Goal: Task Accomplishment & Management: Use online tool/utility

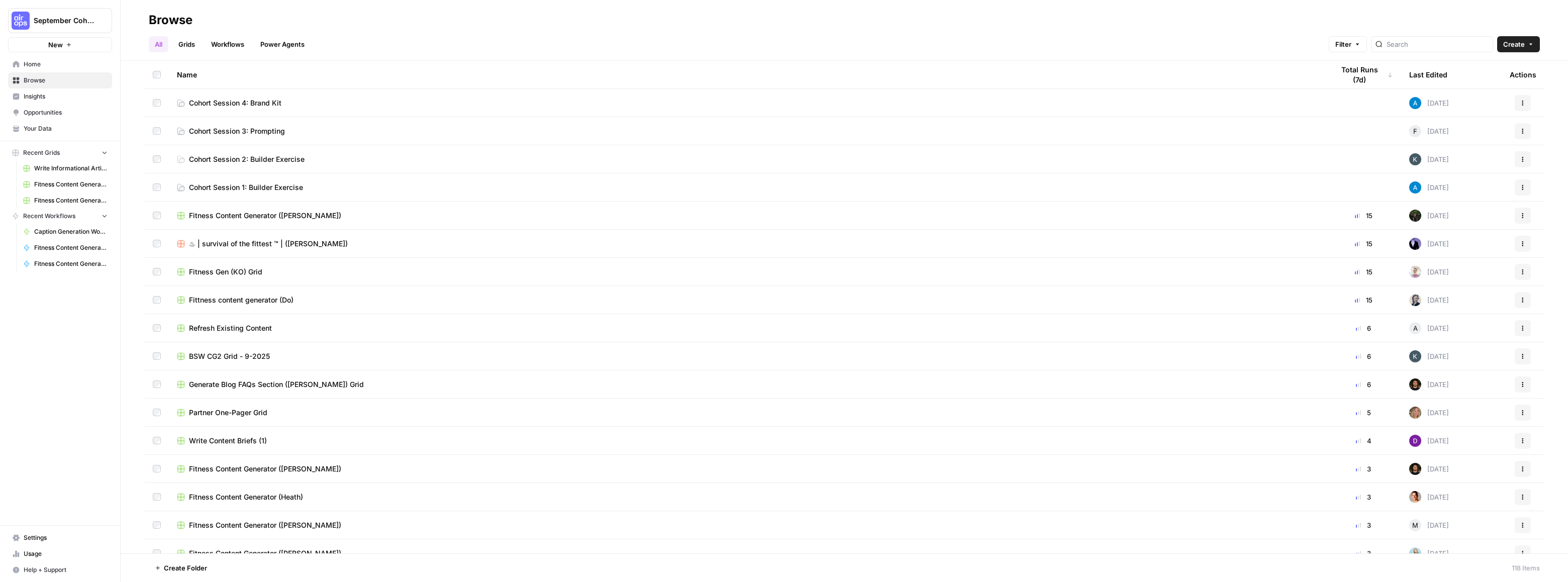
click at [241, 103] on span "Cohort Session 4: Brand Kit" at bounding box center [235, 102] width 93 height 10
click at [231, 101] on span "Cohort Session 4: Brand Kit" at bounding box center [235, 102] width 93 height 10
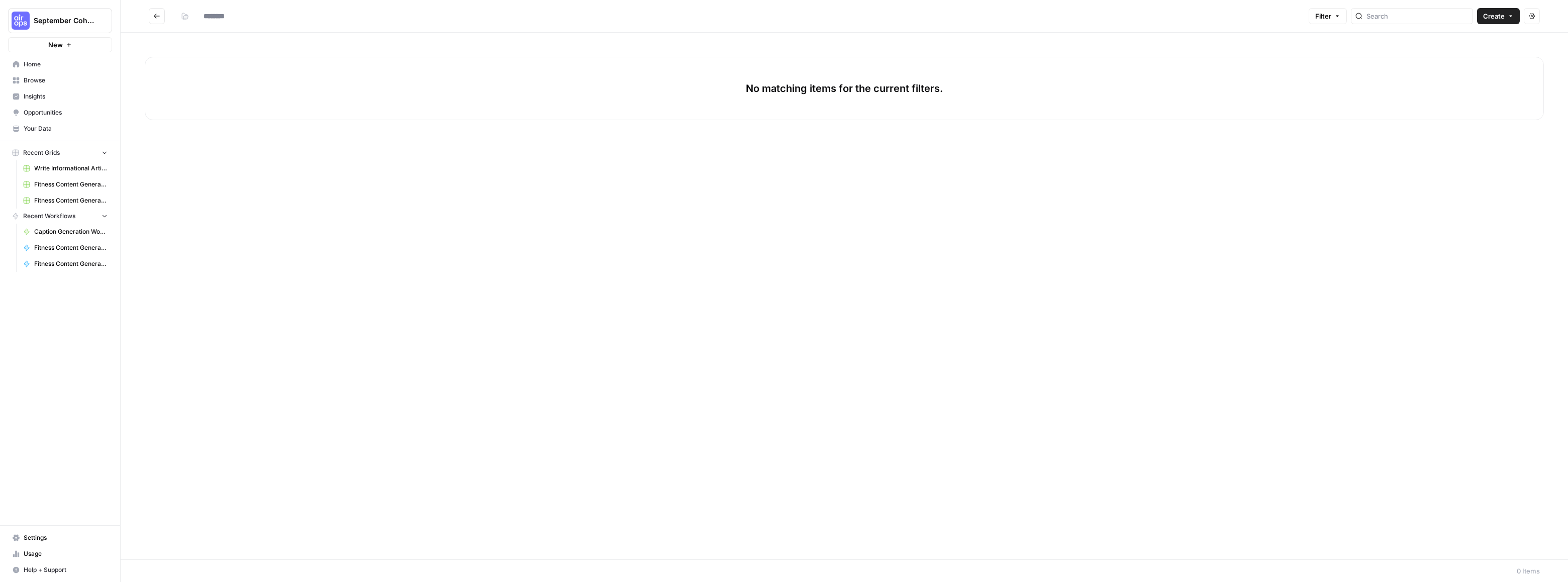
type input "**********"
click at [1498, 15] on span "Create" at bounding box center [1494, 15] width 21 height 10
click at [1466, 53] on span "Workflow" at bounding box center [1479, 53] width 56 height 10
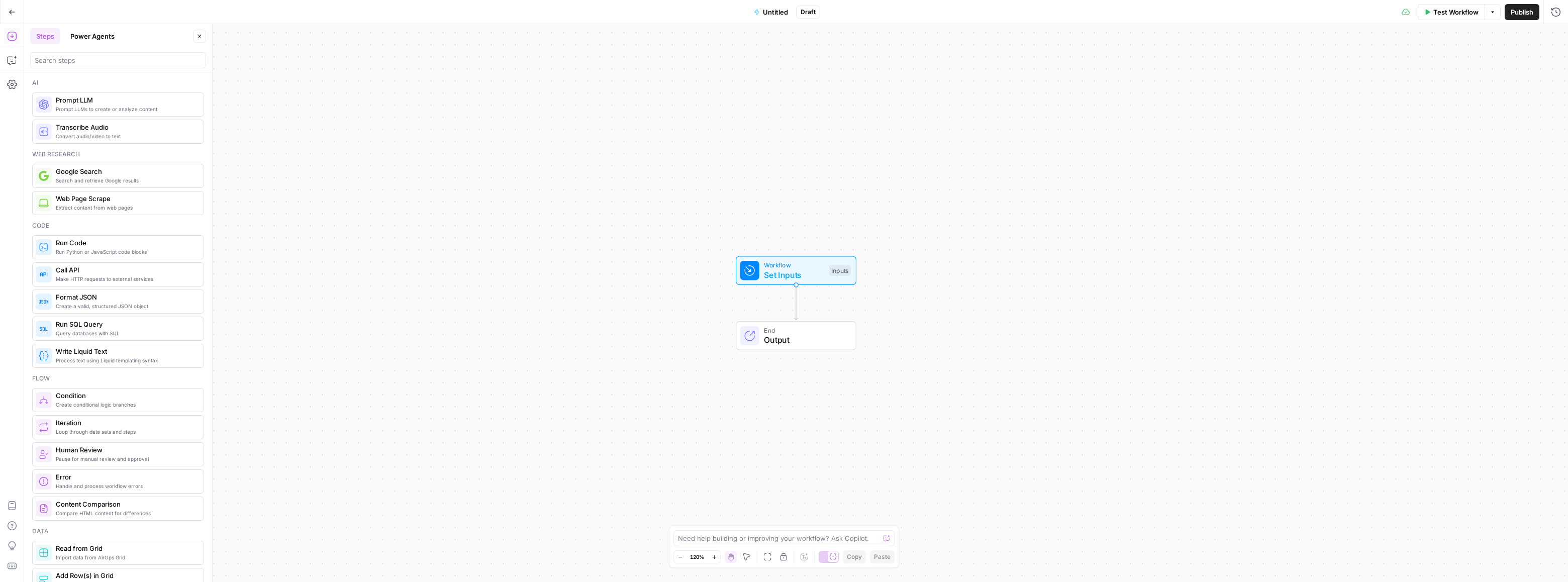
click at [772, 14] on span "Untitled" at bounding box center [775, 12] width 25 height 10
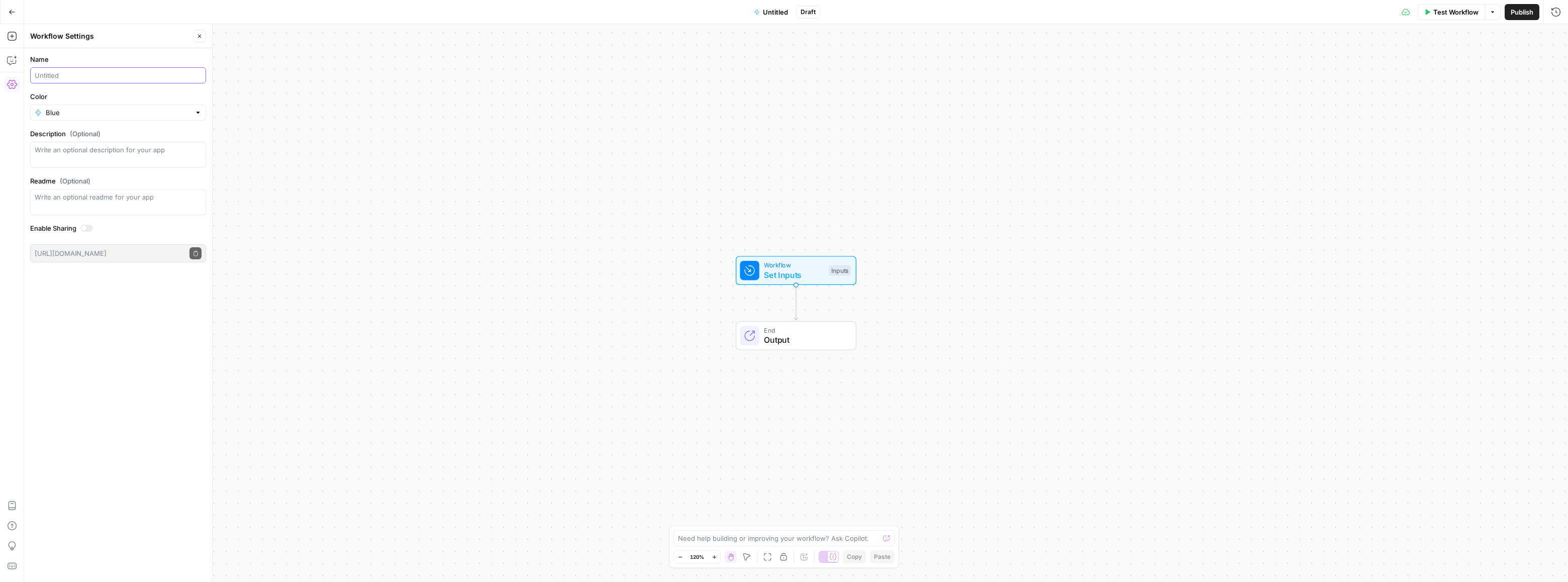
click at [57, 74] on input "Name" at bounding box center [118, 75] width 167 height 10
type input "FAQ Generator ([PERSON_NAME])"
click at [295, 143] on div "Workflow Set Inputs Inputs End Output" at bounding box center [796, 303] width 1544 height 558
click at [781, 269] on span "Set Inputs" at bounding box center [794, 275] width 60 height 12
click at [1466, 66] on span "Add Field" at bounding box center [1455, 68] width 29 height 10
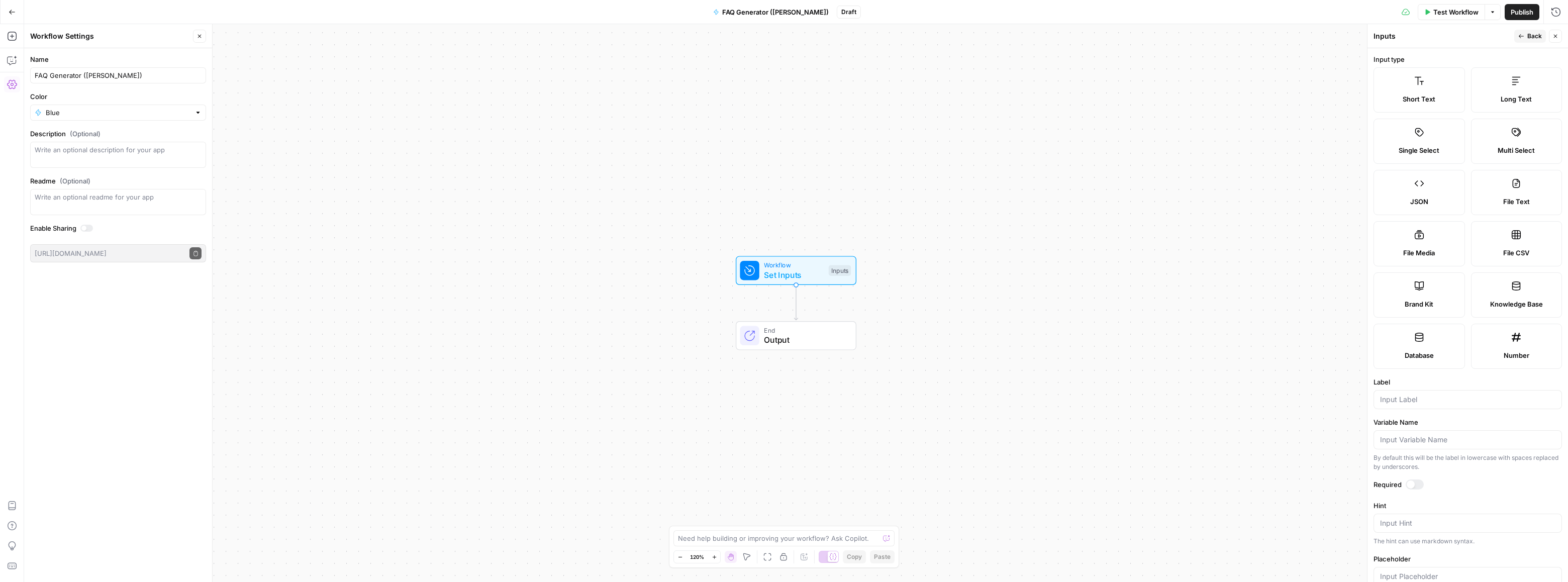
click at [1413, 296] on label "Brand Kit" at bounding box center [1419, 295] width 92 height 45
click at [1419, 395] on input "Label" at bounding box center [1467, 399] width 176 height 10
type input "Brand Kit"
click at [1420, 487] on div at bounding box center [1415, 484] width 18 height 10
click at [1527, 40] on div "Publish P" at bounding box center [1522, 34] width 45 height 18
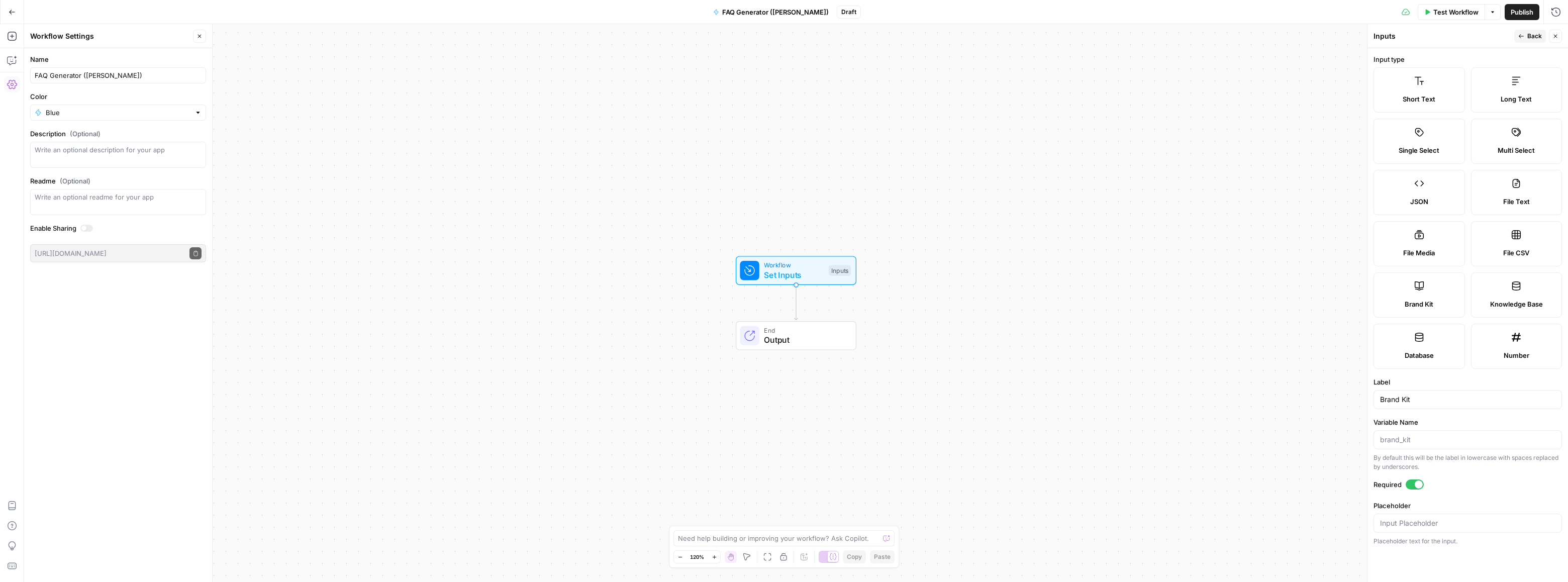
click at [1522, 33] on button "Back" at bounding box center [1531, 36] width 32 height 13
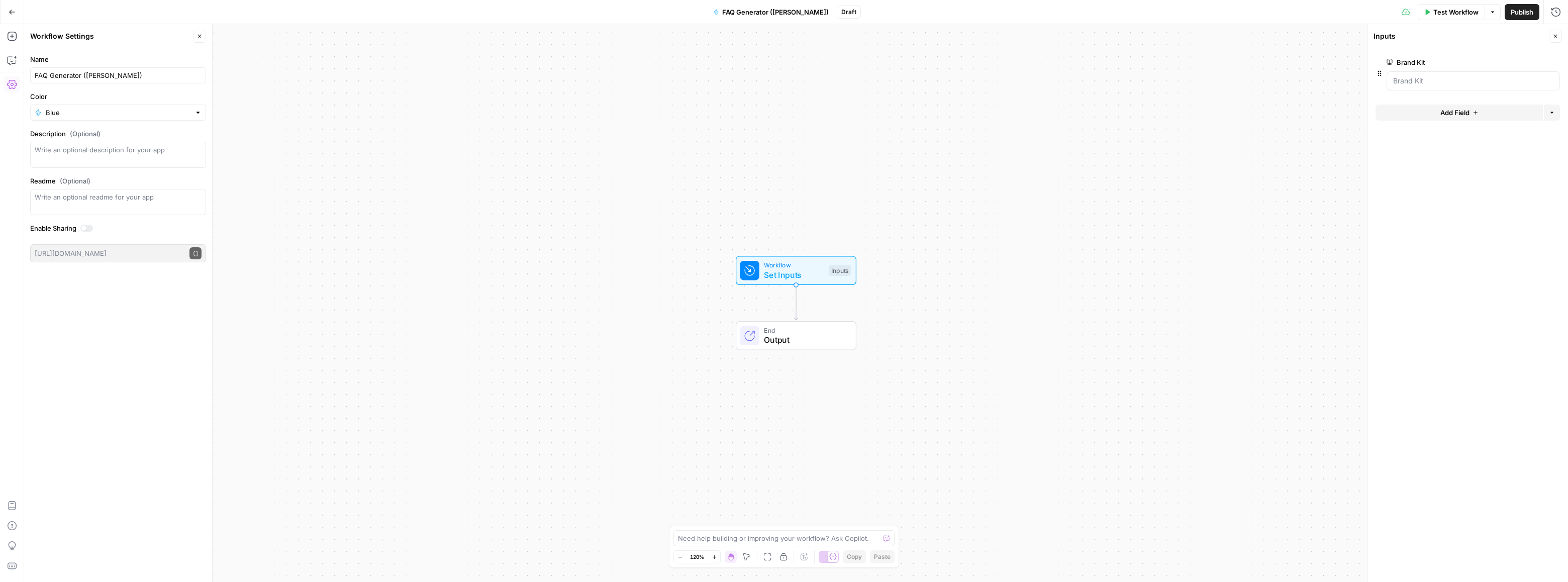
click at [805, 283] on div "Workflow Set Inputs Inputs Test Step" at bounding box center [796, 270] width 120 height 29
click at [847, 269] on div "Inputs" at bounding box center [839, 270] width 22 height 11
click at [12, 36] on icon "button" at bounding box center [12, 37] width 9 height 9
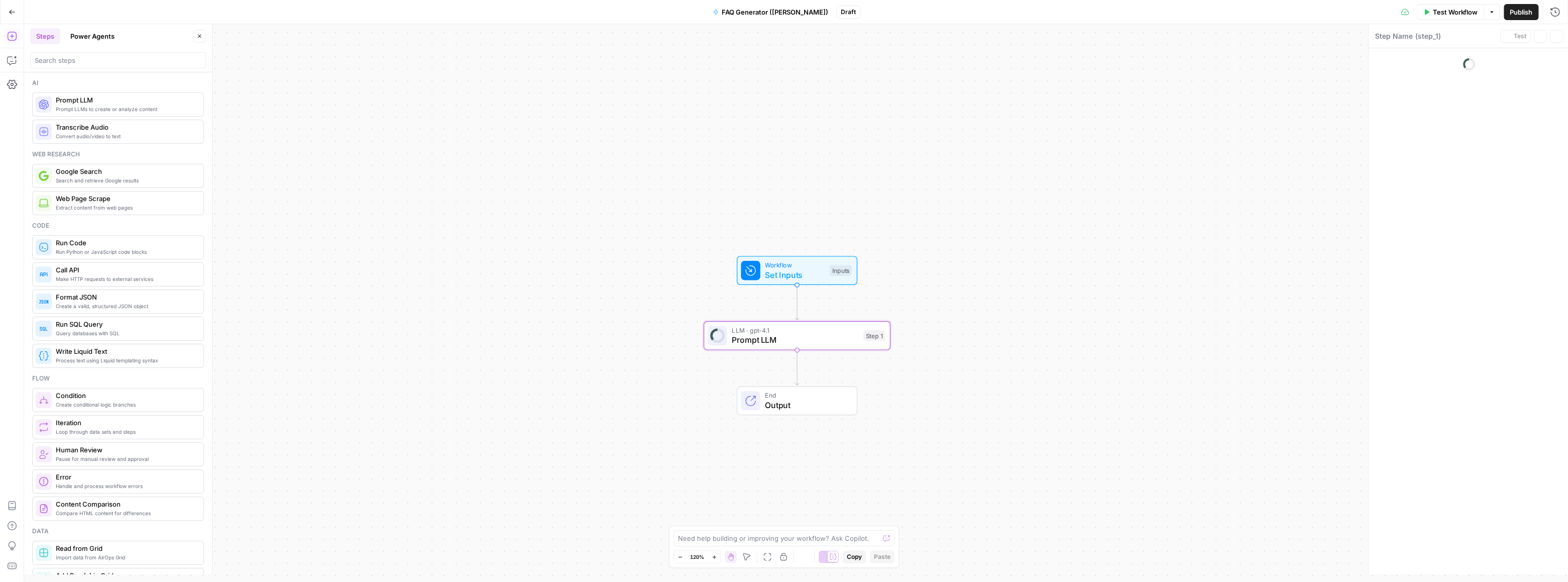
type textarea "Prompt LLM"
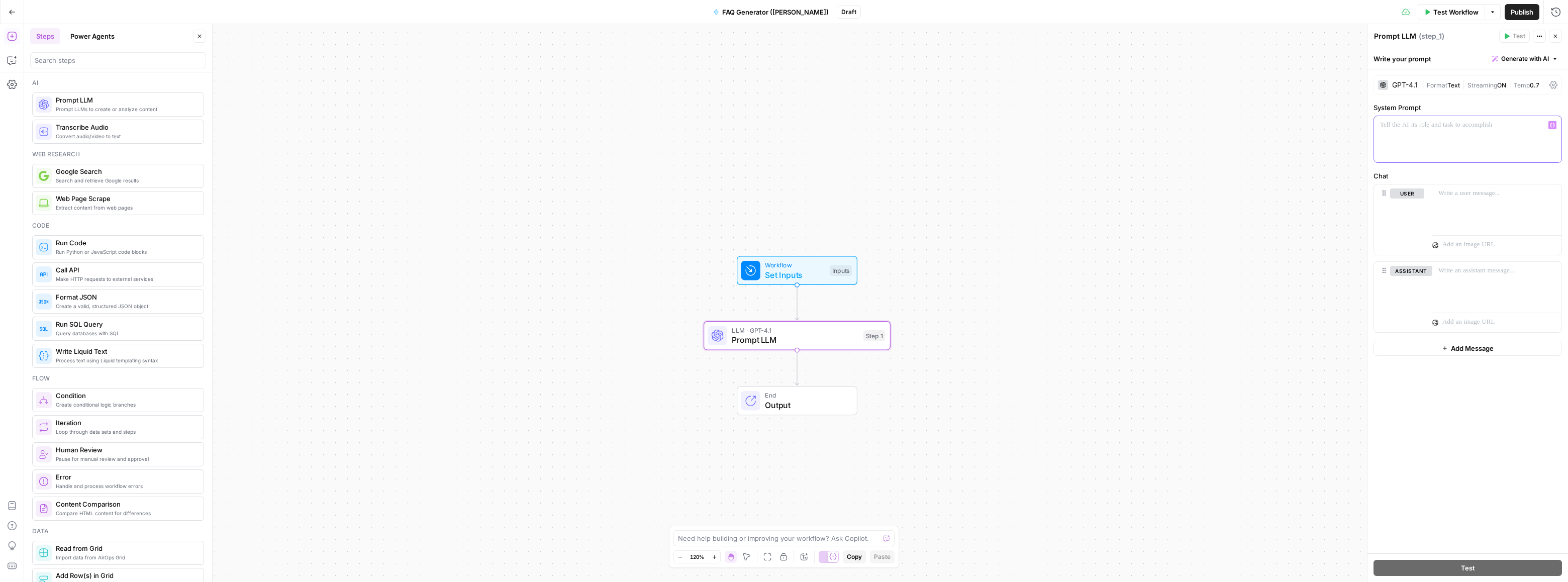
click at [1416, 127] on p at bounding box center [1467, 125] width 176 height 10
click at [1437, 134] on div at bounding box center [1467, 139] width 187 height 46
click at [1201, 134] on div "Workflow Set Inputs Inputs LLM · GPT-4.1 Prompt LLM Step 1 End Output" at bounding box center [796, 303] width 1544 height 558
click at [1438, 14] on span "Test Workflow" at bounding box center [1456, 12] width 45 height 10
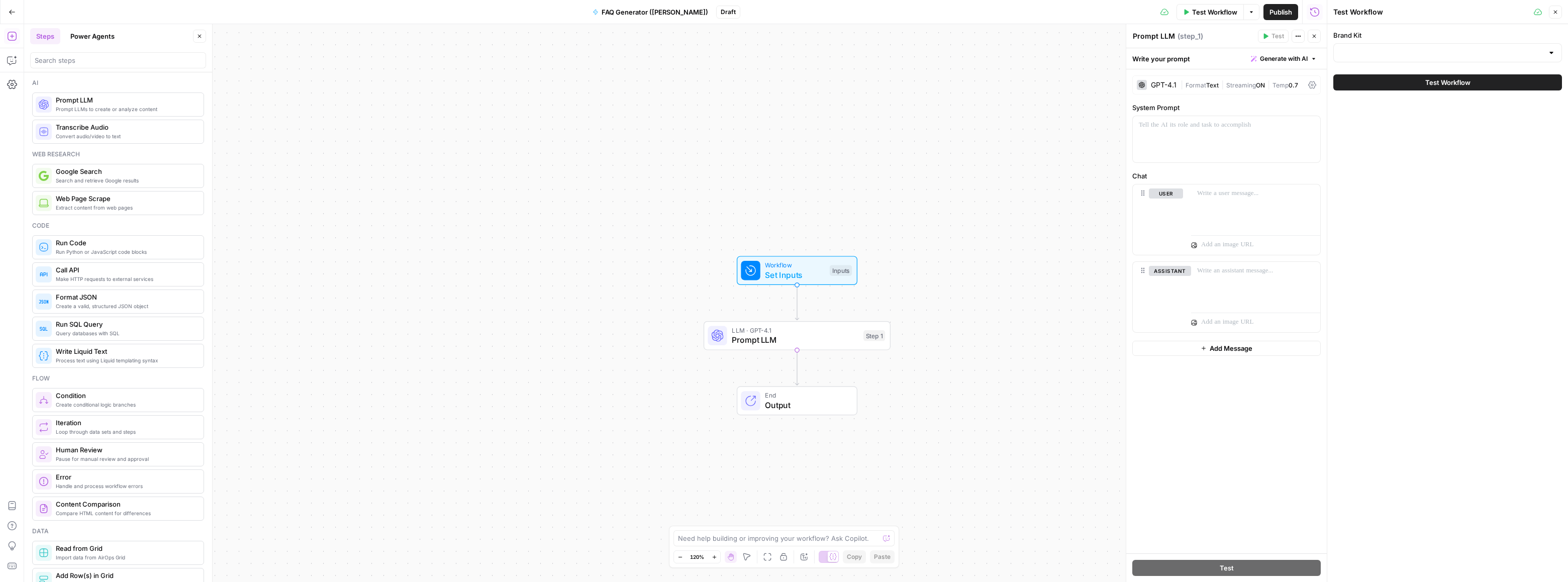
click at [1376, 37] on label "Brand Kit" at bounding box center [1448, 35] width 229 height 10
click at [1376, 48] on input "Brand Kit" at bounding box center [1441, 53] width 203 height 10
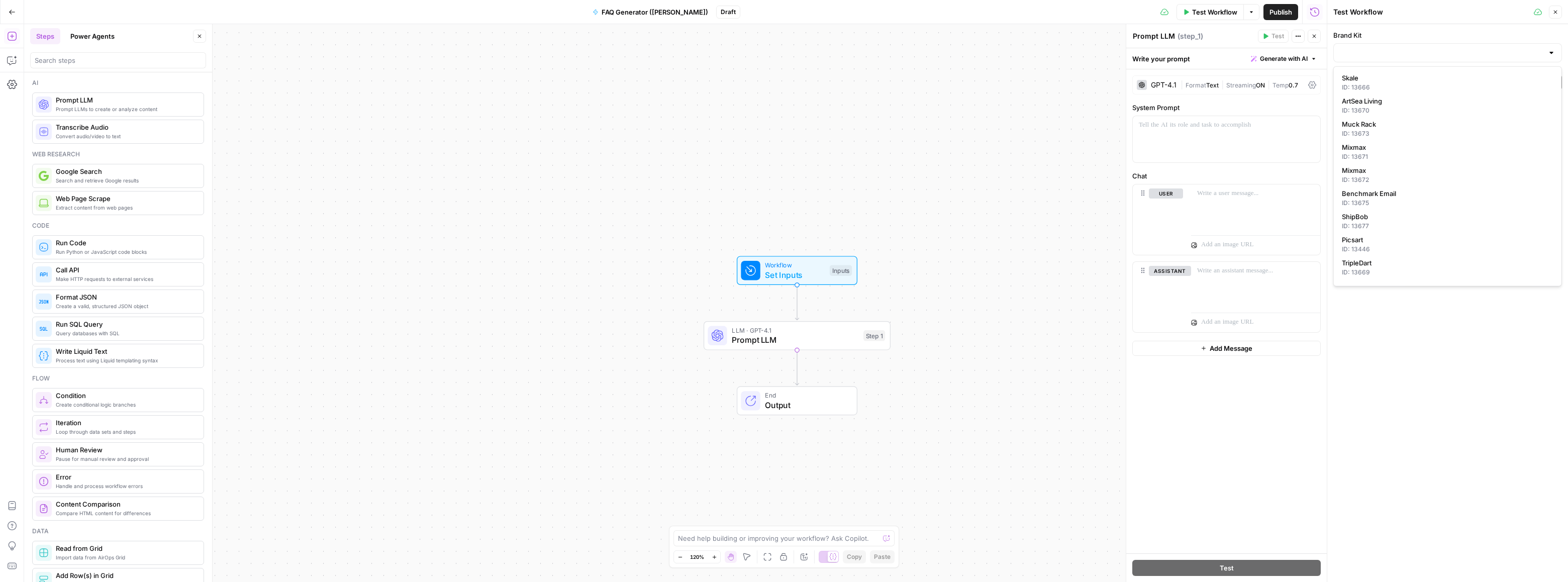
click at [1389, 32] on label "Brand Kit" at bounding box center [1448, 35] width 229 height 10
click at [1389, 48] on input "Brand Kit" at bounding box center [1441, 53] width 203 height 10
click at [1054, 113] on div "Workflow Set Inputs Inputs LLM · GPT-4.1 Prompt LLM Step 1 End Output" at bounding box center [675, 303] width 1303 height 558
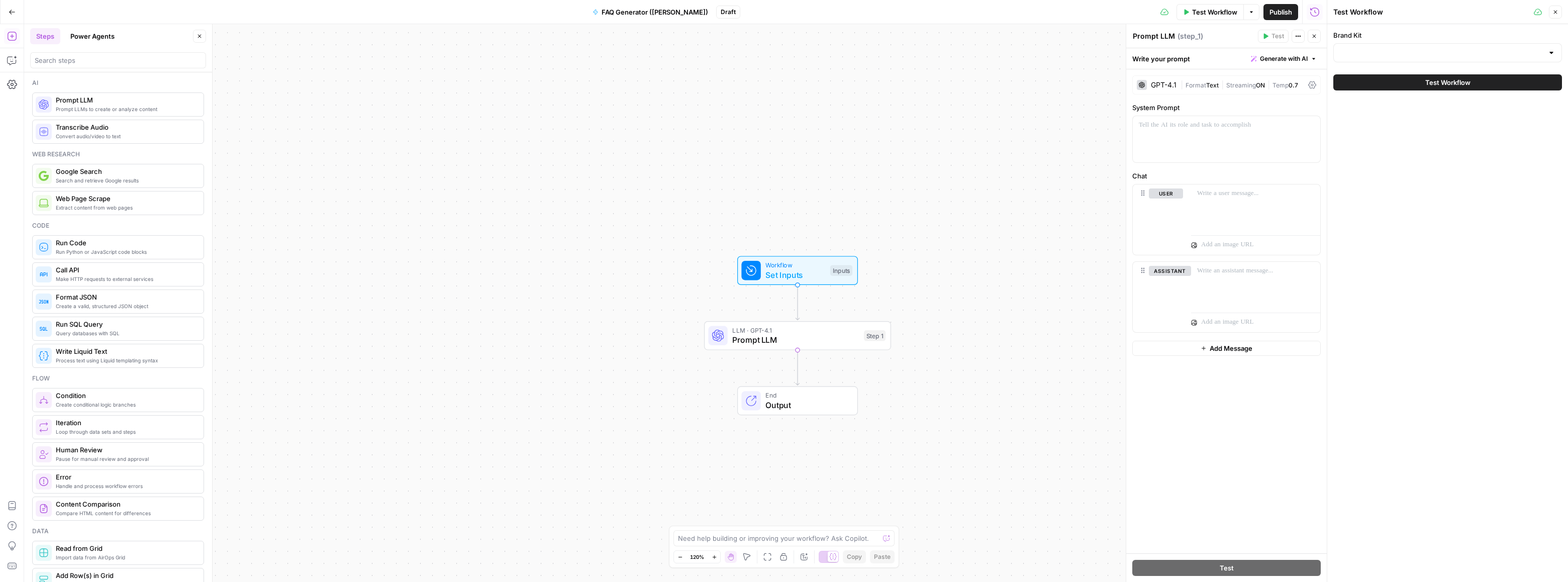
click at [1554, 12] on icon "button" at bounding box center [1556, 12] width 6 height 6
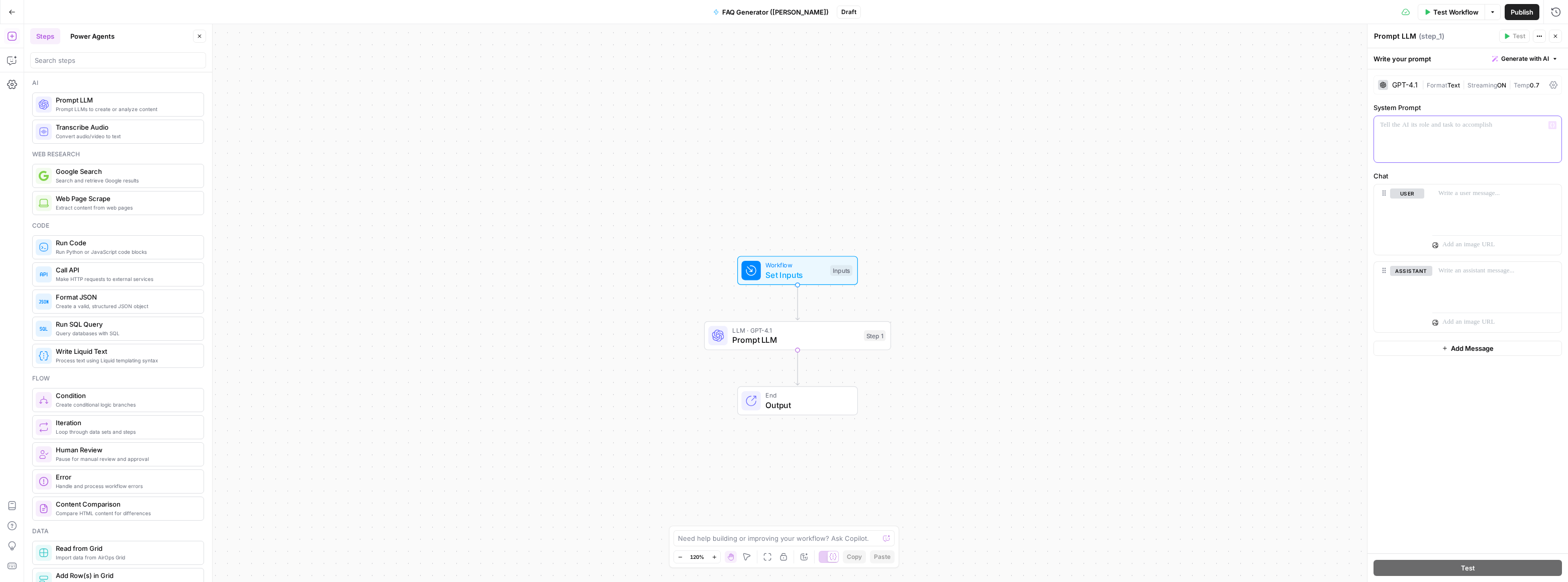
click at [1398, 123] on p at bounding box center [1467, 125] width 176 height 10
click at [1549, 127] on button "Variables Menu" at bounding box center [1552, 125] width 8 height 8
click at [1071, 170] on button "Select variable Brand Kit" at bounding box center [1082, 163] width 126 height 16
type textarea "**********"
click at [1196, 143] on div "no preview available" at bounding box center [1255, 229] width 204 height 180
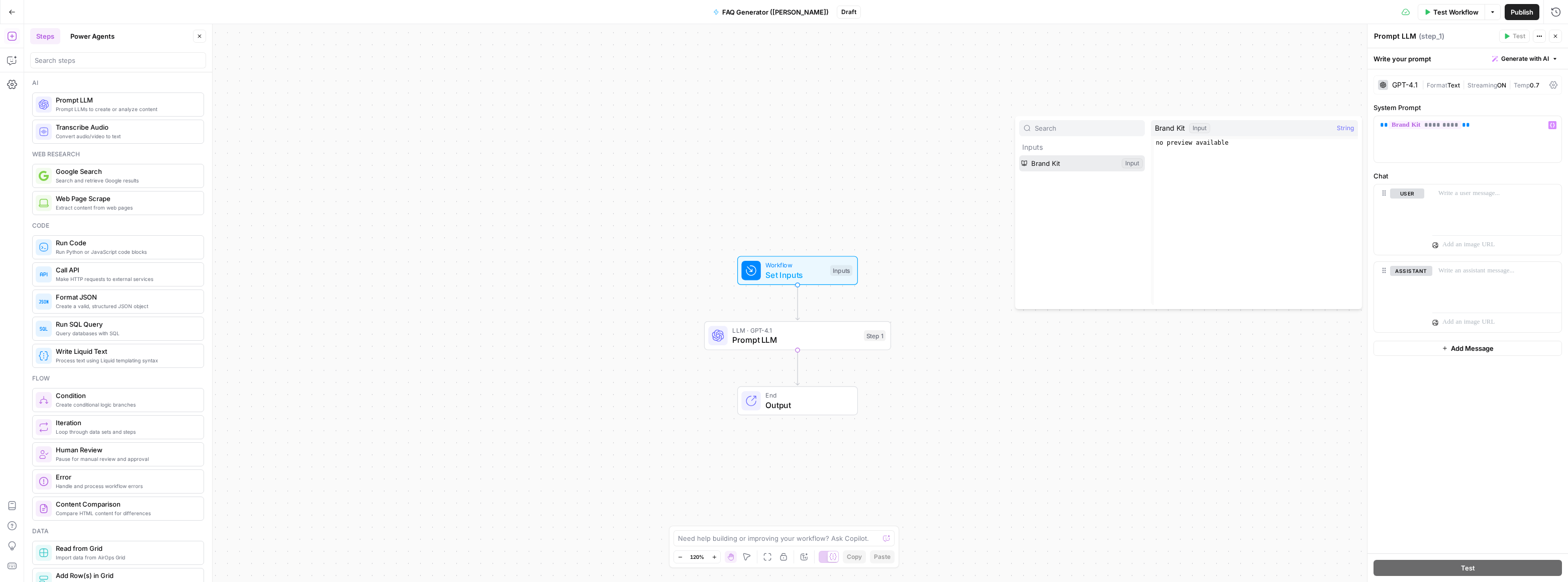
click at [1079, 167] on button "Select variable Brand Kit" at bounding box center [1082, 163] width 126 height 16
click at [1556, 127] on button "Variables Menu" at bounding box center [1552, 125] width 8 height 8
click at [1496, 143] on div "** ********* **" at bounding box center [1467, 139] width 187 height 46
click at [1488, 197] on p at bounding box center [1497, 193] width 117 height 10
click at [1217, 129] on div "Brand Kit Input String" at bounding box center [1254, 128] width 207 height 16
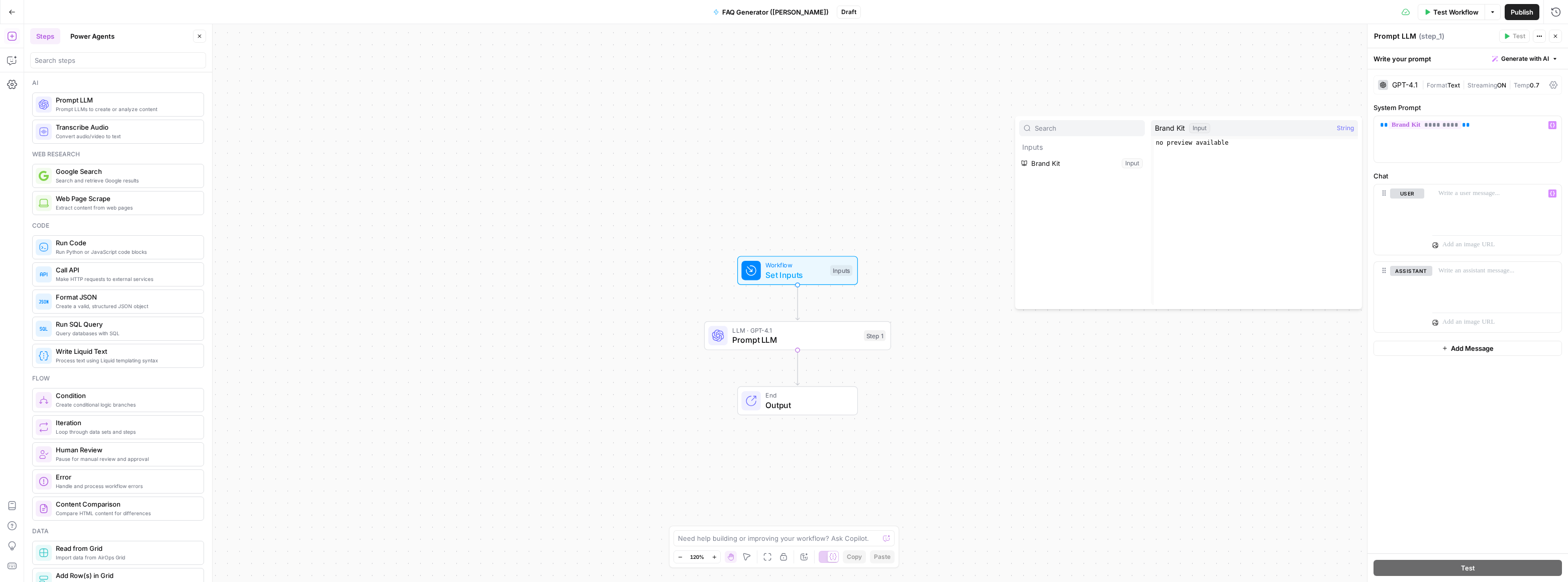
click at [1342, 129] on span "String" at bounding box center [1345, 127] width 17 height 10
click at [1085, 122] on div at bounding box center [1082, 128] width 126 height 16
click at [1113, 163] on button "Select variable Brand Kit" at bounding box center [1082, 163] width 126 height 16
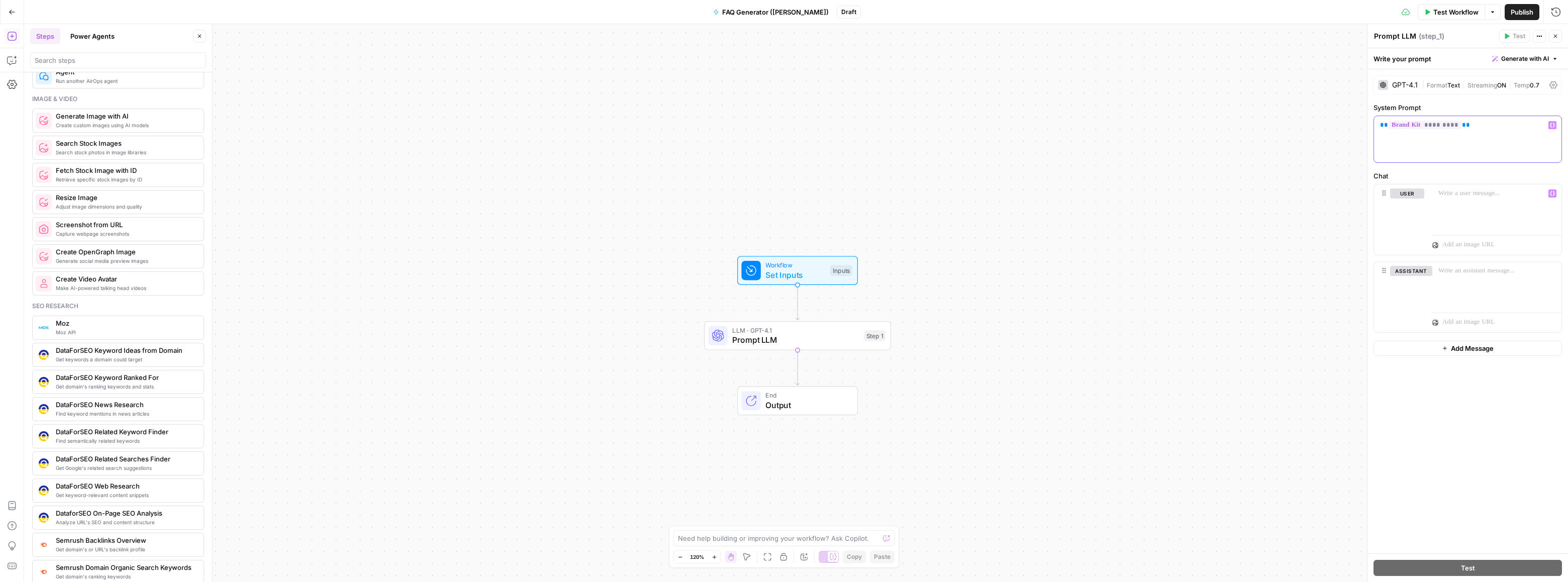
scroll to position [586, 0]
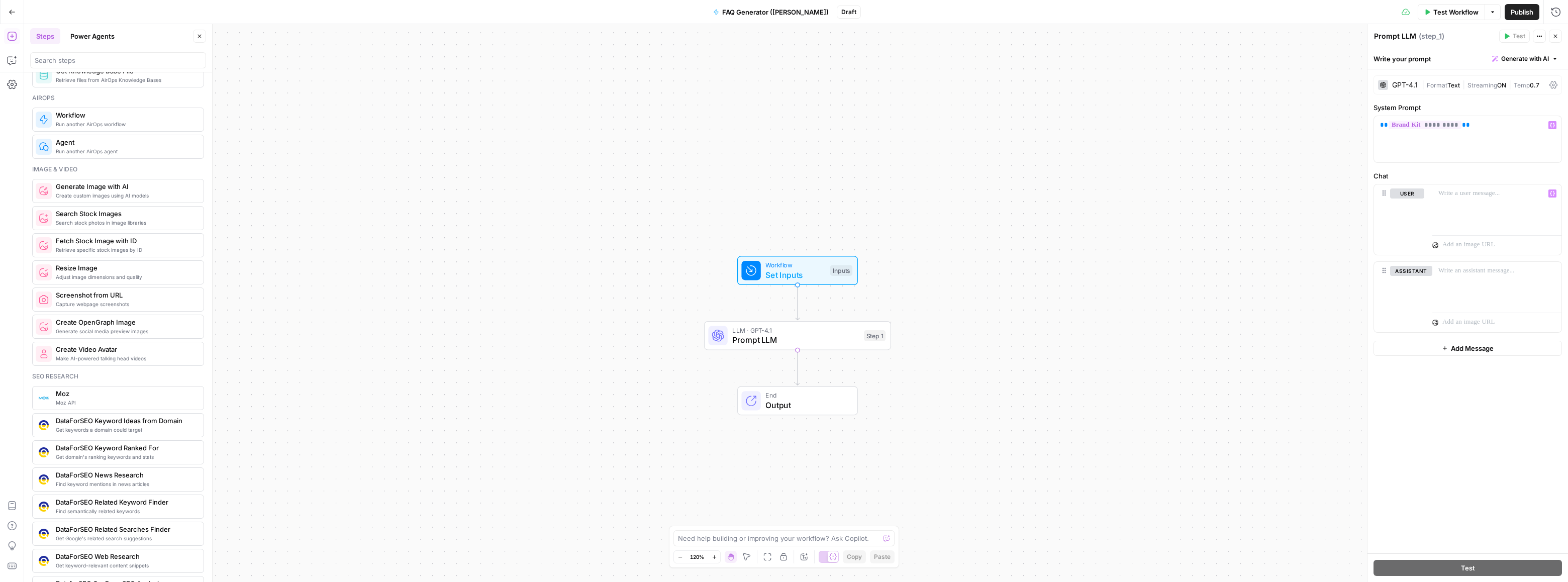
click at [94, 223] on span "Search stock photos in image libraries" at bounding box center [126, 222] width 140 height 8
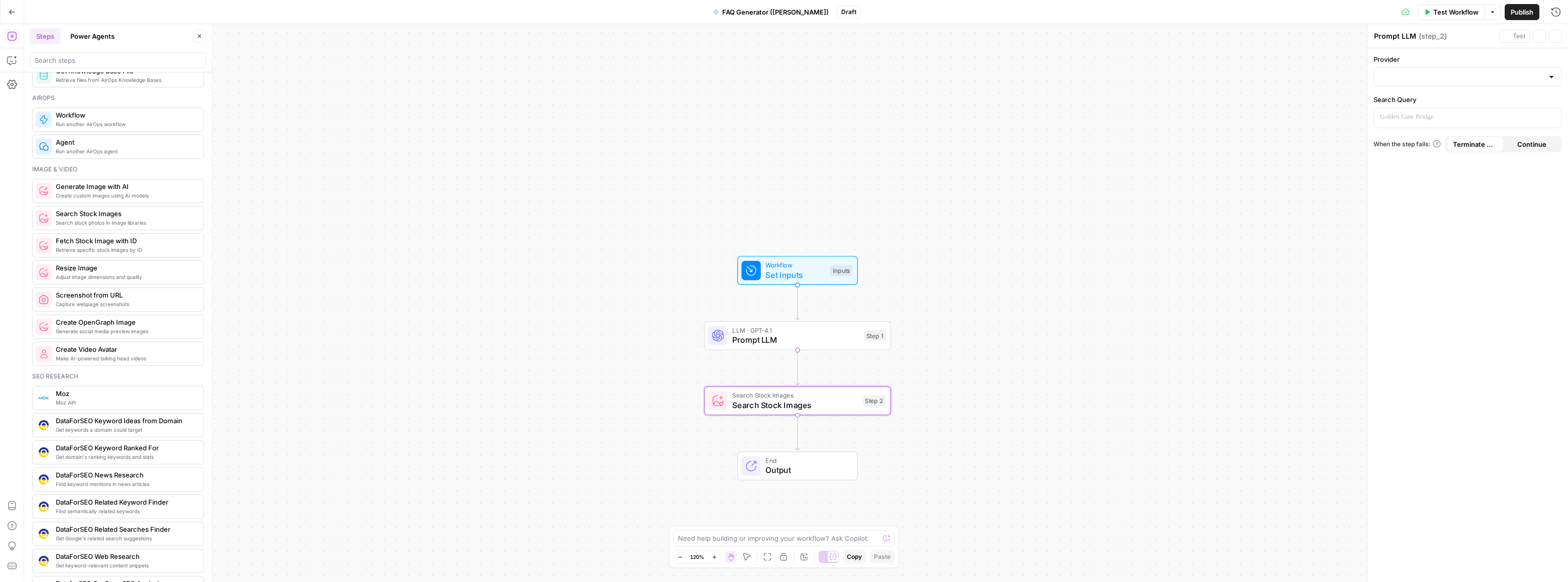
type textarea "Search Stock Images"
click at [820, 385] on button "Delete step" at bounding box center [816, 378] width 15 height 15
click at [755, 127] on span "Delete Step" at bounding box center [757, 127] width 39 height 10
click at [1267, 267] on div "Workflow Set Inputs Inputs LLM · GPT-4.1 Prompt LLM Step 1 End Output" at bounding box center [796, 303] width 1544 height 558
click at [1453, 15] on span "Test Workflow" at bounding box center [1456, 12] width 45 height 10
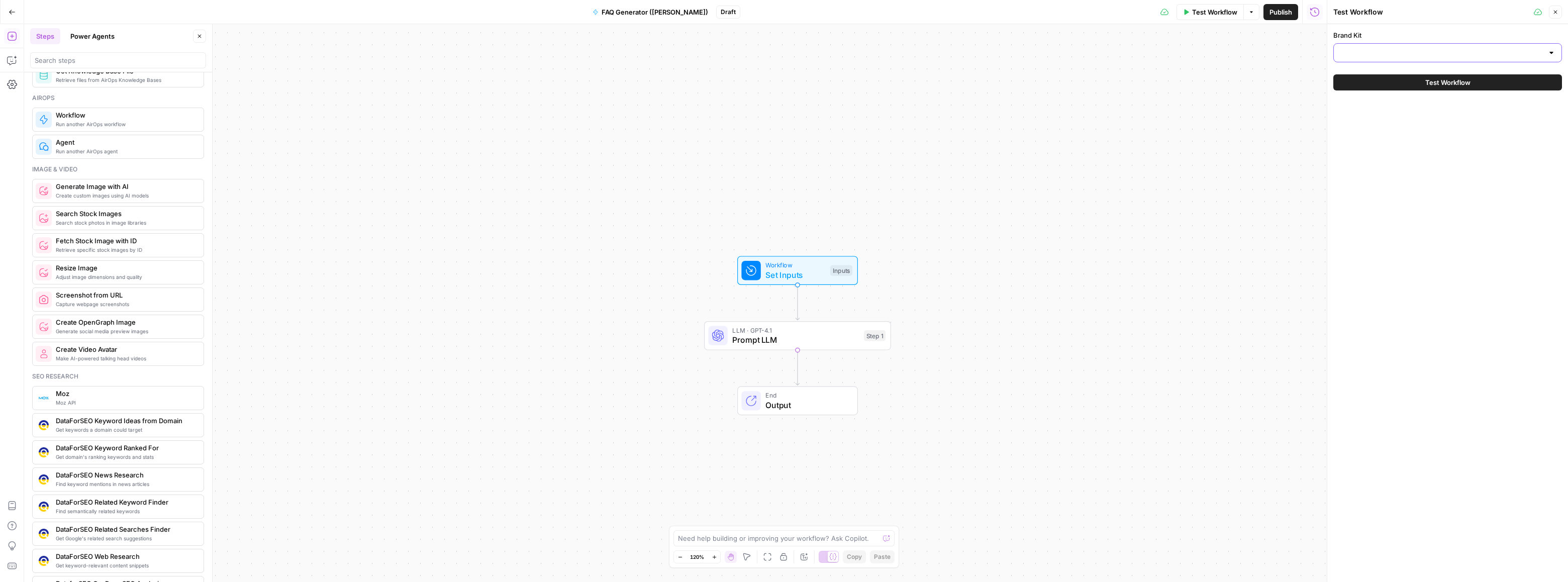
click at [1409, 53] on input "Brand Kit" at bounding box center [1441, 53] width 203 height 10
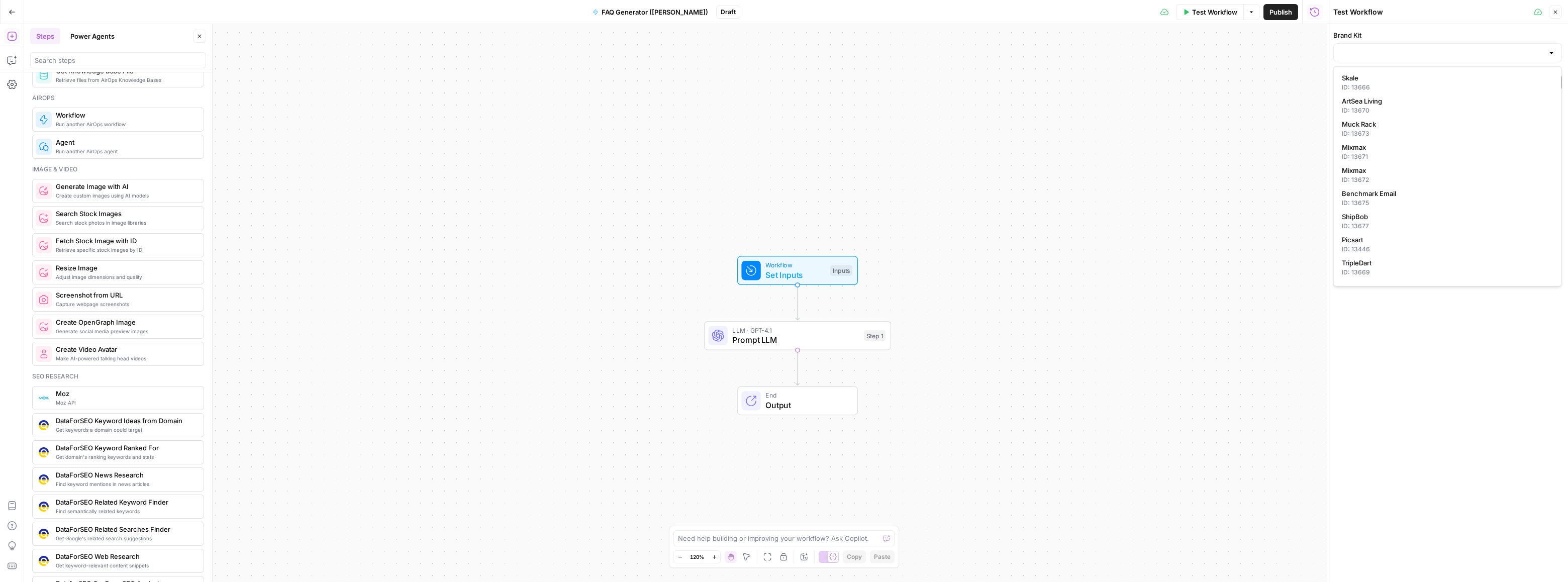
click at [1410, 33] on label "Brand Kit" at bounding box center [1448, 35] width 229 height 10
click at [1410, 48] on input "Brand Kit" at bounding box center [1441, 53] width 203 height 10
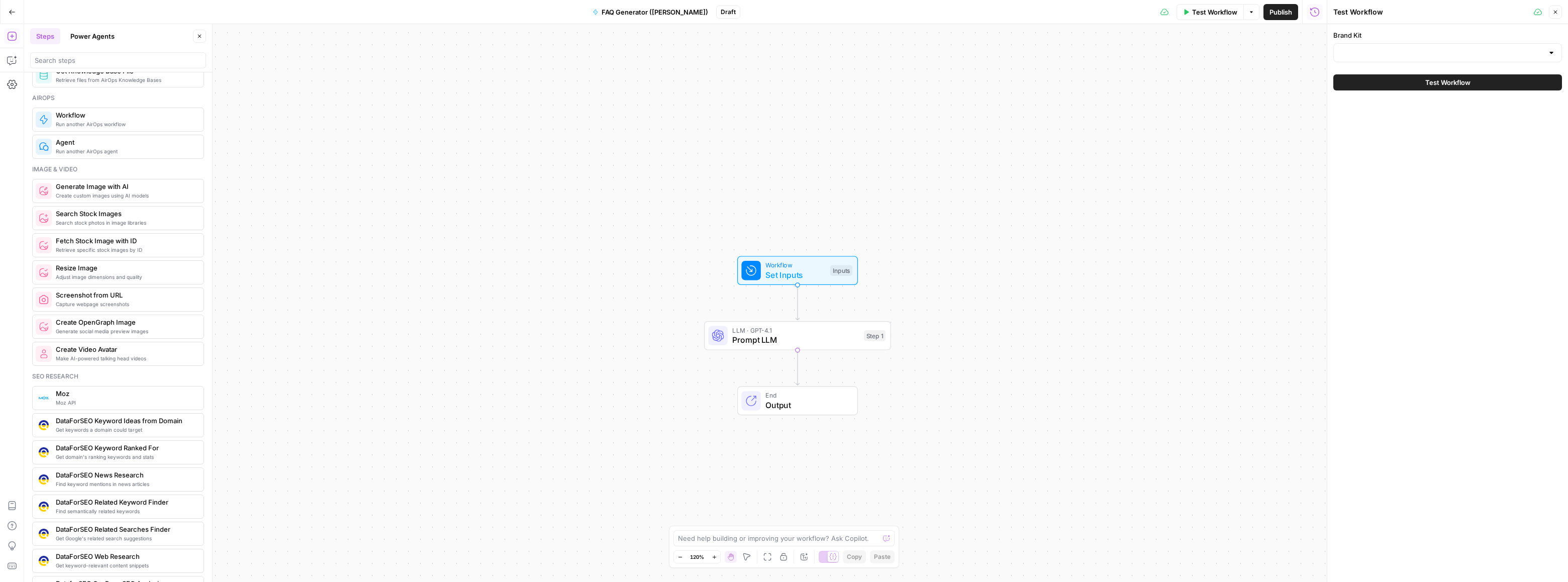
click at [1390, 29] on div "Brand Kit Test Workflow" at bounding box center [1448, 60] width 241 height 72
click at [1248, 78] on div "Workflow Set Inputs Inputs LLM · GPT-4.1 Prompt LLM Step 1 End Output" at bounding box center [675, 303] width 1303 height 558
click at [1385, 51] on input "Brand Kit" at bounding box center [1441, 53] width 203 height 10
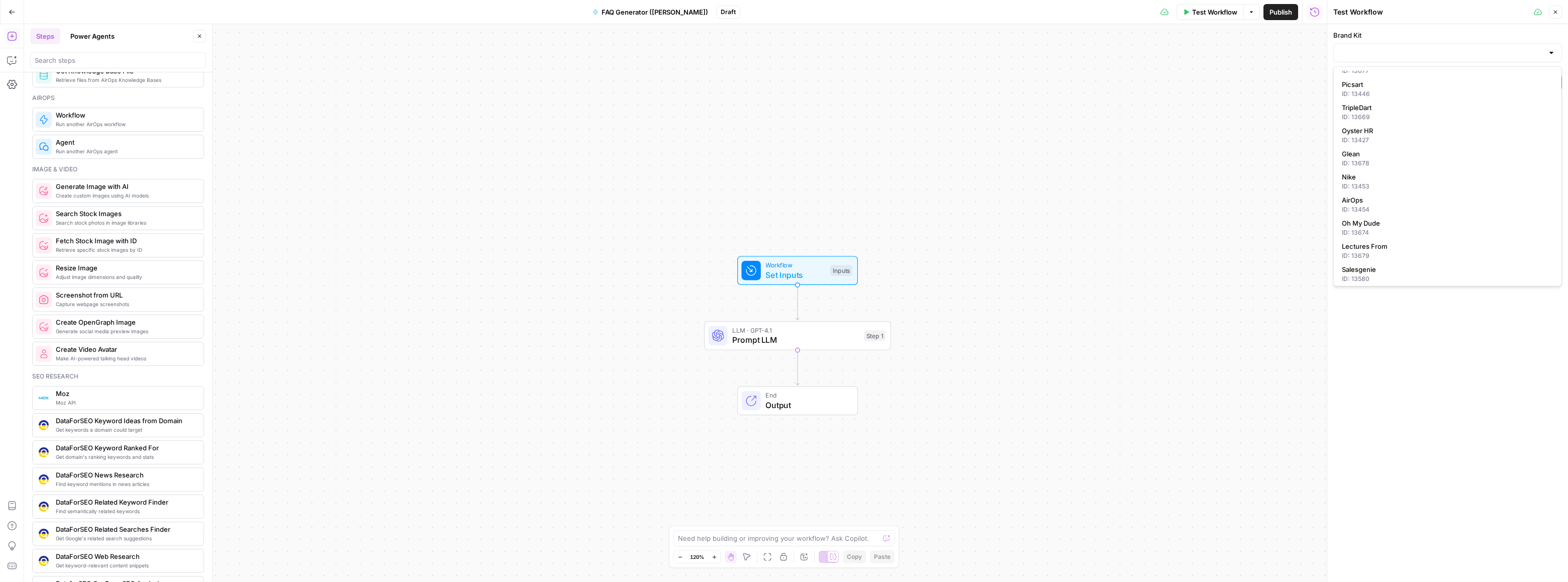
scroll to position [168, 0]
click at [1381, 198] on div "ID: 13454" at bounding box center [1448, 198] width 212 height 9
type input "AirOps"
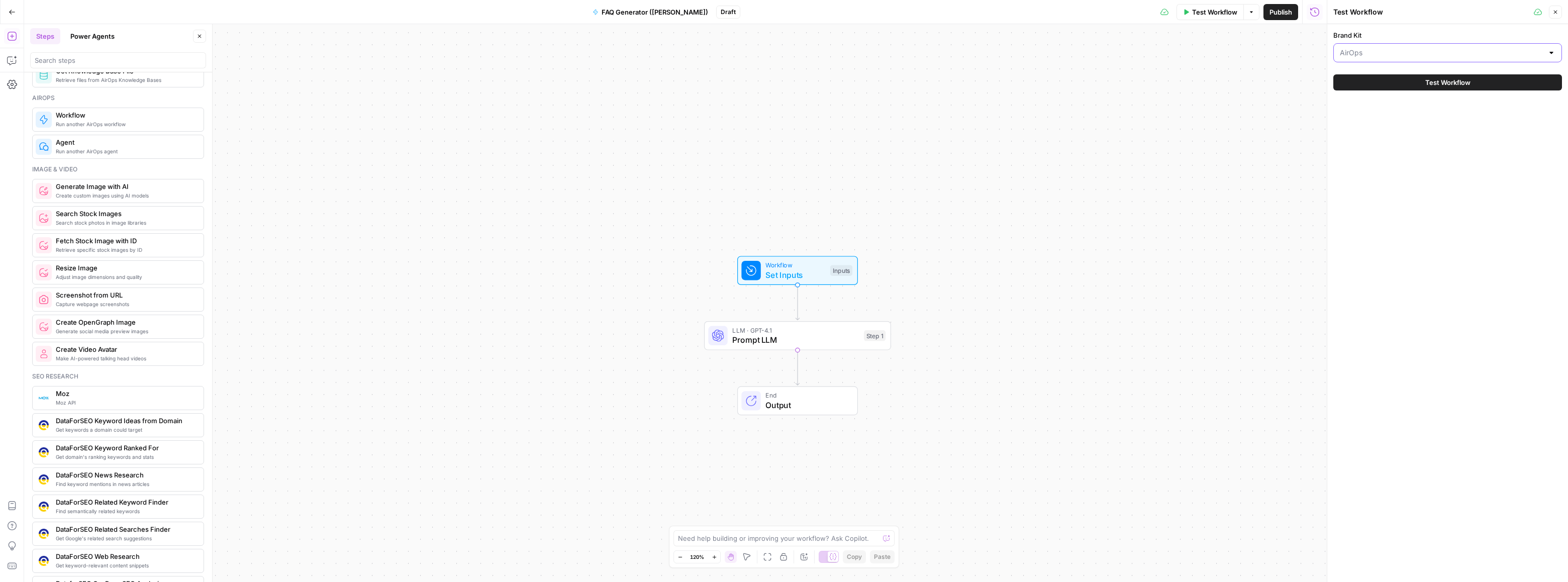
click at [1378, 48] on input "Brand Kit" at bounding box center [1441, 53] width 203 height 10
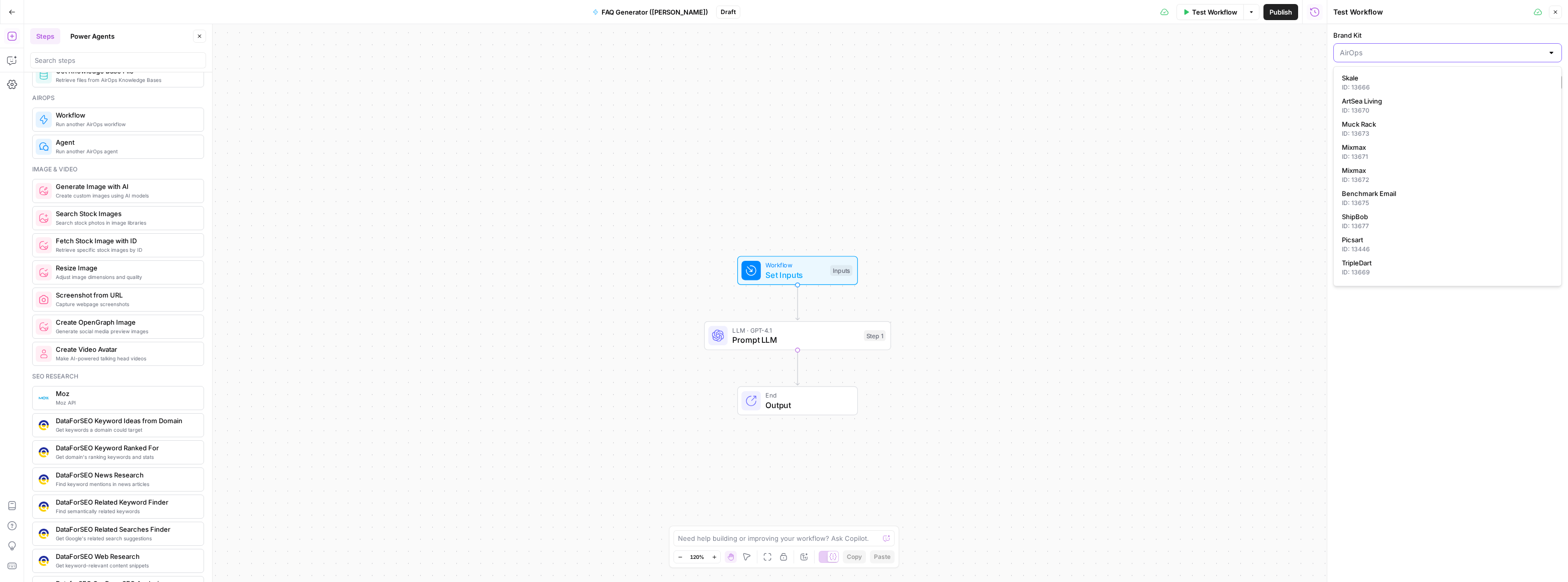
click at [1384, 54] on input "Brand Kit" at bounding box center [1441, 53] width 203 height 10
click at [1396, 50] on input "Brand Kit" at bounding box center [1441, 53] width 203 height 10
type input "AirOps"
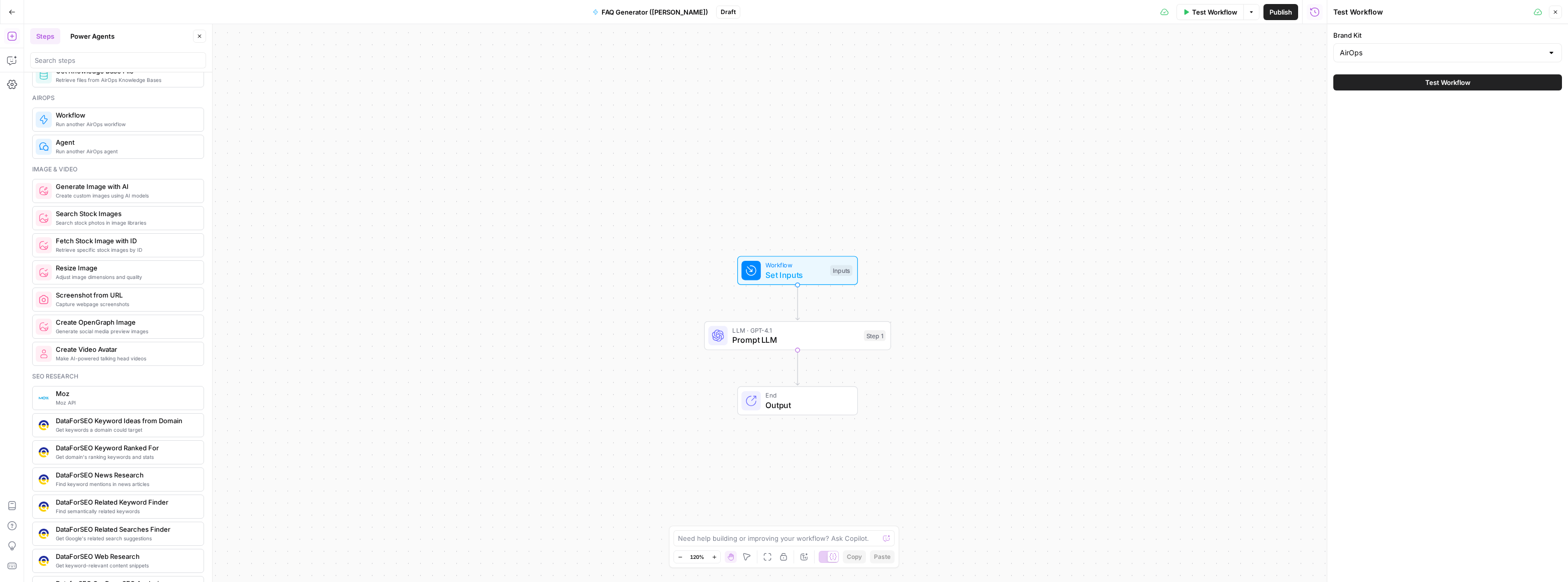
click at [1275, 148] on div "Workflow Set Inputs Inputs LLM · GPT-4.1 Prompt LLM Step 1 End Output" at bounding box center [675, 303] width 1303 height 558
click at [1404, 166] on div "Brand Kit AirOps Test Workflow" at bounding box center [1448, 303] width 241 height 558
click at [1445, 46] on div "AirOps" at bounding box center [1448, 53] width 229 height 19
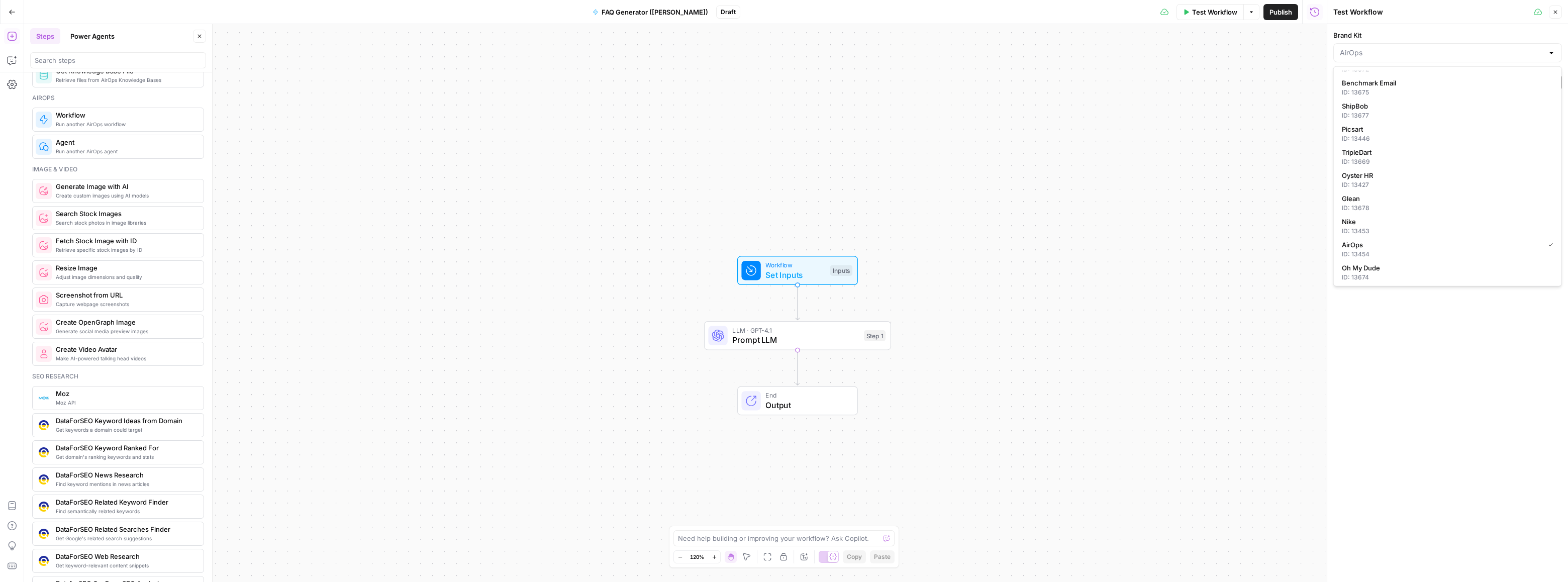
scroll to position [0, 0]
type input "AirOps"
click at [1238, 61] on div "Workflow Set Inputs Inputs LLM · GPT-4.1 Prompt LLM Step 1 End Output" at bounding box center [675, 303] width 1303 height 558
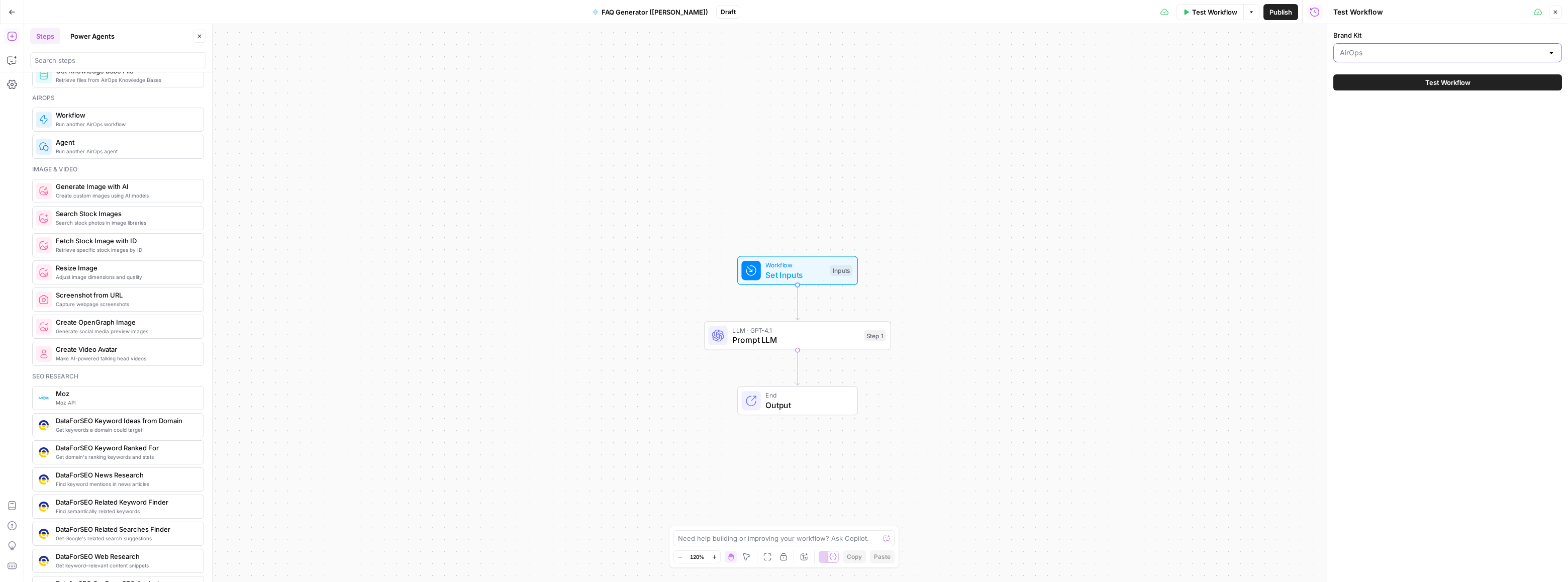
drag, startPoint x: 1382, startPoint y: 48, endPoint x: 1313, endPoint y: 50, distance: 69.0
click at [1313, 50] on body "September Cohort New Home Browse Insights Opportunities Your Data Recent Grids …" at bounding box center [784, 291] width 1568 height 582
type input "AirOps"
click at [773, 155] on div "Workflow Set Inputs Inputs LLM · GPT-4.1 Prompt LLM Step 1 End Output" at bounding box center [675, 303] width 1303 height 558
click at [1442, 87] on span "Test Workflow" at bounding box center [1448, 82] width 45 height 10
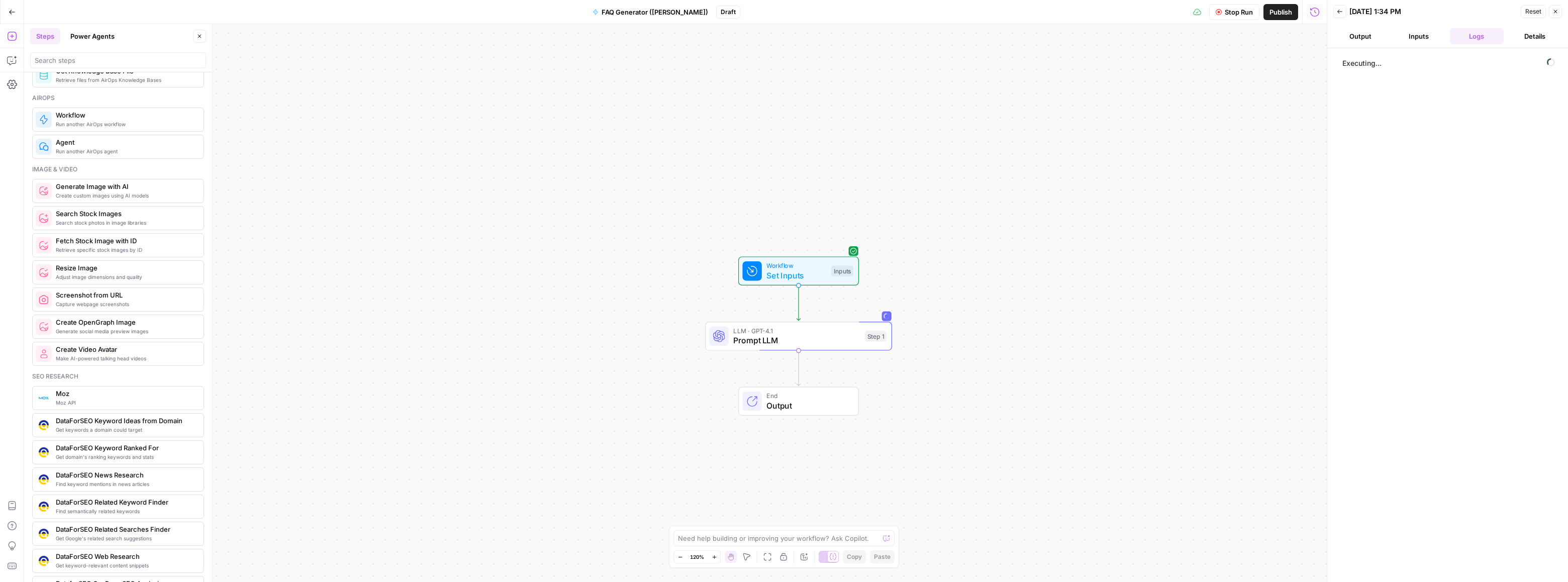
click at [1419, 37] on button "Inputs" at bounding box center [1418, 37] width 54 height 16
click at [1370, 37] on button "Output" at bounding box center [1360, 37] width 54 height 16
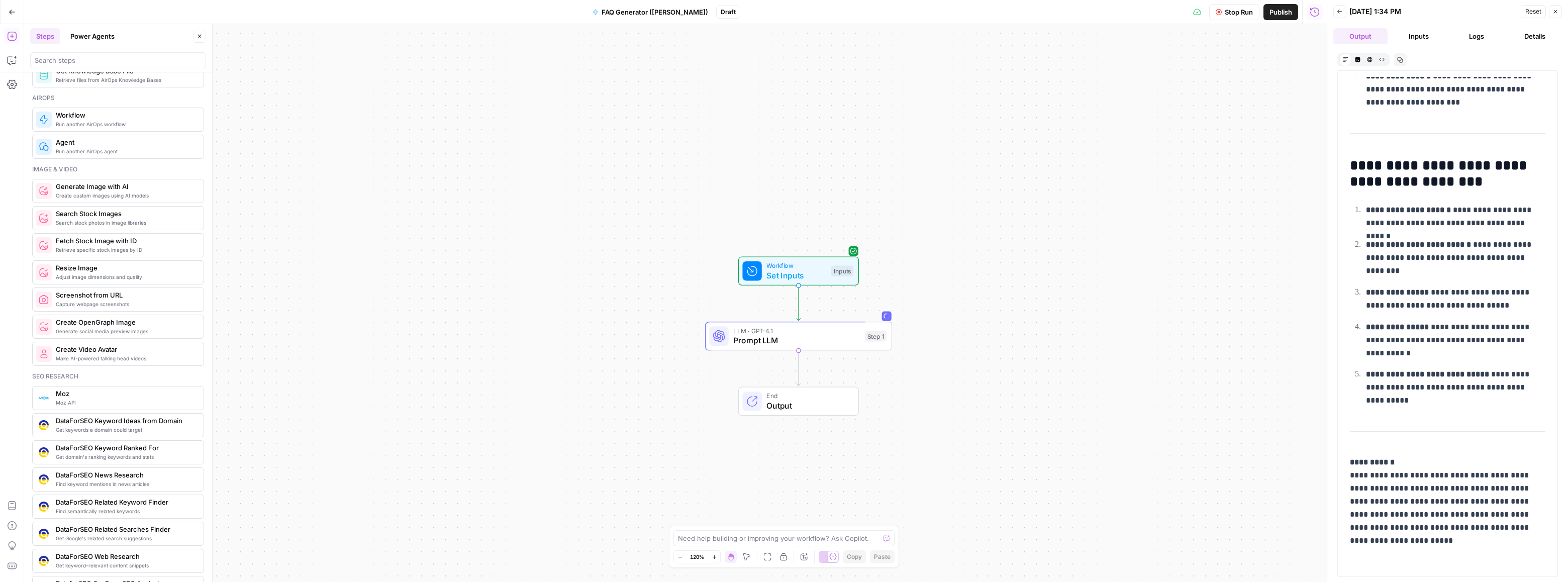
scroll to position [1744, 0]
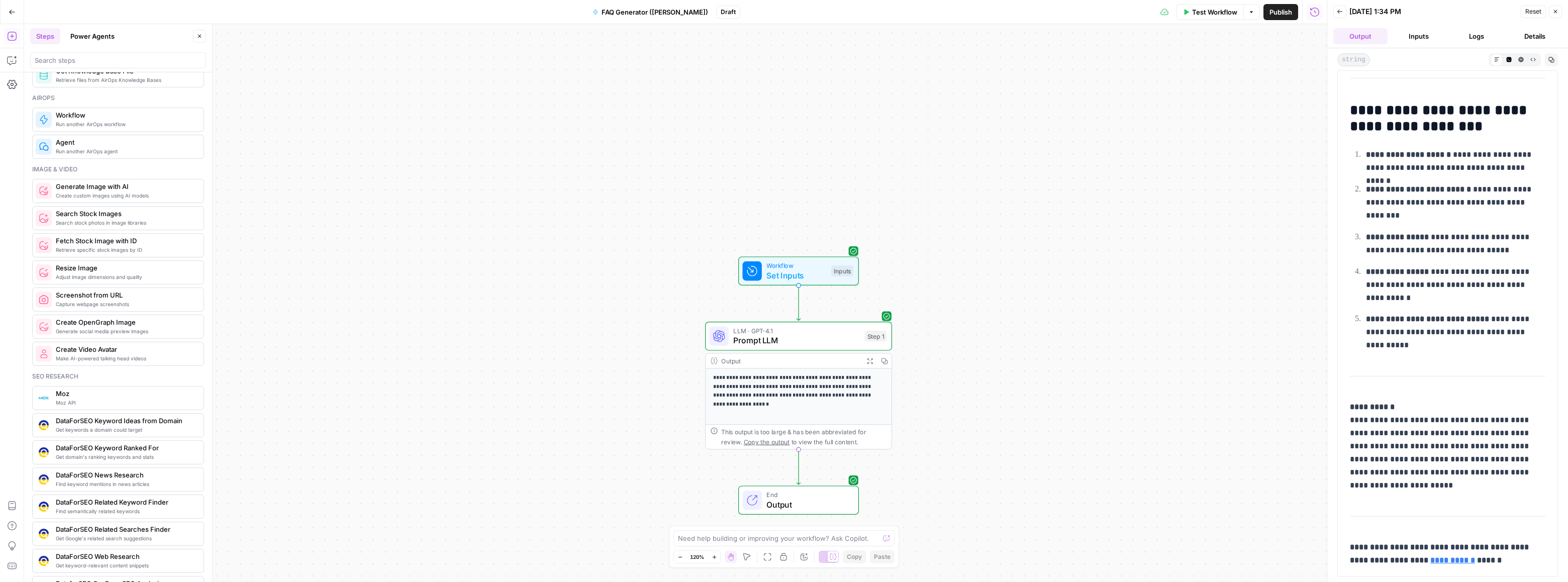
click at [900, 163] on div "**********" at bounding box center [675, 303] width 1303 height 558
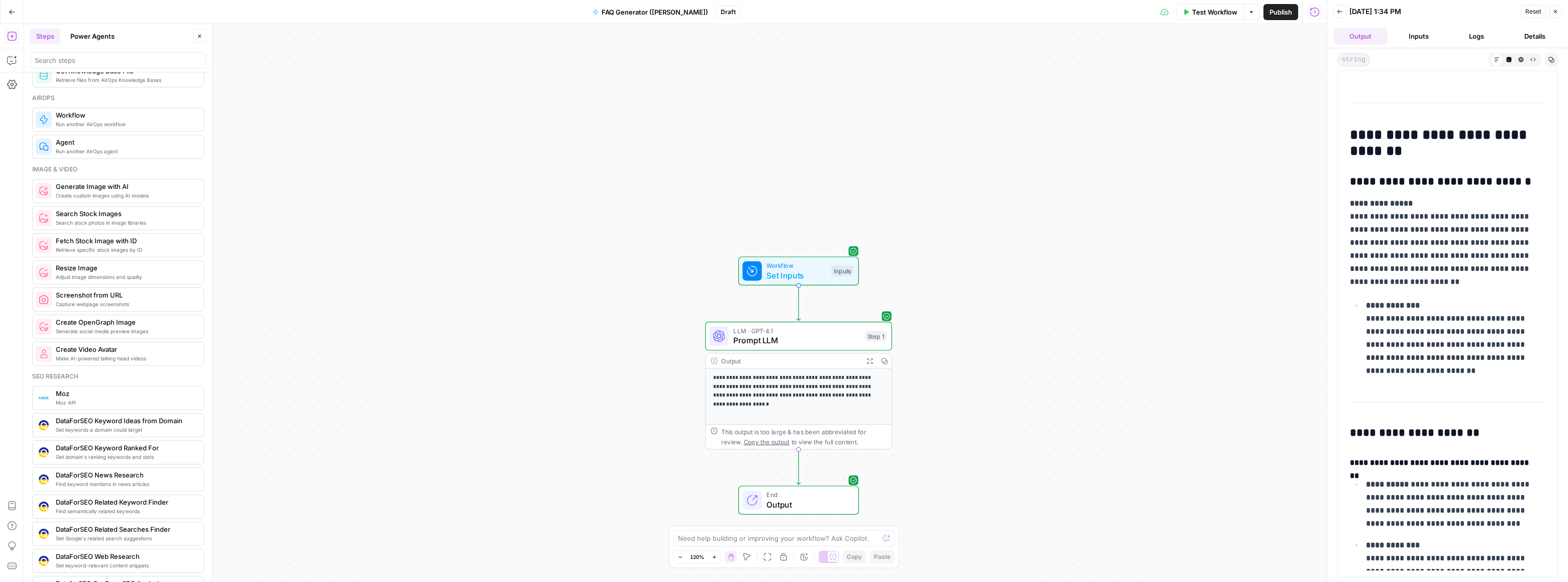
scroll to position [0, 0]
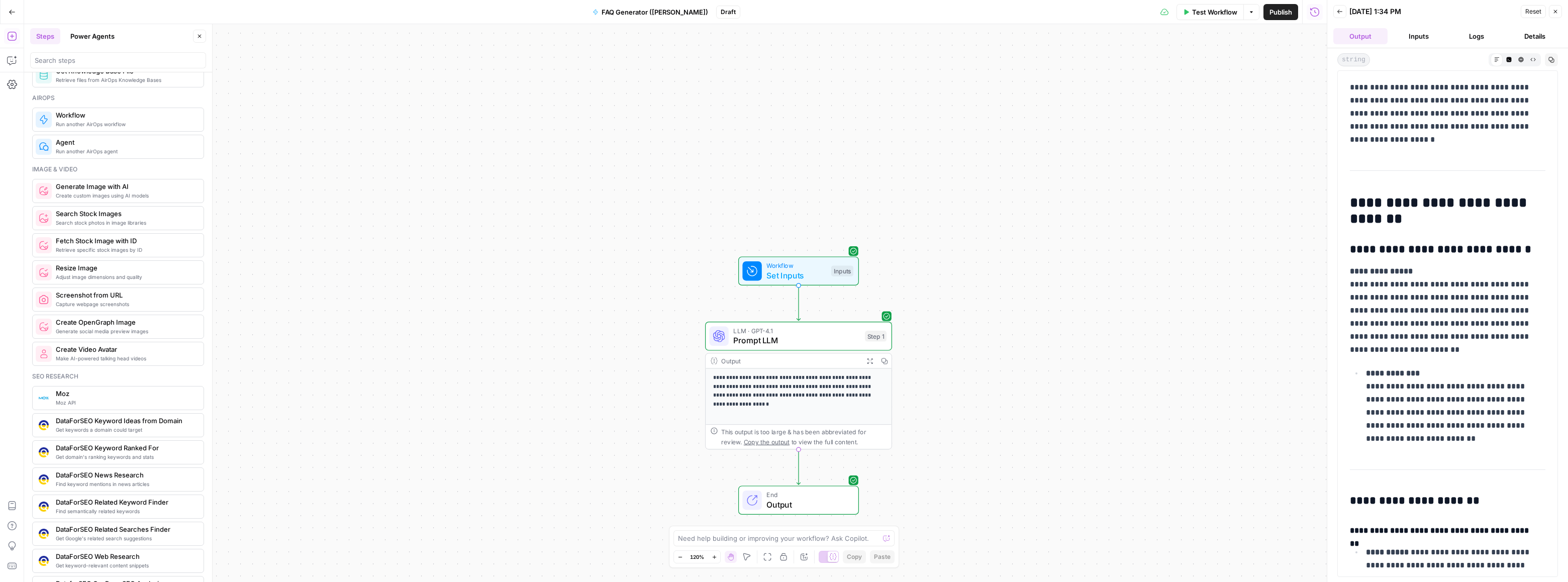
click at [1432, 37] on button "Inputs" at bounding box center [1418, 37] width 54 height 16
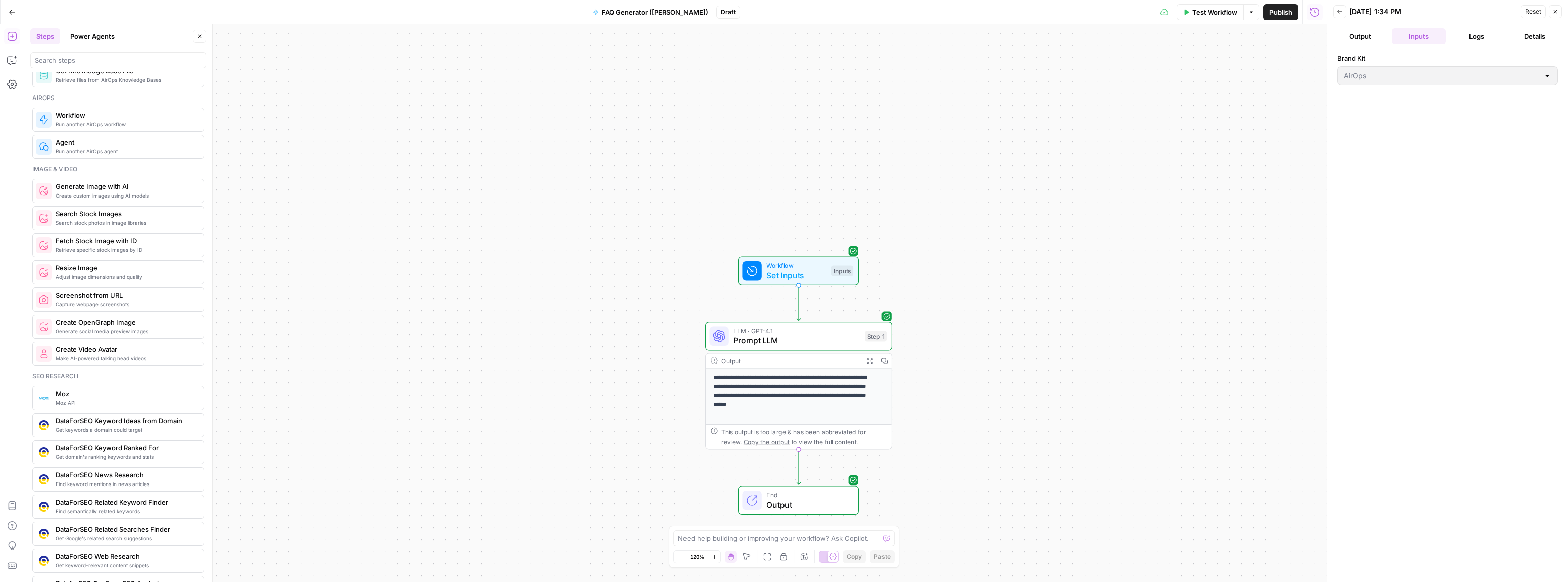
click at [1547, 78] on div at bounding box center [1548, 76] width 8 height 10
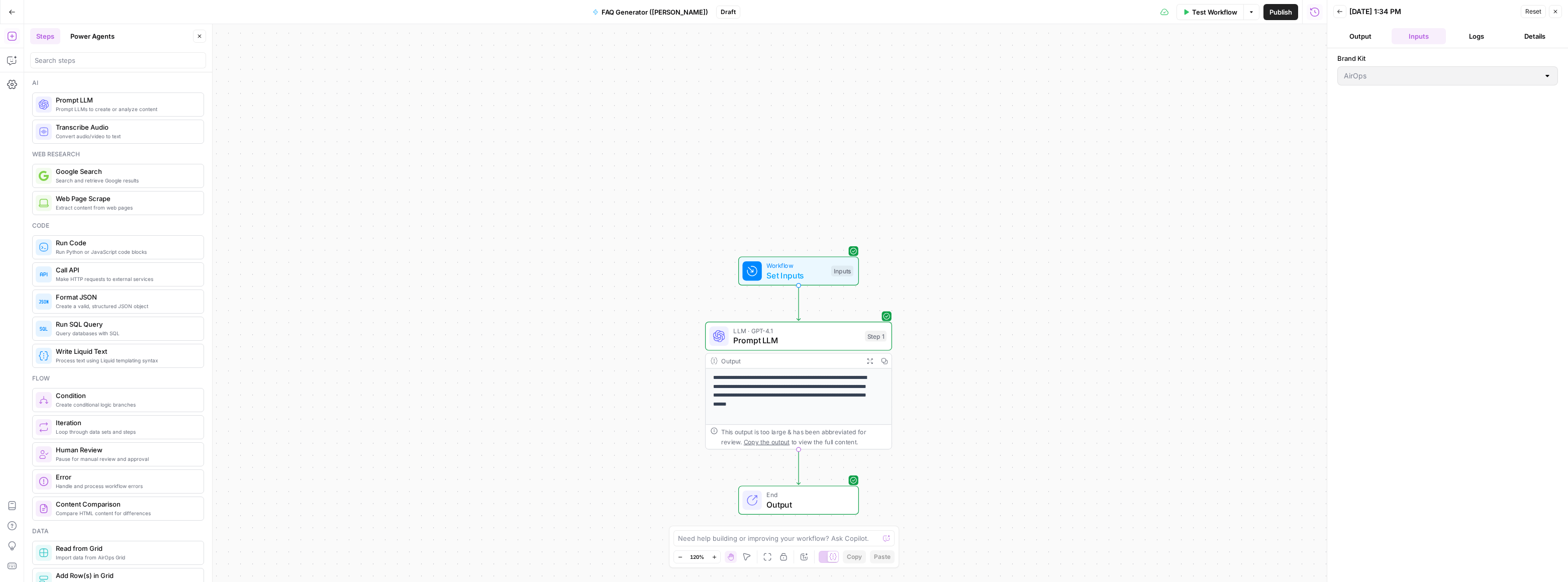
scroll to position [84, 0]
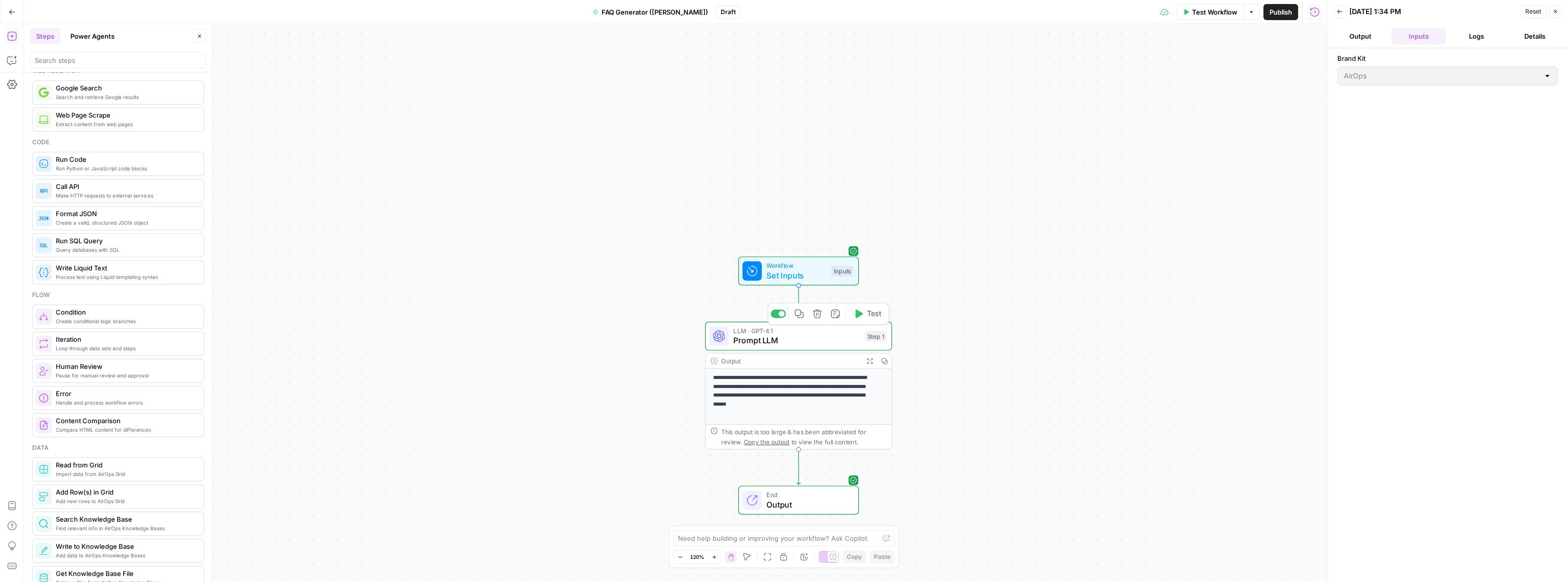
click at [821, 340] on span "Prompt LLM" at bounding box center [796, 340] width 127 height 12
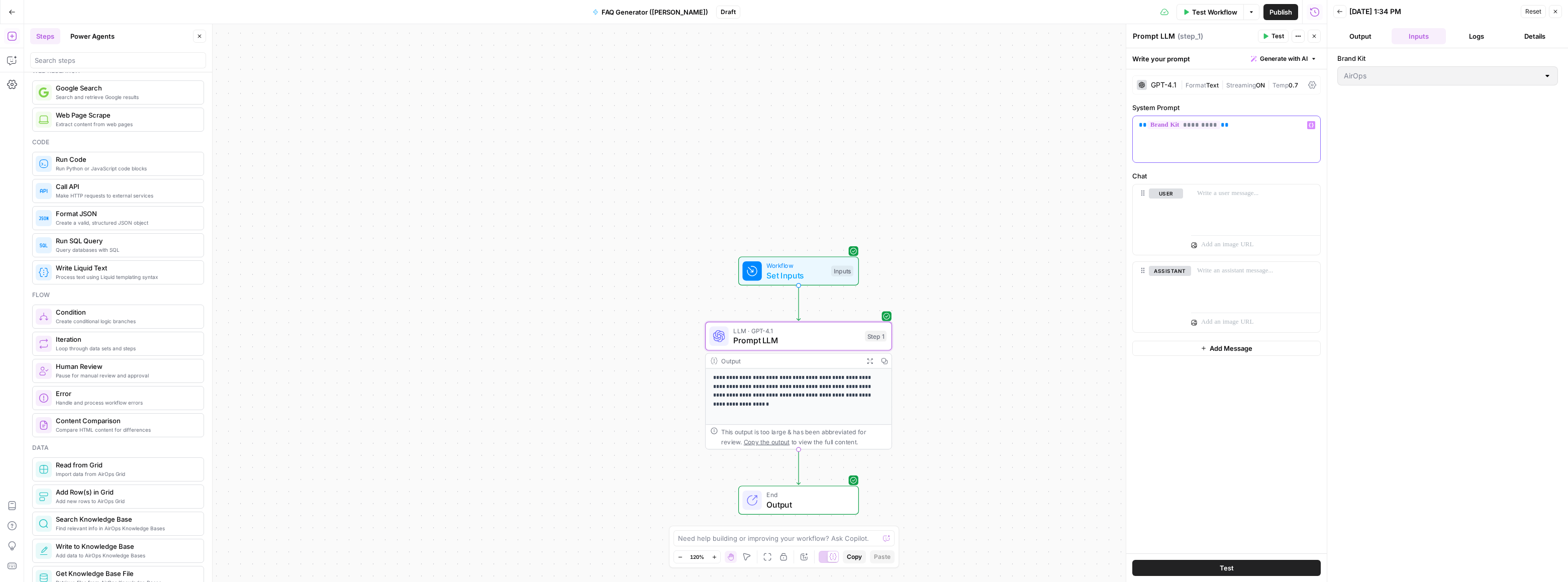
click at [1230, 127] on p "** ********* **" at bounding box center [1226, 125] width 176 height 10
click at [1239, 207] on div at bounding box center [1255, 208] width 129 height 46
click at [1312, 127] on icon "button" at bounding box center [1311, 125] width 5 height 4
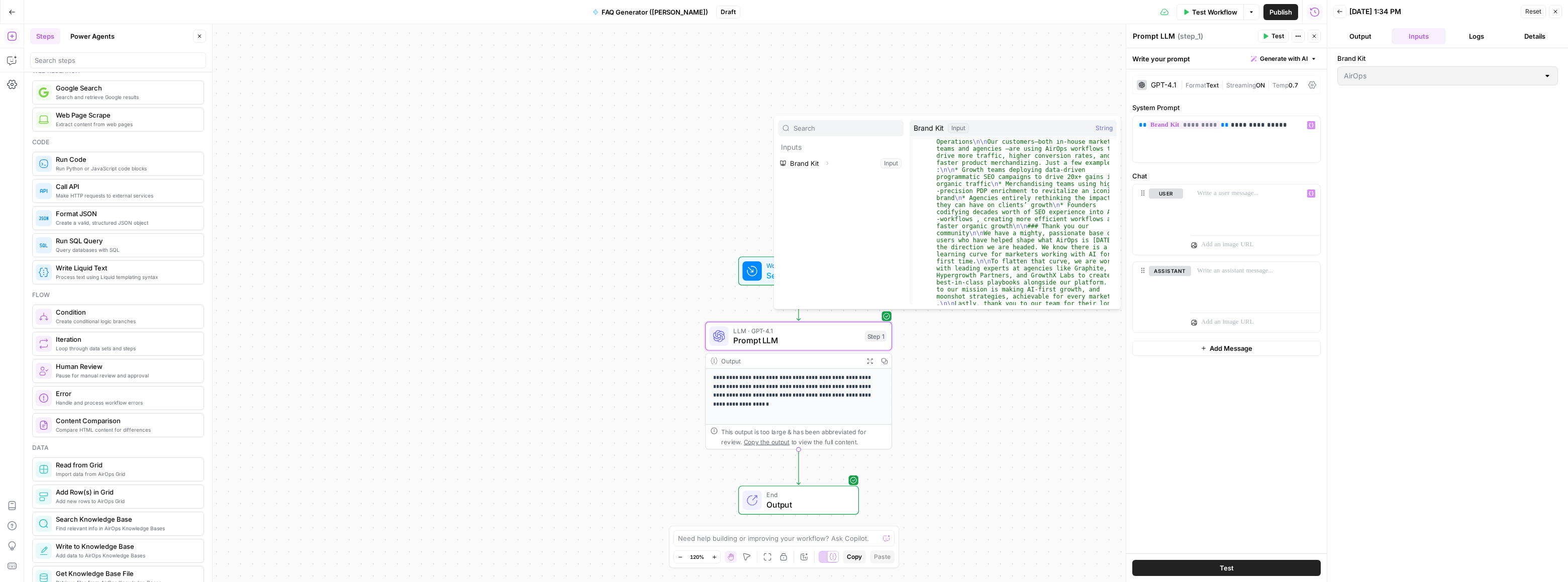
scroll to position [1896, 0]
click at [519, 159] on div "**********" at bounding box center [675, 303] width 1303 height 558
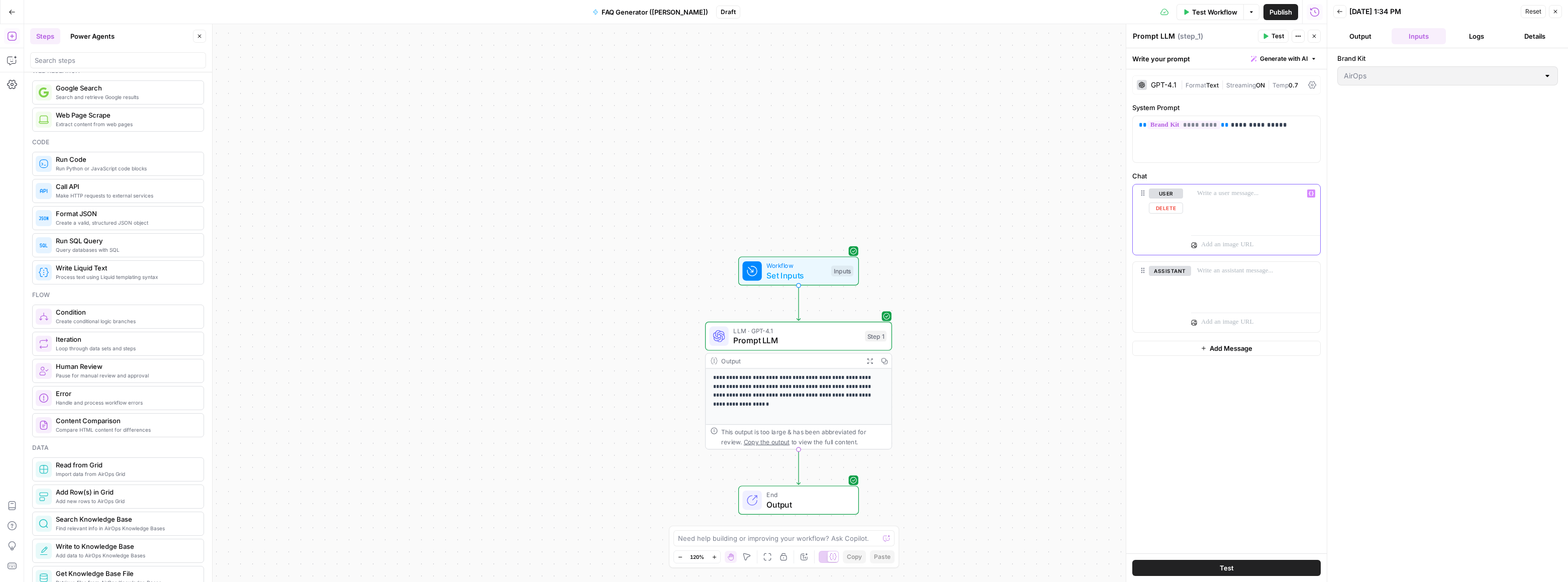
click at [1234, 193] on p at bounding box center [1255, 193] width 117 height 10
click at [1205, 209] on div at bounding box center [1255, 208] width 129 height 46
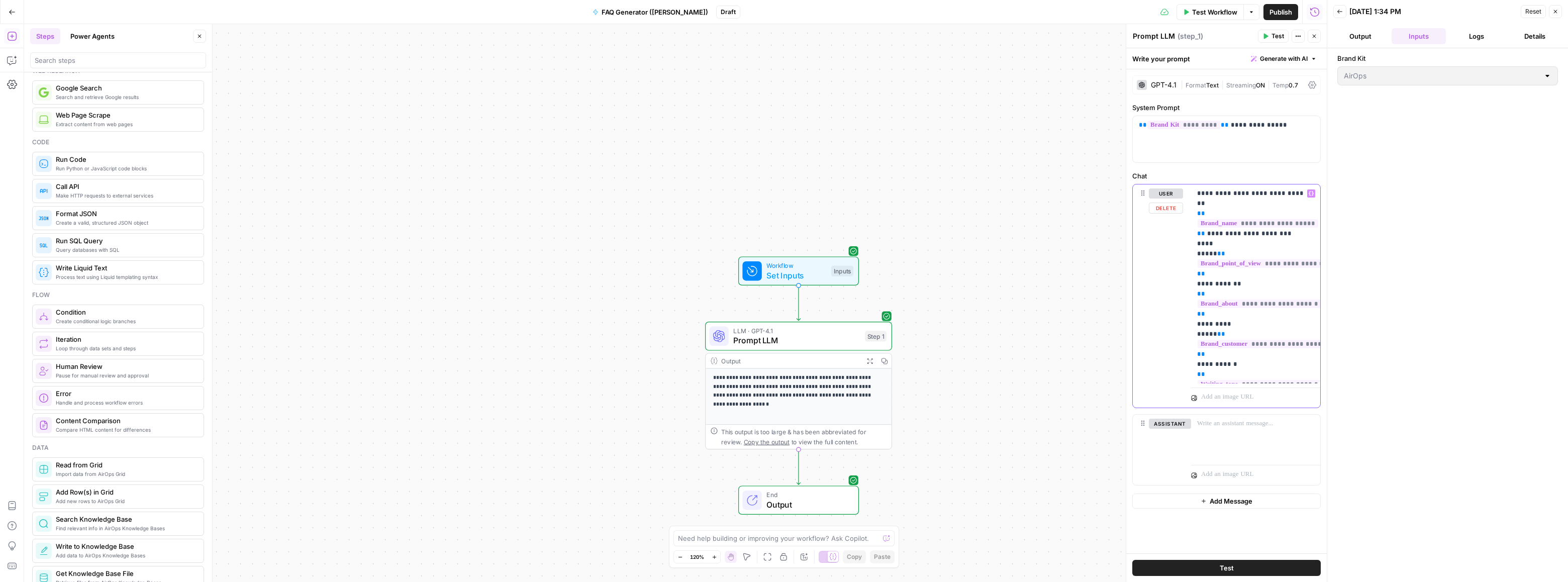
click at [1221, 375] on p "**********" at bounding box center [1255, 284] width 117 height 191
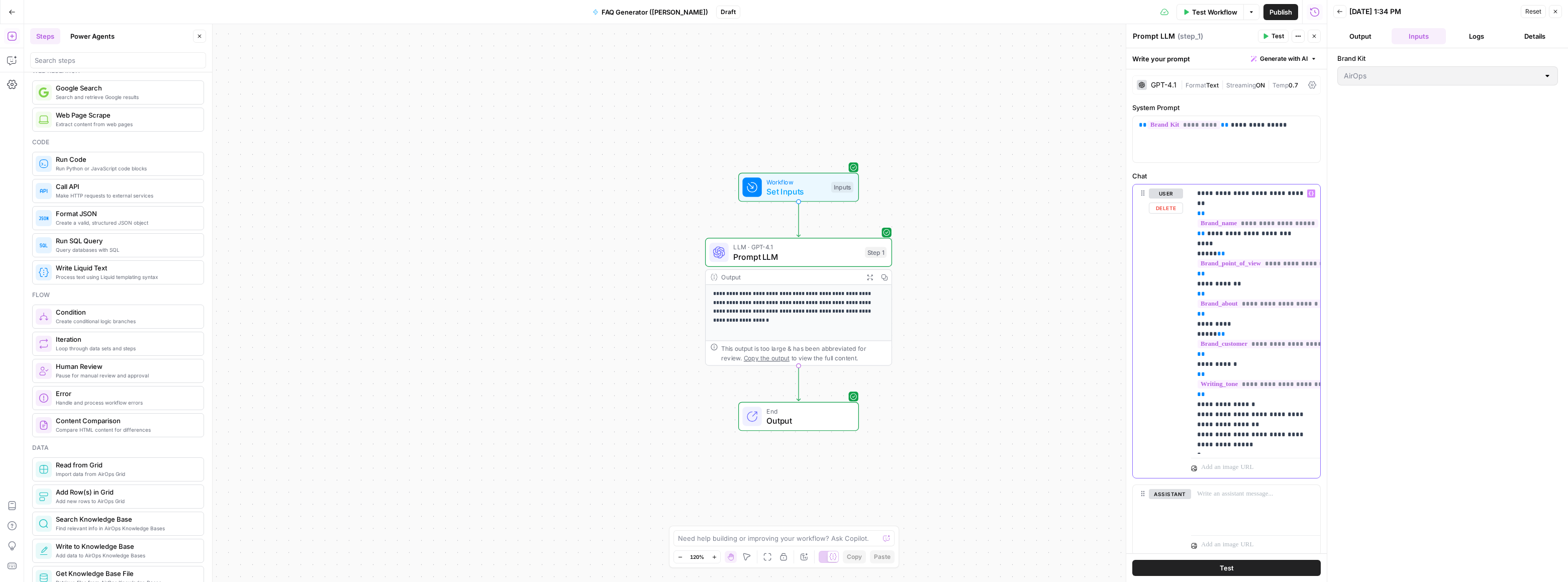
click at [1210, 445] on p "**********" at bounding box center [1252, 319] width 110 height 261
drag, startPoint x: 1262, startPoint y: 452, endPoint x: 1203, endPoint y: 447, distance: 59.2
click at [1203, 447] on p "**********" at bounding box center [1252, 324] width 110 height 272
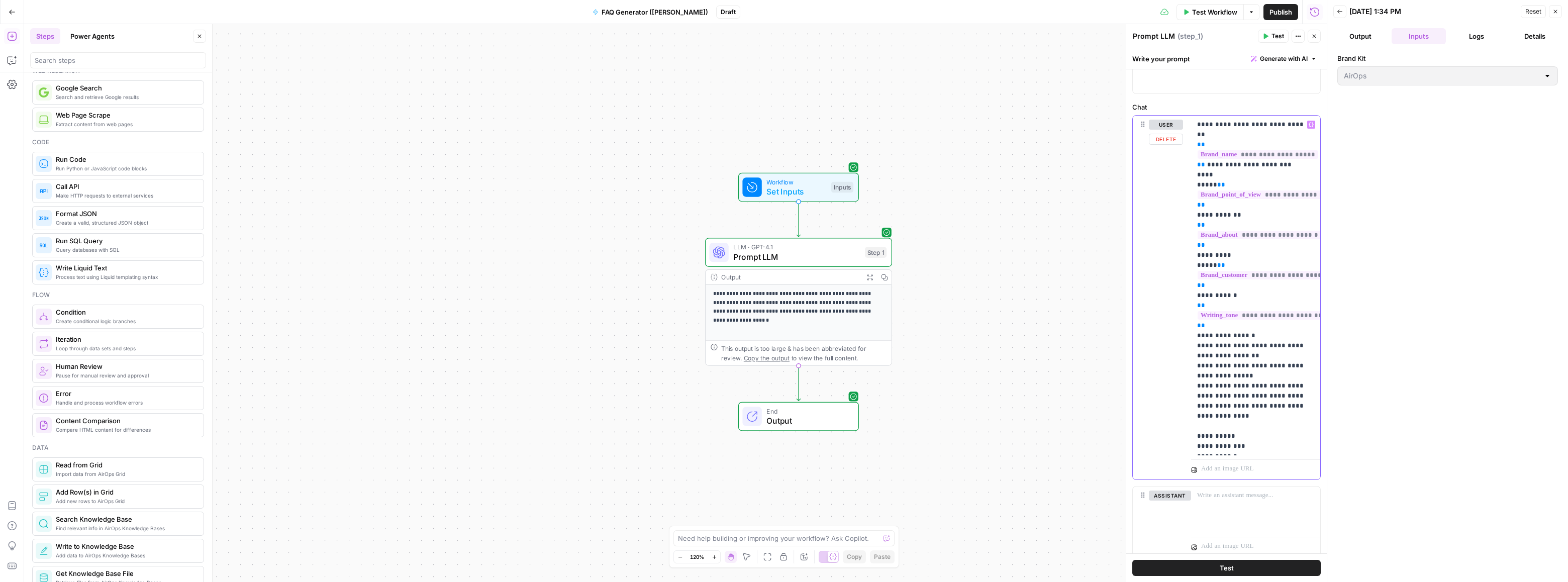
click at [1207, 434] on p "**********" at bounding box center [1252, 285] width 110 height 332
click at [1208, 444] on p "**********" at bounding box center [1252, 285] width 110 height 332
click at [1232, 446] on p "**********" at bounding box center [1252, 285] width 110 height 332
click at [1204, 12] on span "Test Workflow" at bounding box center [1214, 12] width 45 height 10
click at [1378, 86] on button "Test Workflow" at bounding box center [1448, 82] width 229 height 16
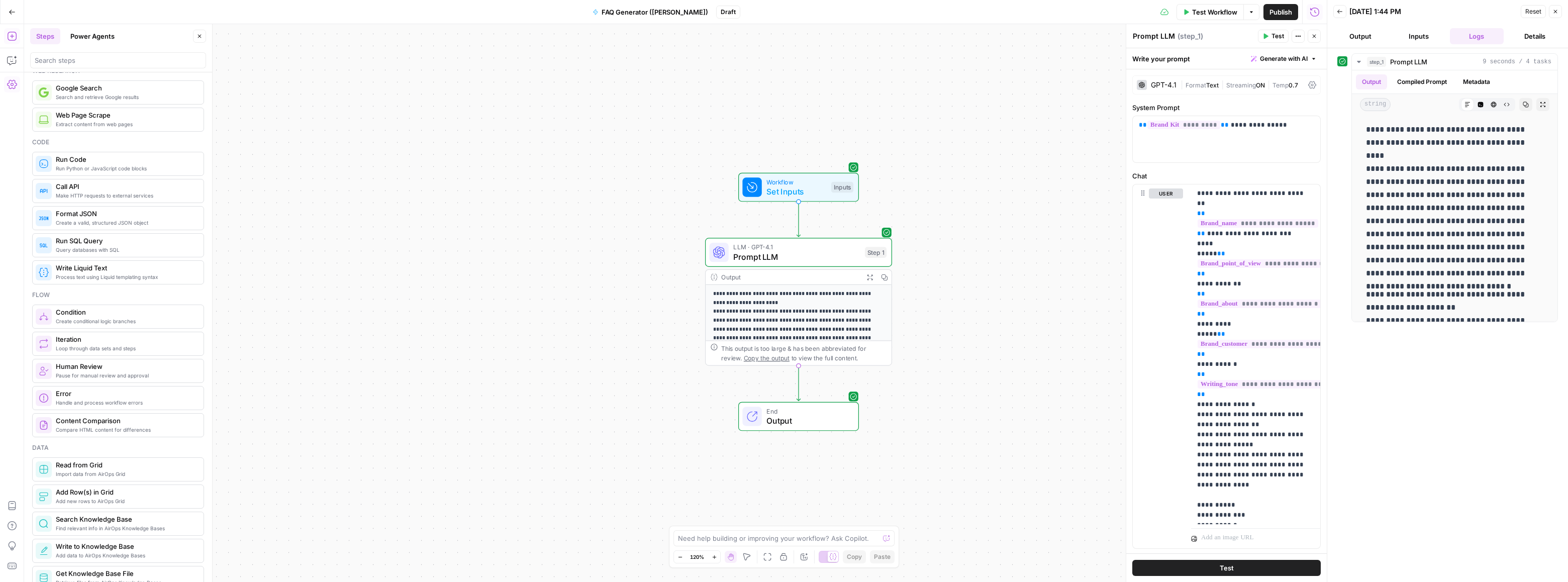
click at [1066, 100] on div "**********" at bounding box center [675, 303] width 1303 height 558
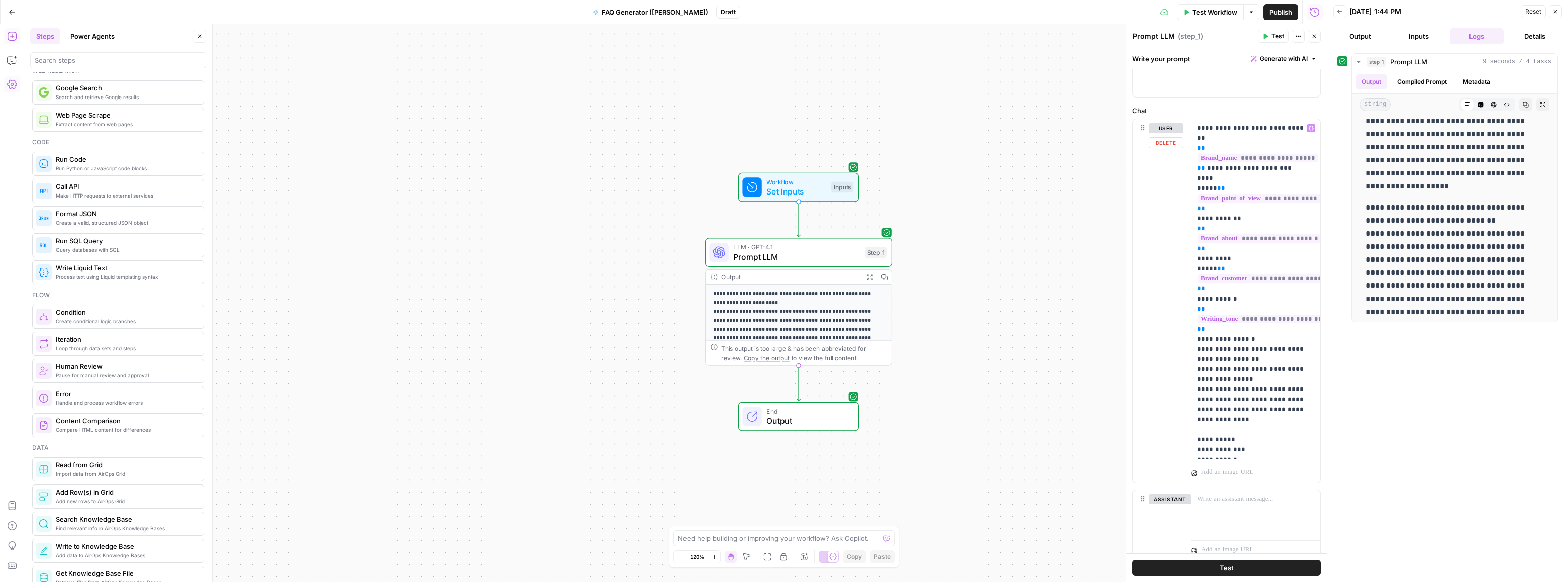
scroll to position [84, 0]
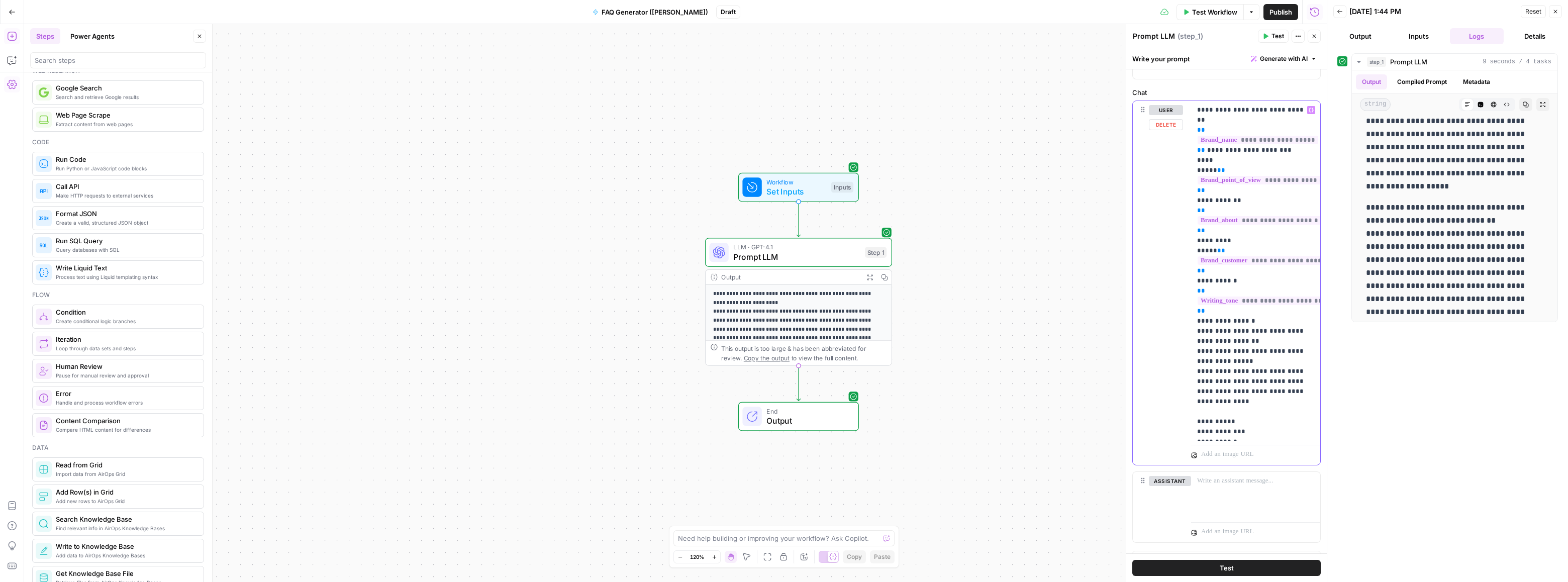
click at [1196, 420] on div "**********" at bounding box center [1255, 270] width 129 height 340
click at [1206, 419] on p "**********" at bounding box center [1252, 271] width 110 height 332
click at [1210, 420] on p "**********" at bounding box center [1252, 271] width 110 height 332
click at [1196, 430] on div "**********" at bounding box center [1255, 270] width 129 height 340
click at [1209, 430] on p "**********" at bounding box center [1252, 271] width 110 height 332
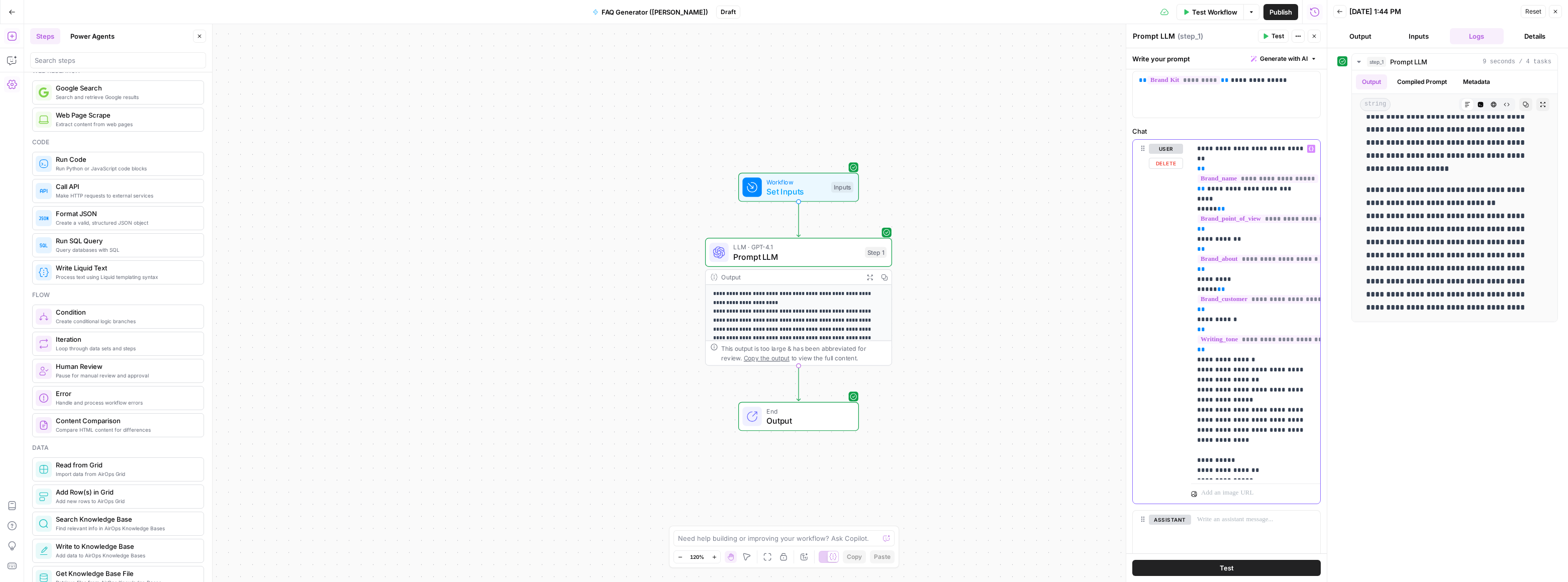
scroll to position [25, 0]
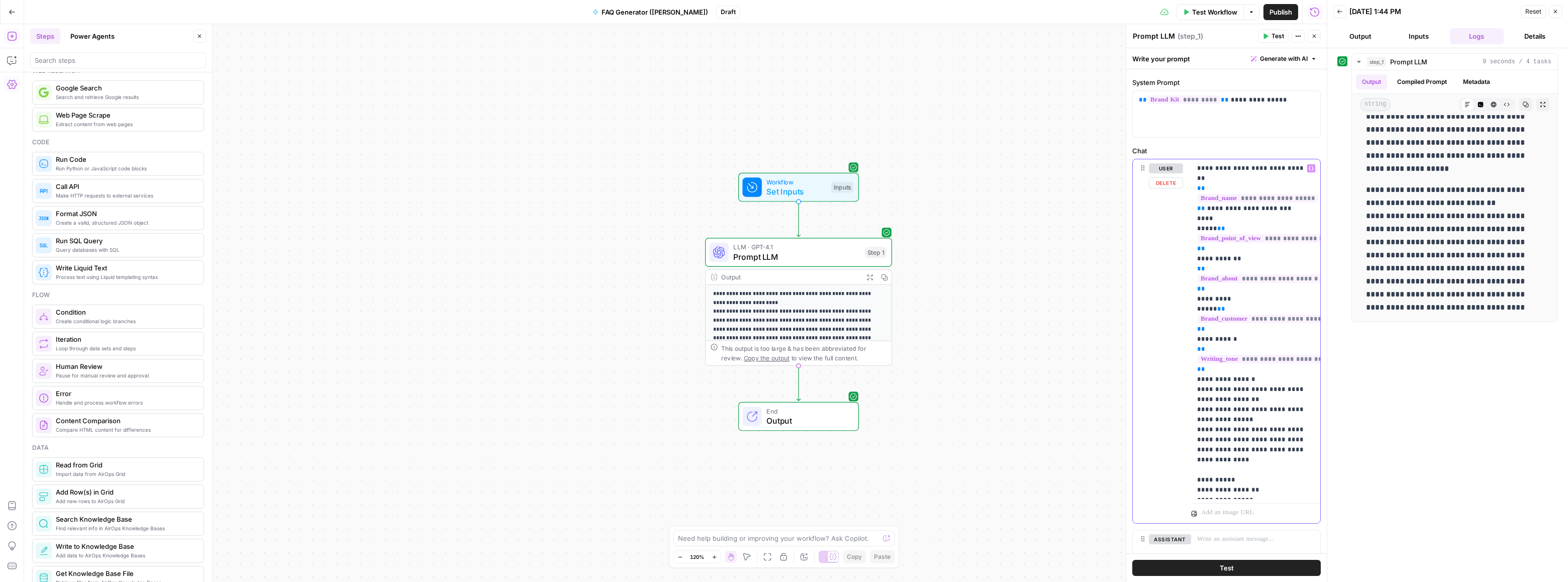
click at [1229, 164] on p "**********" at bounding box center [1252, 329] width 110 height 332
click at [1214, 562] on button "Test" at bounding box center [1227, 568] width 189 height 16
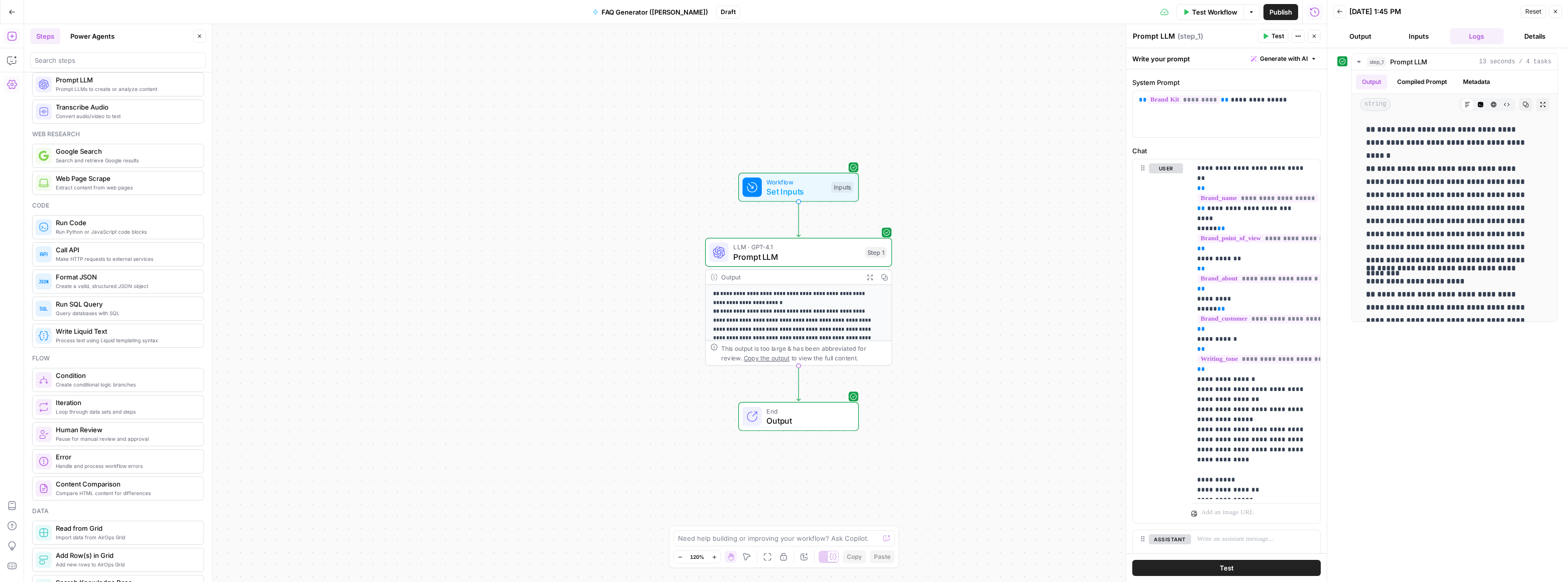
scroll to position [0, 0]
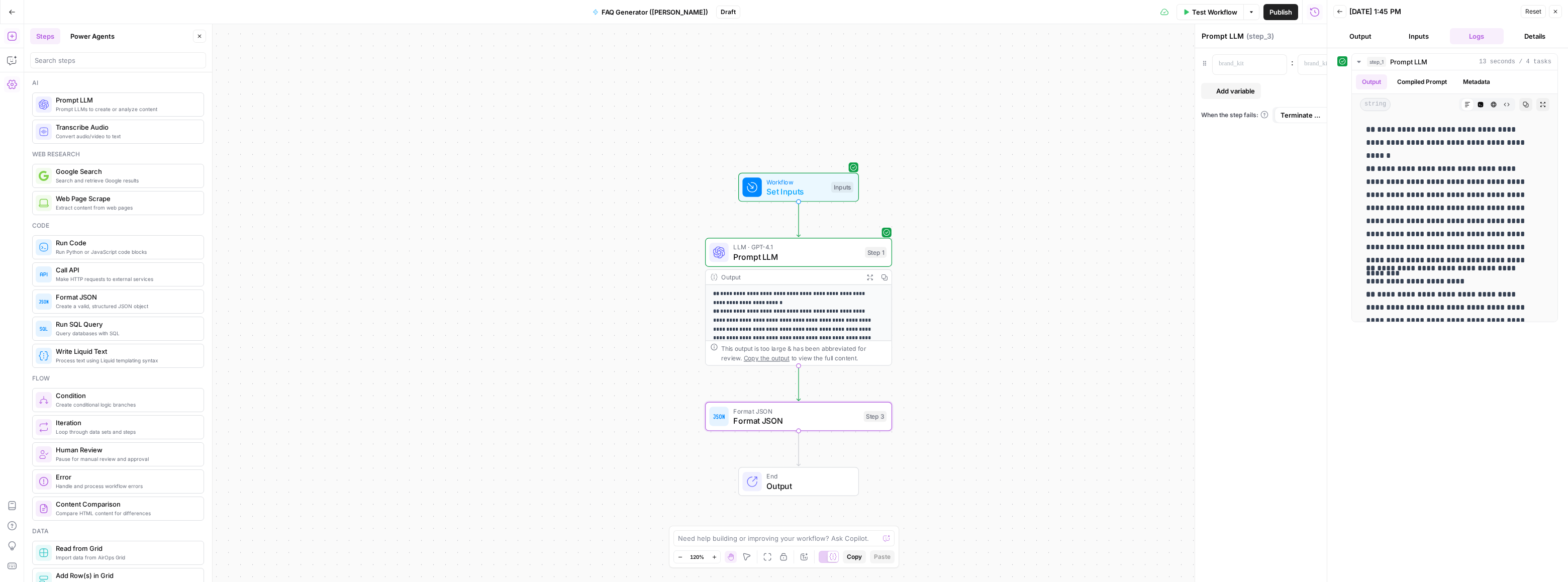
type textarea "Format JSON"
click at [778, 423] on span "Format JSON" at bounding box center [796, 421] width 126 height 12
click at [784, 416] on span "Format JSON" at bounding box center [796, 421] width 126 height 12
click at [817, 417] on span "Format JSON" at bounding box center [796, 421] width 126 height 12
click at [866, 422] on div "Format JSON Format JSON Step 3 Copy step Delete step Add Note Test" at bounding box center [797, 416] width 177 height 20
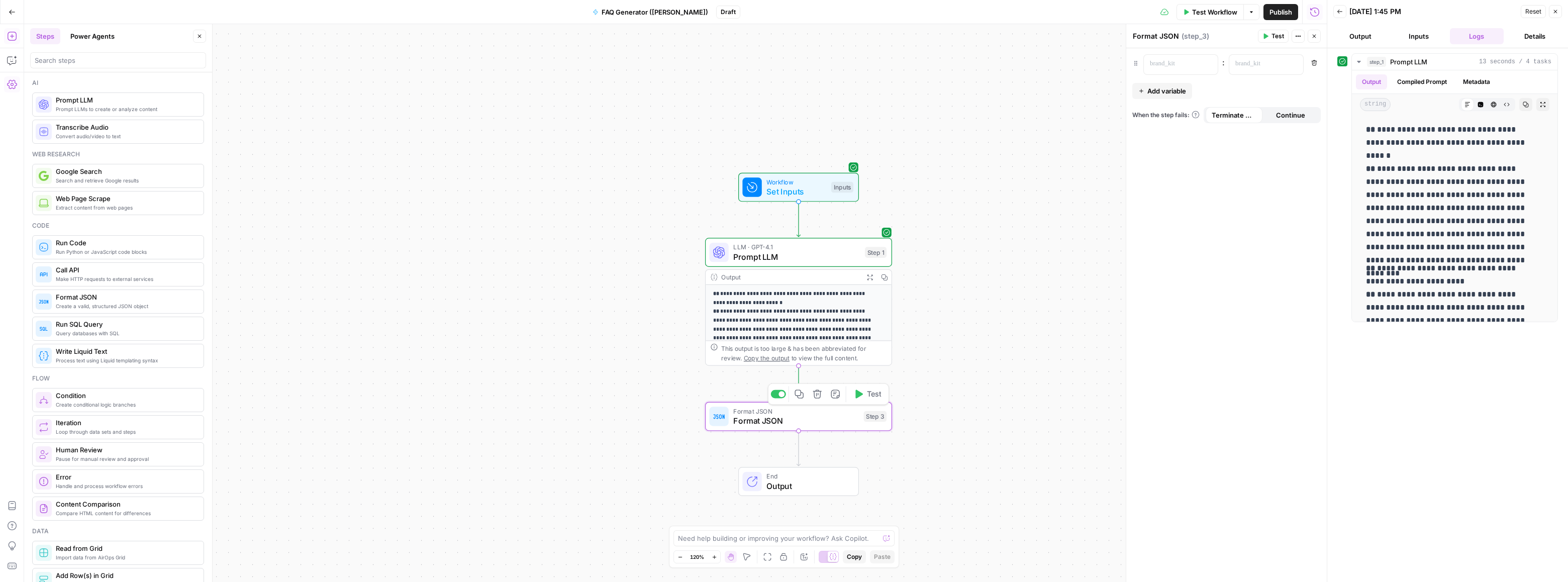
click at [779, 422] on span "Format JSON" at bounding box center [796, 421] width 126 height 12
click at [1165, 65] on p at bounding box center [1172, 63] width 45 height 10
click at [1259, 61] on p at bounding box center [1258, 63] width 45 height 10
click at [1262, 202] on div "“/” to reference Variables Menu : “/” to reference Variables Menu Remove Add va…" at bounding box center [1226, 315] width 200 height 534
click at [852, 430] on div "**********" at bounding box center [675, 303] width 1303 height 558
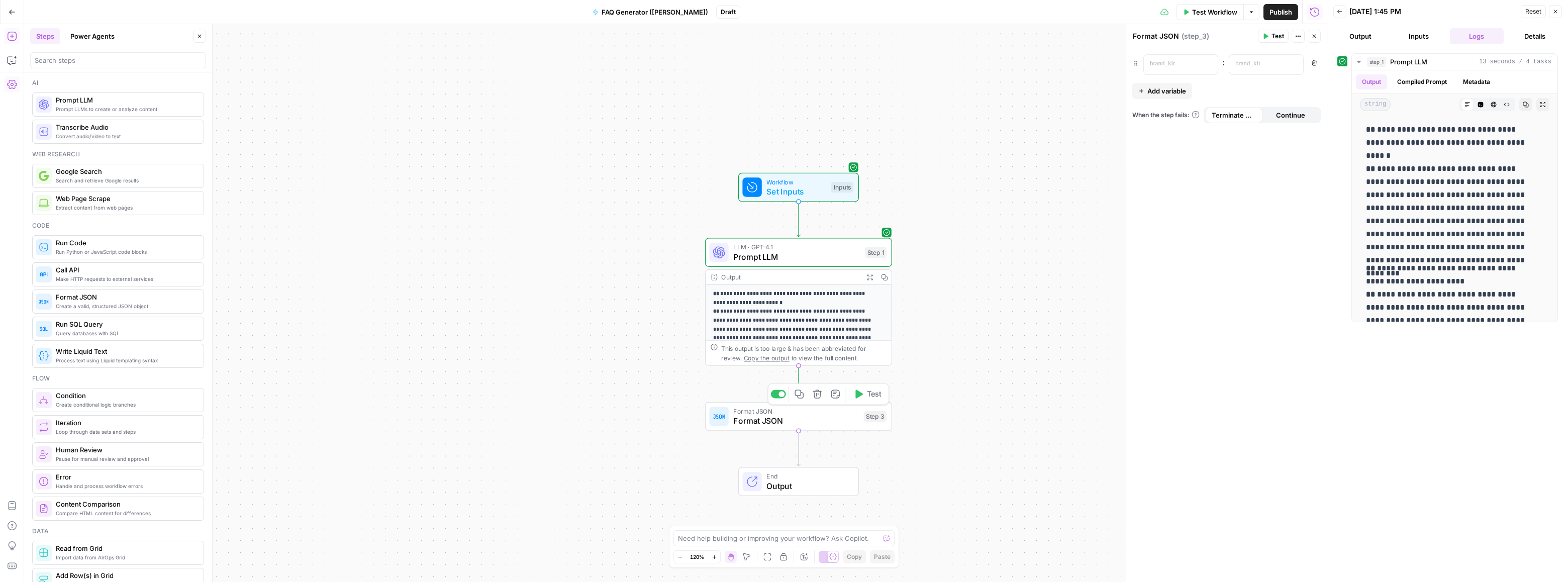
click at [860, 418] on div "Format JSON Format JSON Step 3 Copy step Delete step Add Note Test" at bounding box center [797, 416] width 177 height 20
click at [862, 397] on icon "button" at bounding box center [858, 394] width 10 height 10
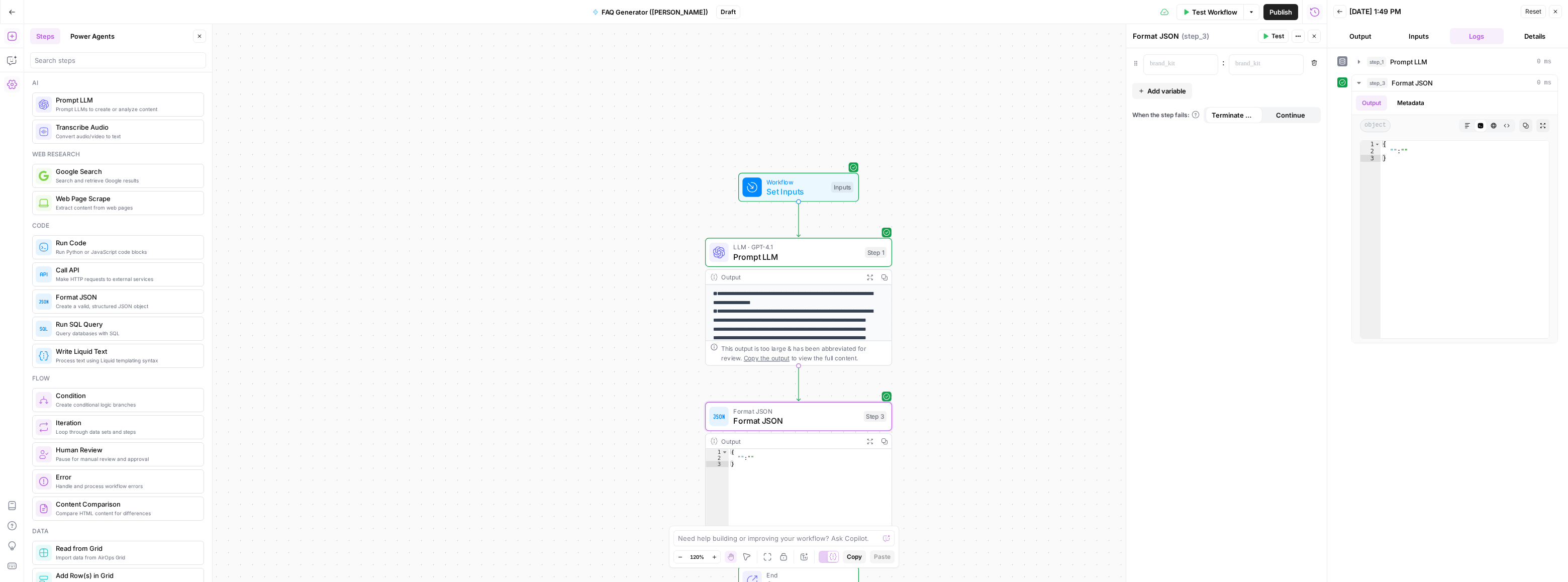
click at [811, 452] on div "{ "" : "" }" at bounding box center [810, 496] width 163 height 93
click at [968, 423] on div "**********" at bounding box center [675, 303] width 1303 height 558
click at [1412, 107] on button "Metadata" at bounding box center [1411, 102] width 39 height 15
click at [1373, 103] on button "Output" at bounding box center [1371, 102] width 31 height 15
click at [973, 362] on div "**********" at bounding box center [675, 303] width 1303 height 558
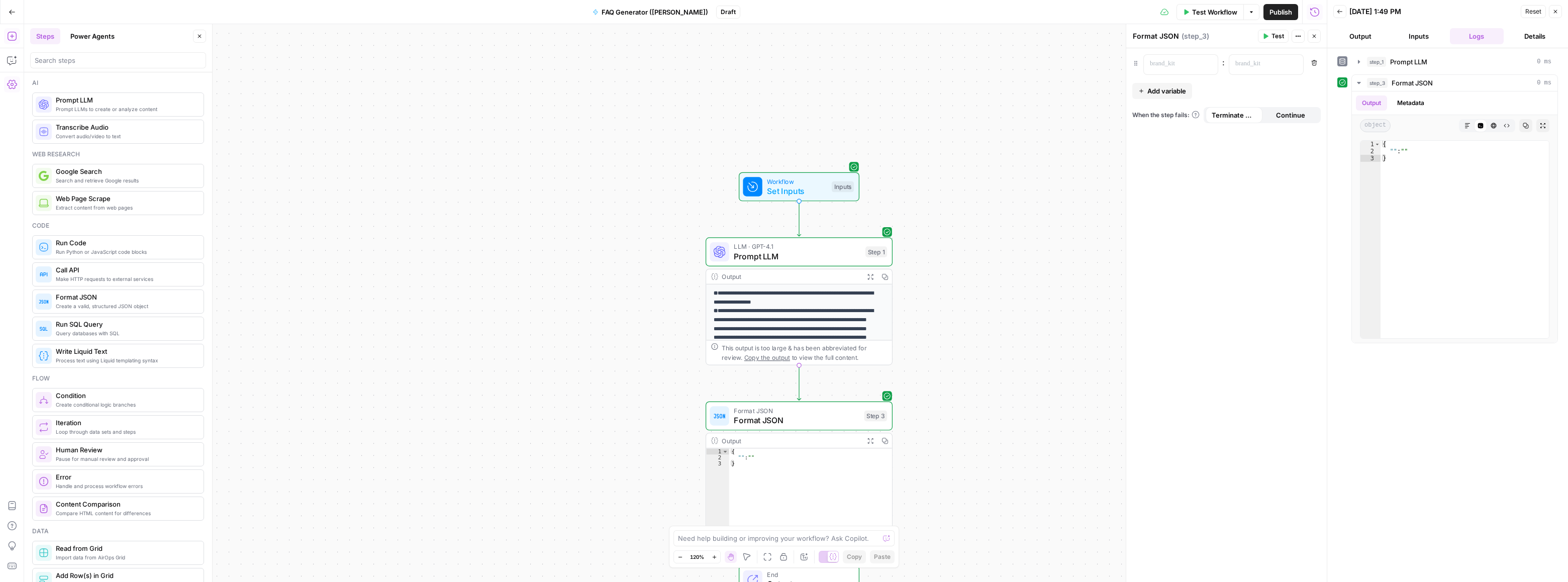
click at [1098, 306] on div "**********" at bounding box center [675, 303] width 1303 height 558
click at [739, 454] on div "{ "" : "" }" at bounding box center [811, 495] width 163 height 93
click at [736, 453] on div "{ "" : "" }" at bounding box center [811, 495] width 163 height 93
click at [771, 455] on div "{ "" : "" }" at bounding box center [811, 495] width 163 height 93
type textarea "******"
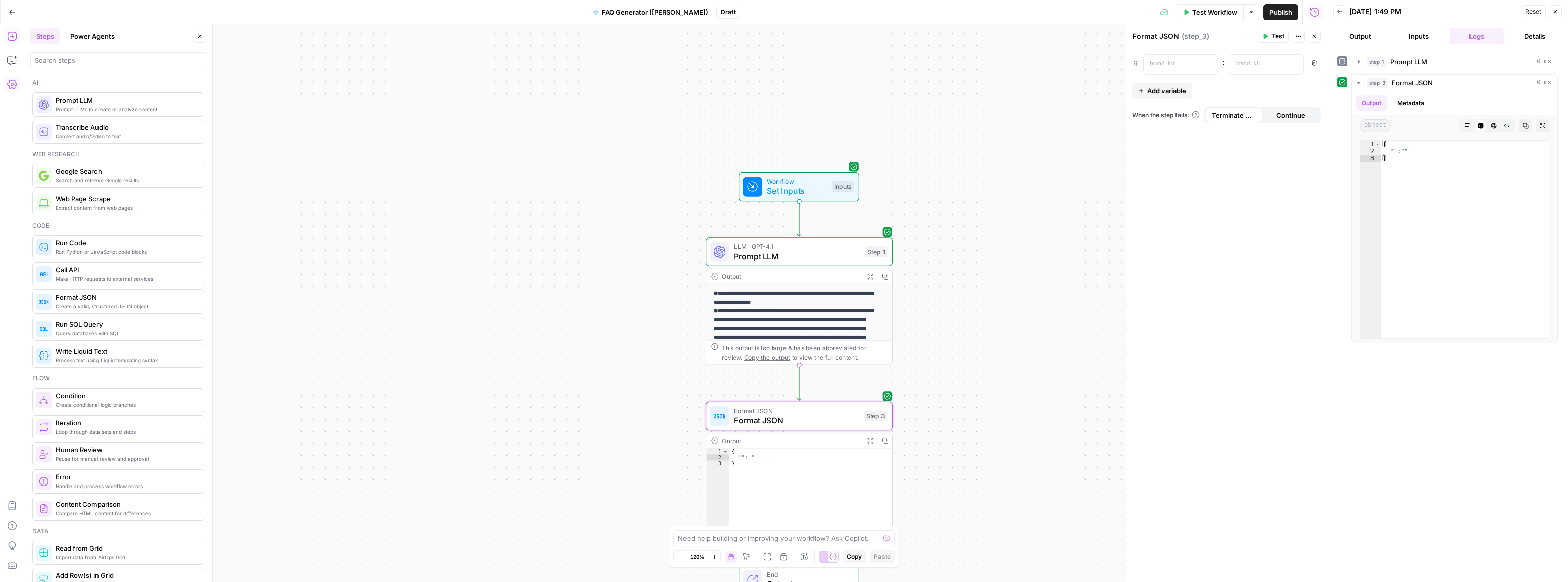
click at [1183, 51] on div ": Remove Add variable When the step fails: Terminate Workflow Continue" at bounding box center [1226, 315] width 200 height 534
click at [1199, 32] on span "( step_3 )" at bounding box center [1195, 36] width 28 height 10
click at [1409, 37] on button "Inputs" at bounding box center [1418, 37] width 54 height 16
click at [1360, 34] on button "Output" at bounding box center [1360, 37] width 54 height 16
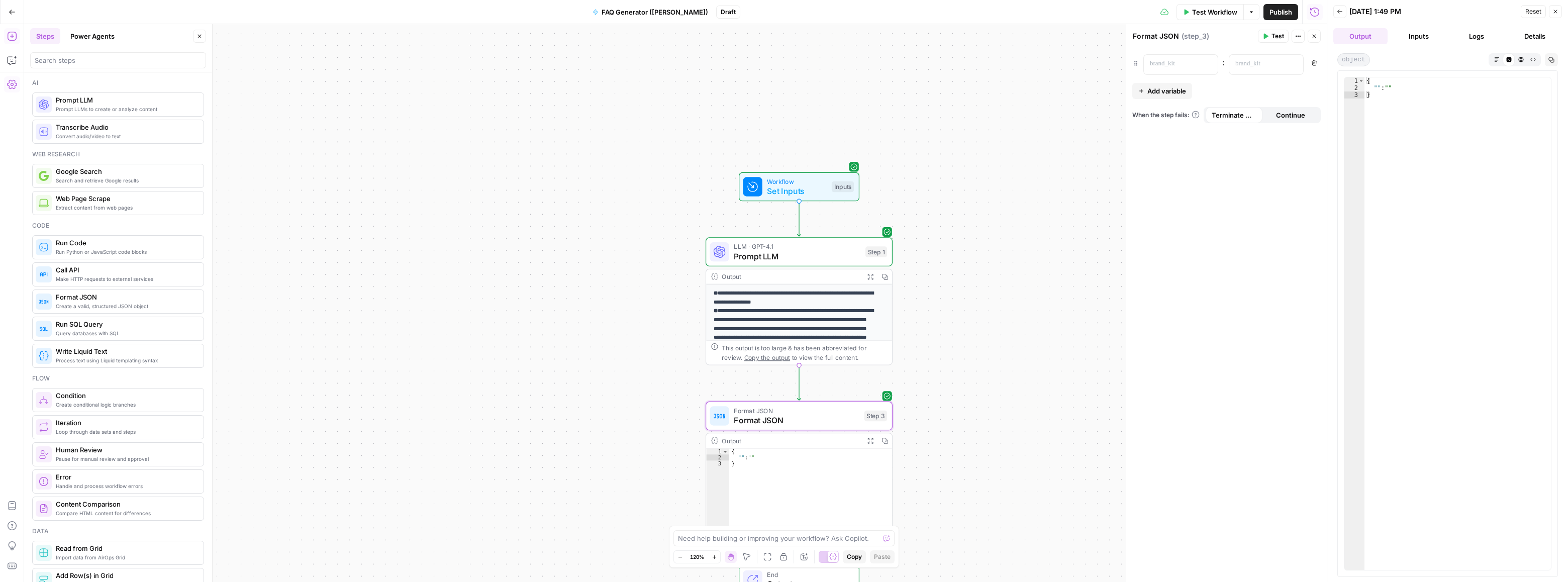
click at [1429, 34] on button "Inputs" at bounding box center [1418, 37] width 54 height 16
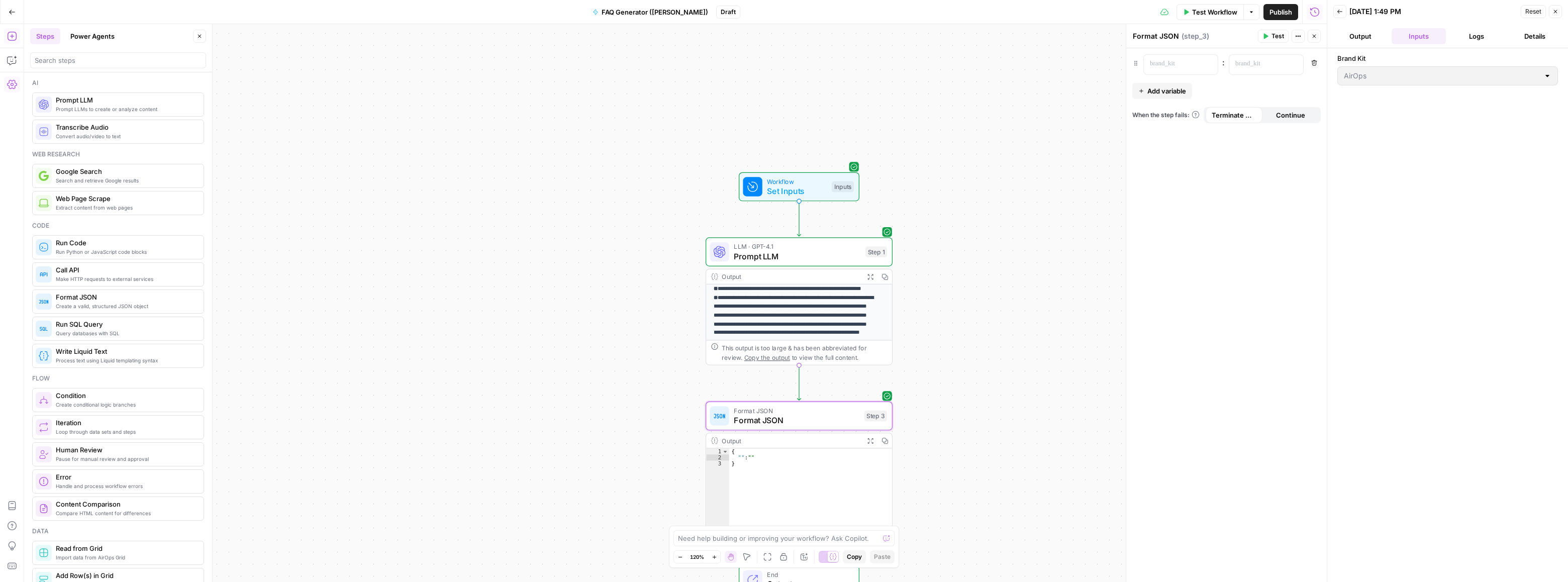
scroll to position [111, 0]
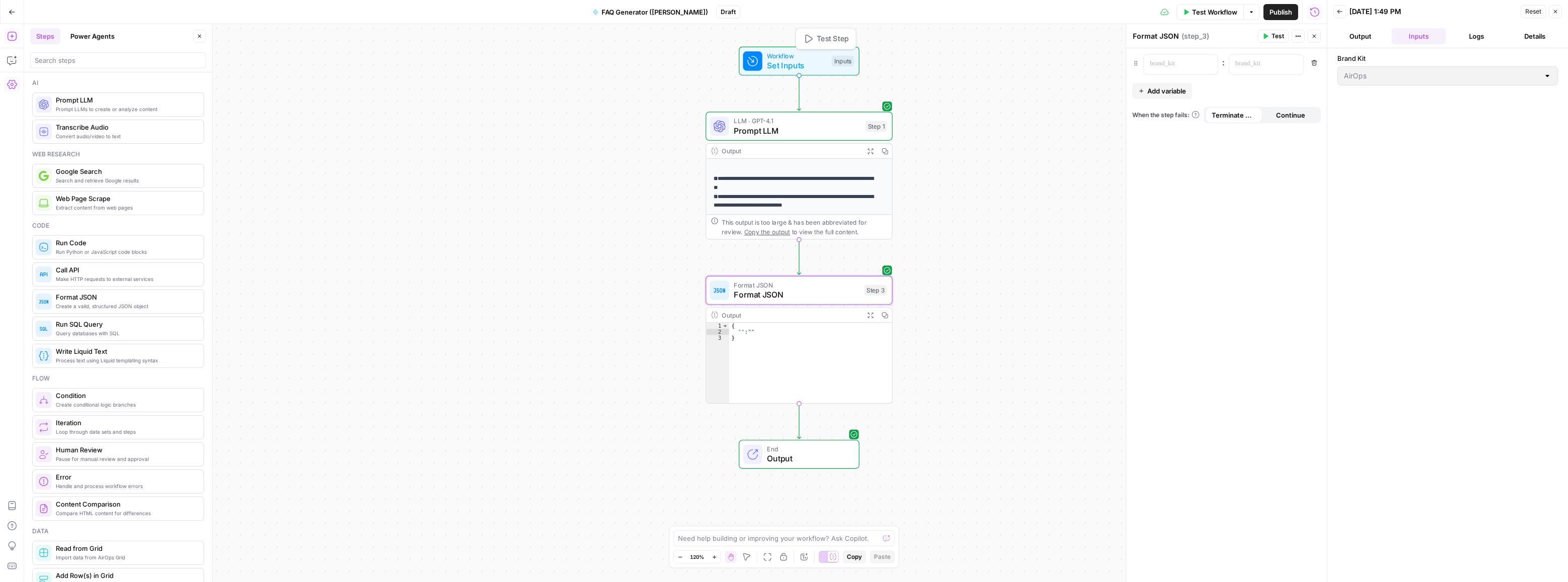
click at [822, 63] on span "Set Inputs" at bounding box center [796, 66] width 60 height 12
click at [1224, 65] on label "Brand Kit" at bounding box center [1204, 61] width 117 height 10
click at [1224, 76] on Kit "Brand Kit" at bounding box center [1232, 80] width 160 height 10
click at [1404, 90] on div "Brand Kit AirOps" at bounding box center [1448, 316] width 221 height 524
click at [1242, 113] on button "Add Field" at bounding box center [1218, 112] width 167 height 16
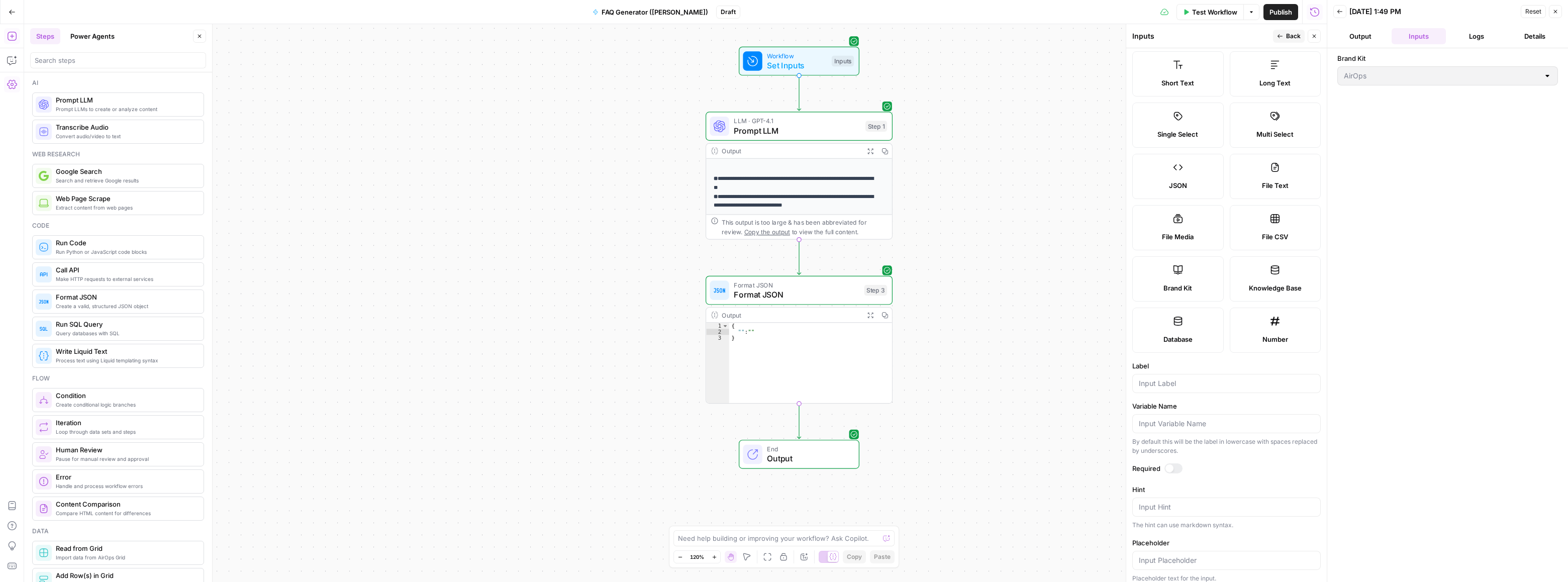
scroll to position [0, 0]
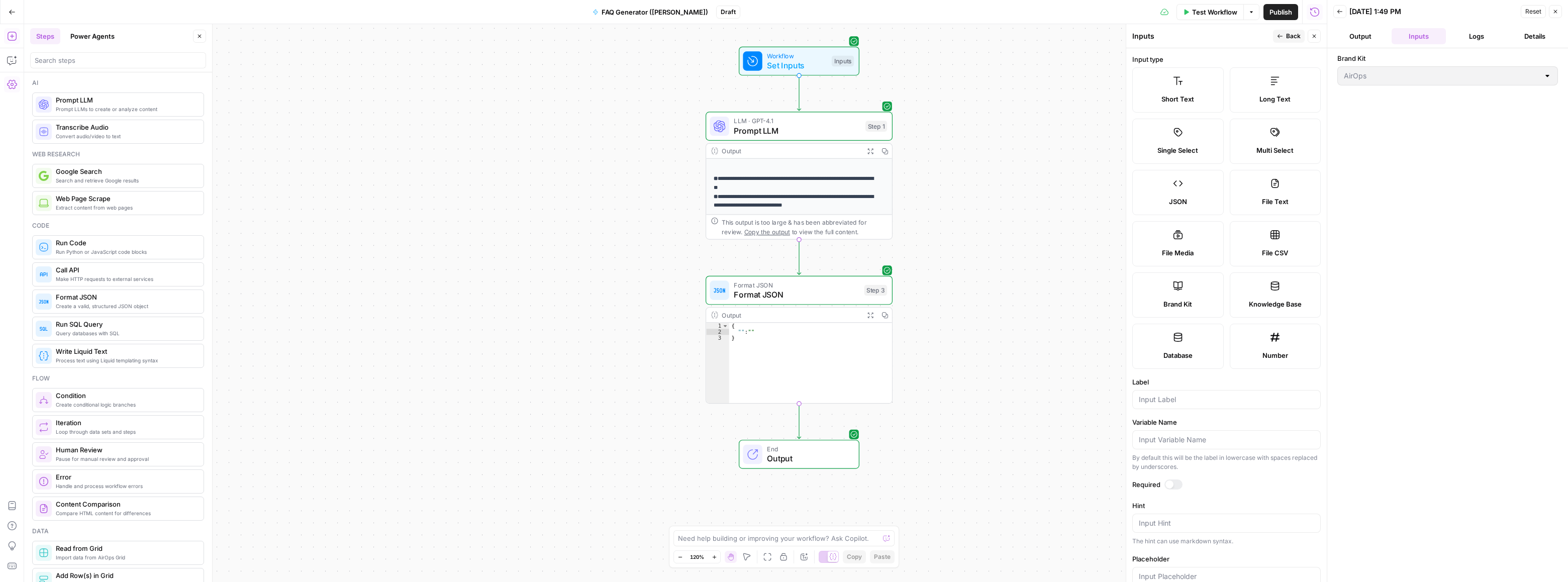
click at [890, 312] on button "Copy" at bounding box center [885, 315] width 14 height 14
click at [947, 276] on div "**********" at bounding box center [675, 303] width 1303 height 558
click at [812, 135] on span "Prompt LLM" at bounding box center [797, 131] width 127 height 12
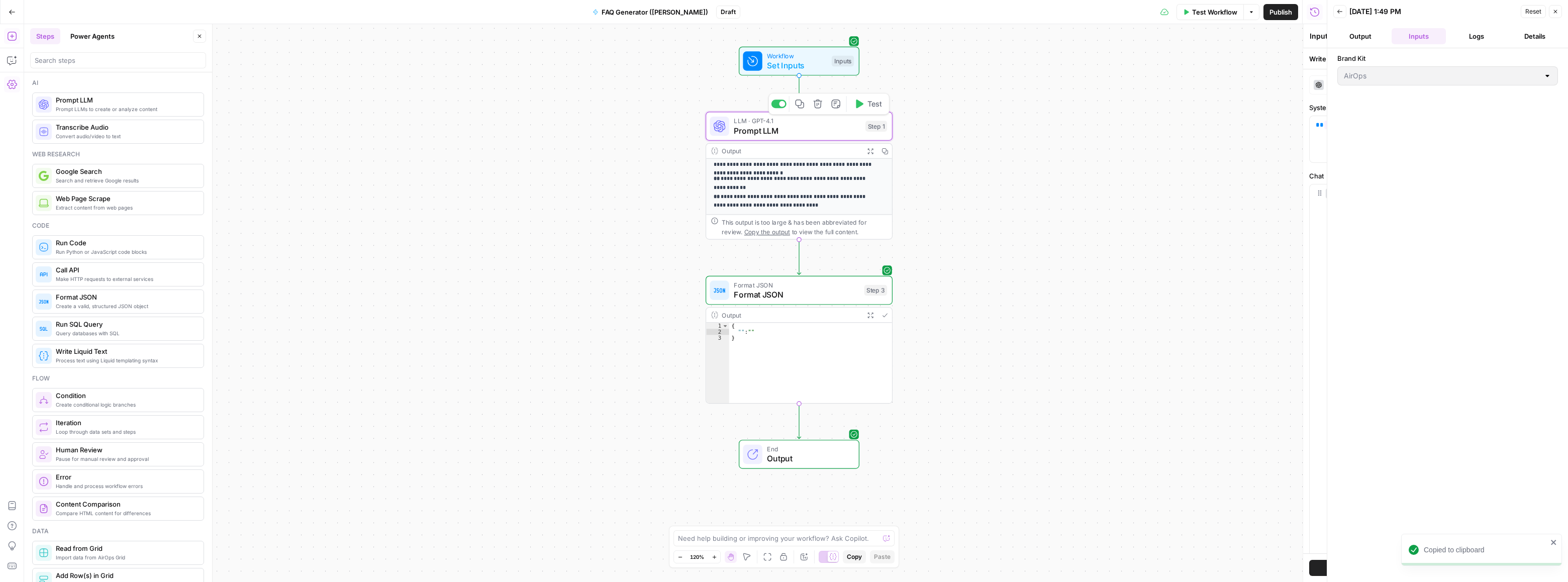
type textarea "Prompt LLM"
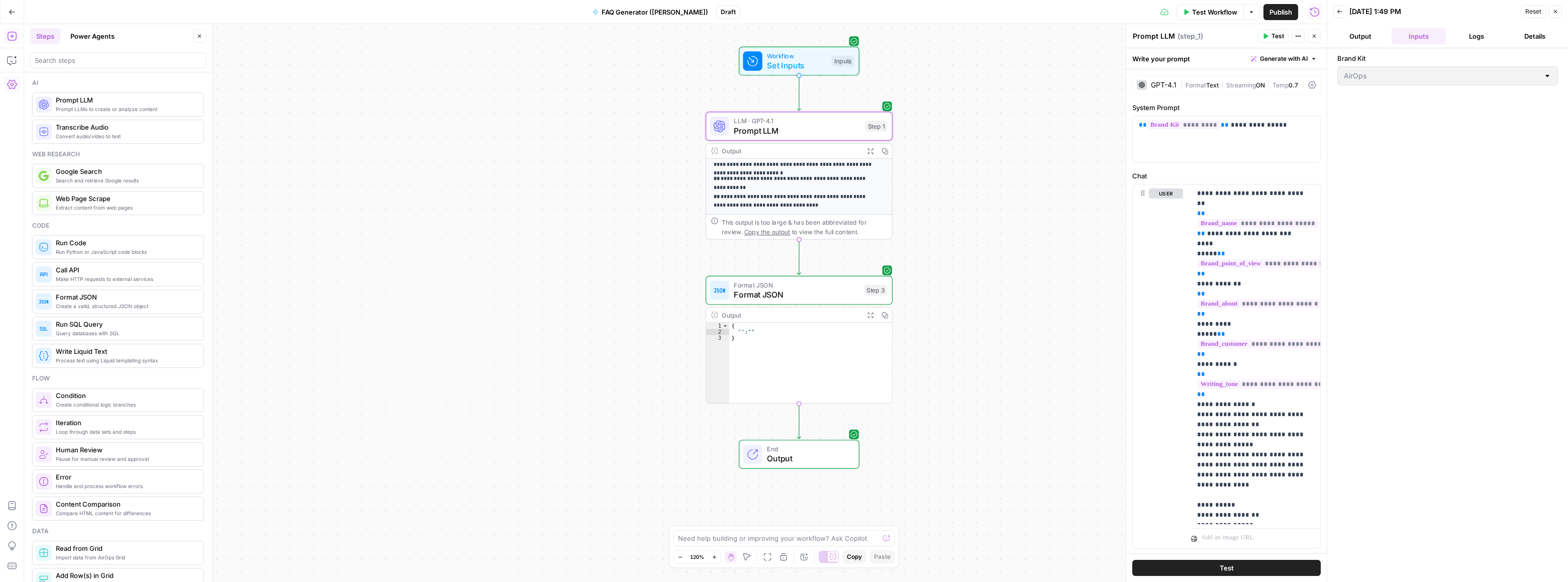
click at [1360, 37] on button "Output" at bounding box center [1360, 37] width 54 height 16
click at [1409, 37] on button "Inputs" at bounding box center [1418, 37] width 54 height 16
click at [1090, 159] on div "**********" at bounding box center [675, 303] width 1303 height 558
click at [836, 70] on div "Workflow Set Inputs Inputs Test Step" at bounding box center [798, 61] width 111 height 20
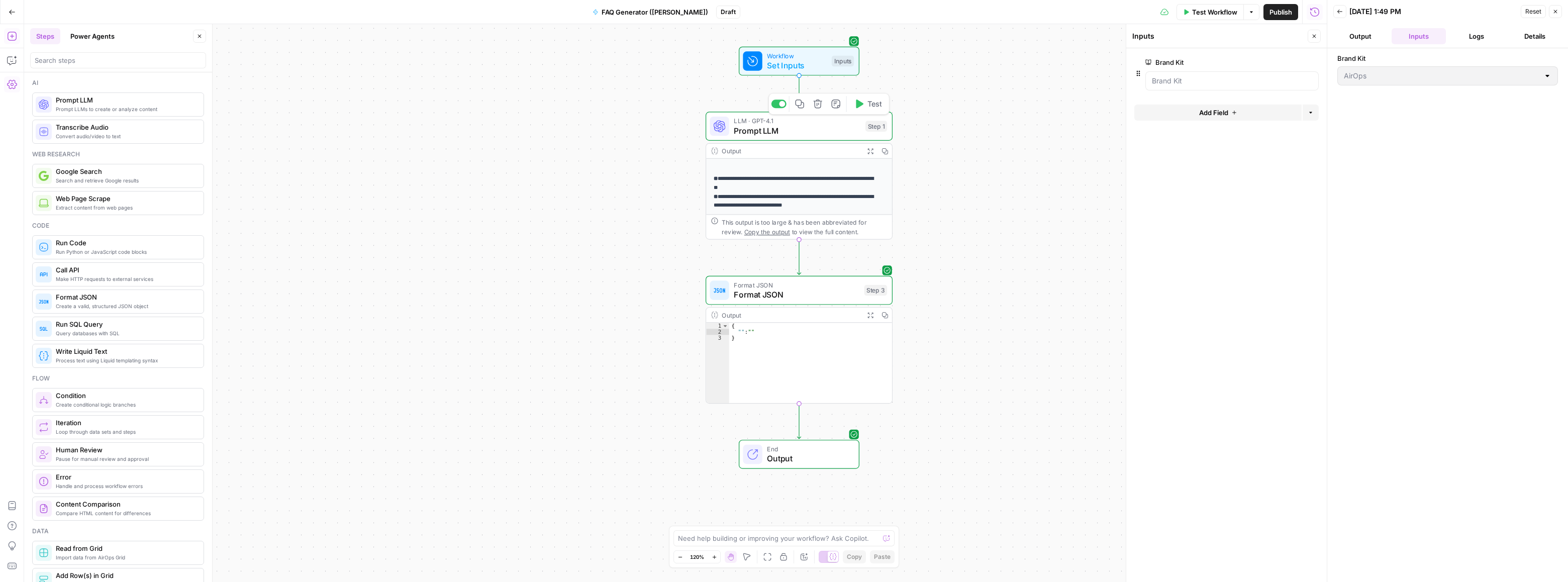
click at [840, 129] on span "Prompt LLM" at bounding box center [797, 131] width 127 height 12
type textarea "Prompt LLM"
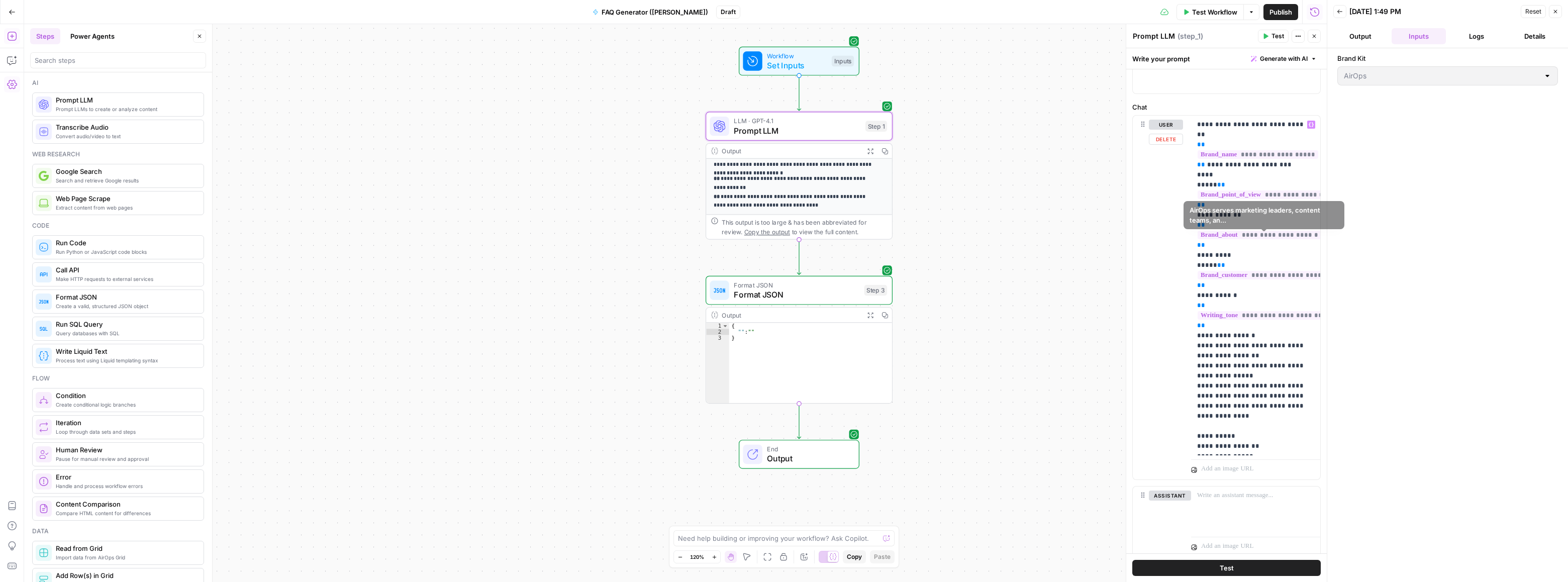
scroll to position [109, 0]
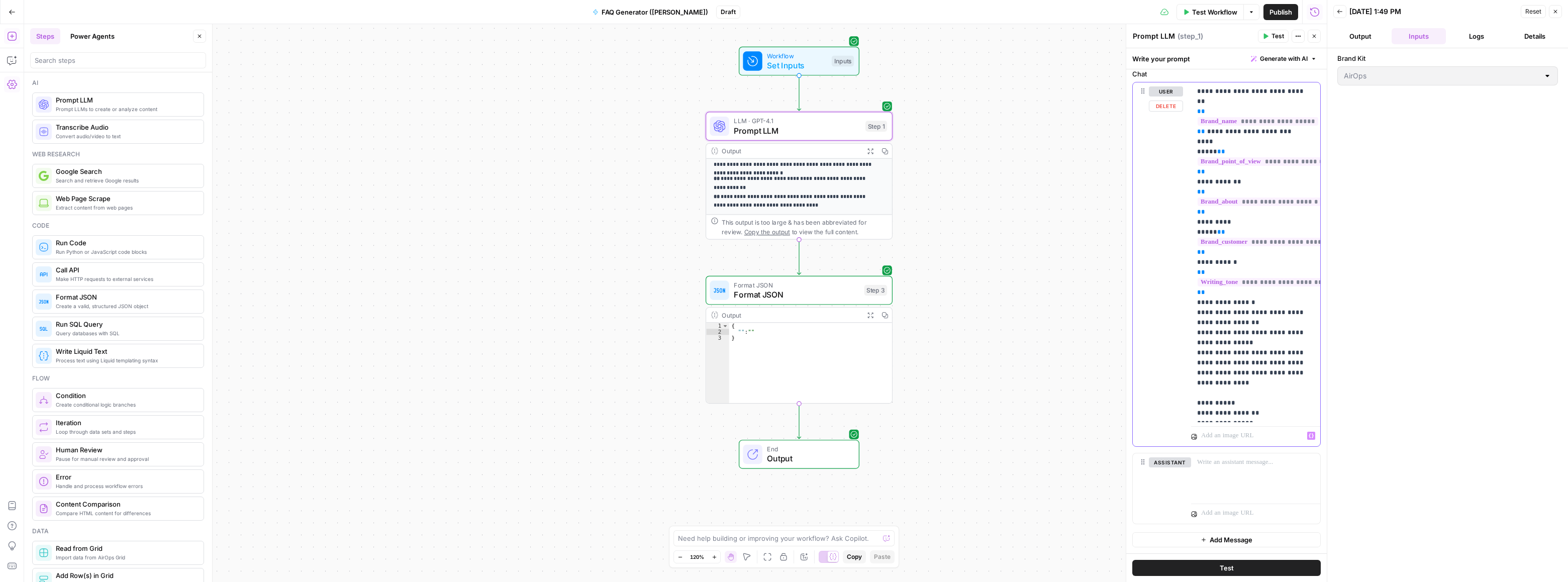
click at [1220, 435] on p at bounding box center [1250, 435] width 98 height 10
click at [1309, 437] on icon "button" at bounding box center [1311, 436] width 5 height 5
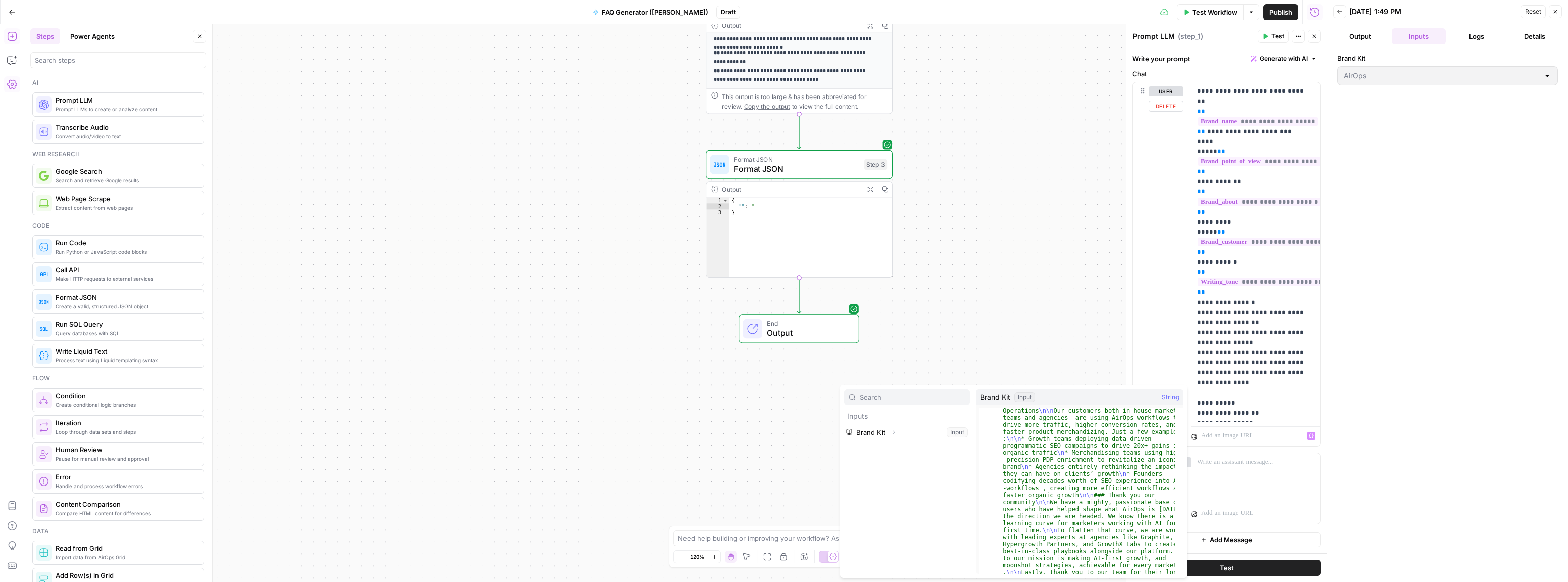
scroll to position [1896, 0]
click at [1228, 440] on p at bounding box center [1250, 435] width 98 height 10
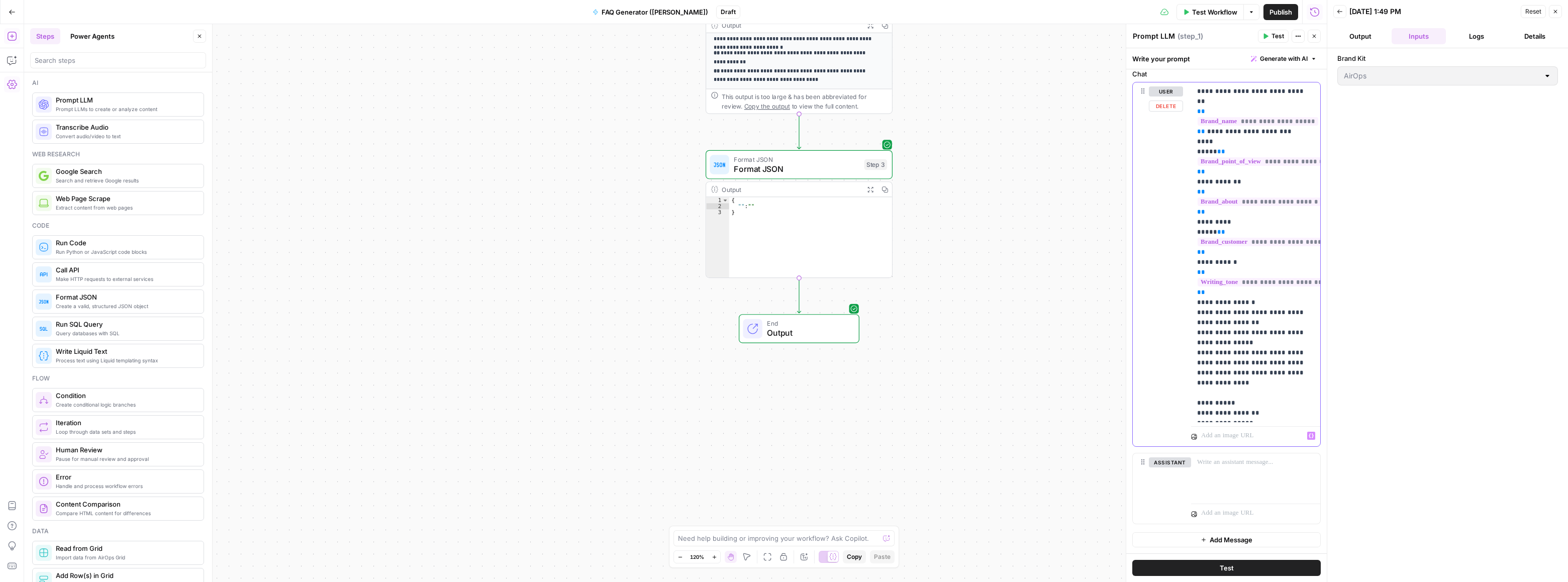
click at [1149, 86] on button "user" at bounding box center [1166, 91] width 34 height 10
click at [1152, 86] on button "assistant" at bounding box center [1170, 91] width 42 height 10
click at [1141, 88] on icon at bounding box center [1143, 91] width 4 height 5
click at [1145, 88] on div "user Delete" at bounding box center [1158, 265] width 50 height 364
drag, startPoint x: 1161, startPoint y: 176, endPoint x: 1171, endPoint y: 214, distance: 39.3
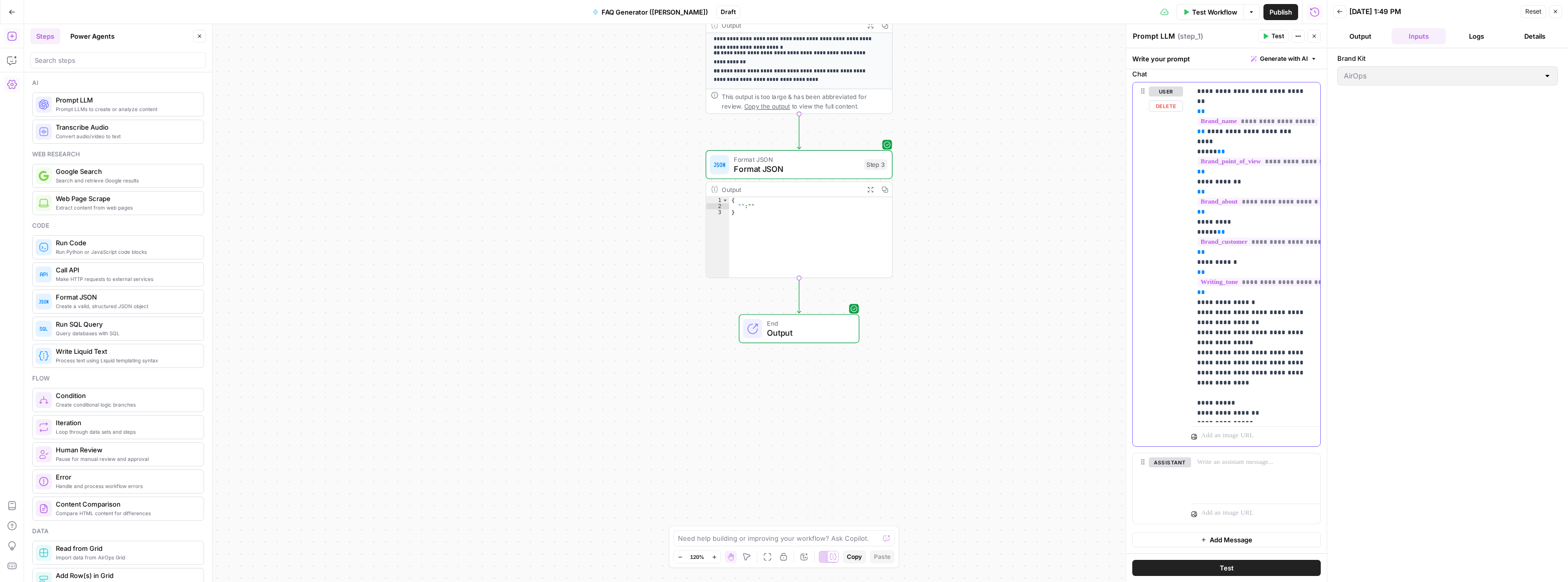
click at [1161, 176] on div "user Delete" at bounding box center [1166, 264] width 34 height 356
click at [1249, 480] on div at bounding box center [1255, 477] width 129 height 46
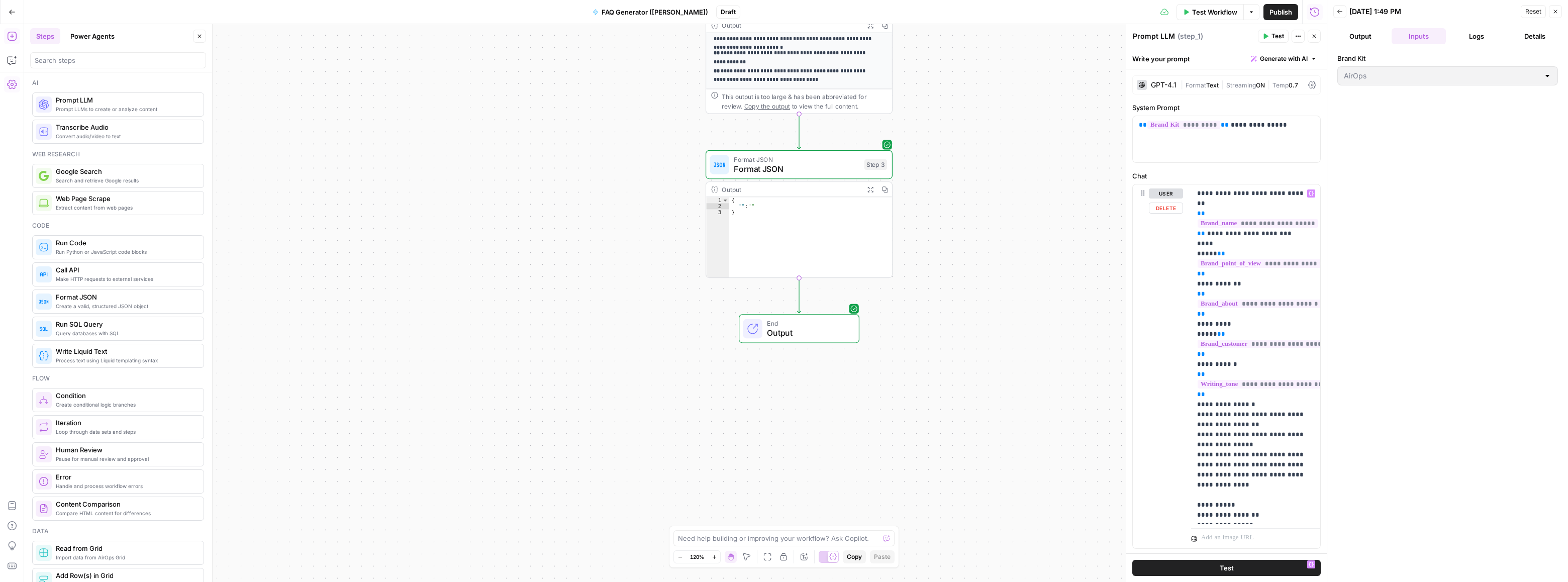
scroll to position [109, 0]
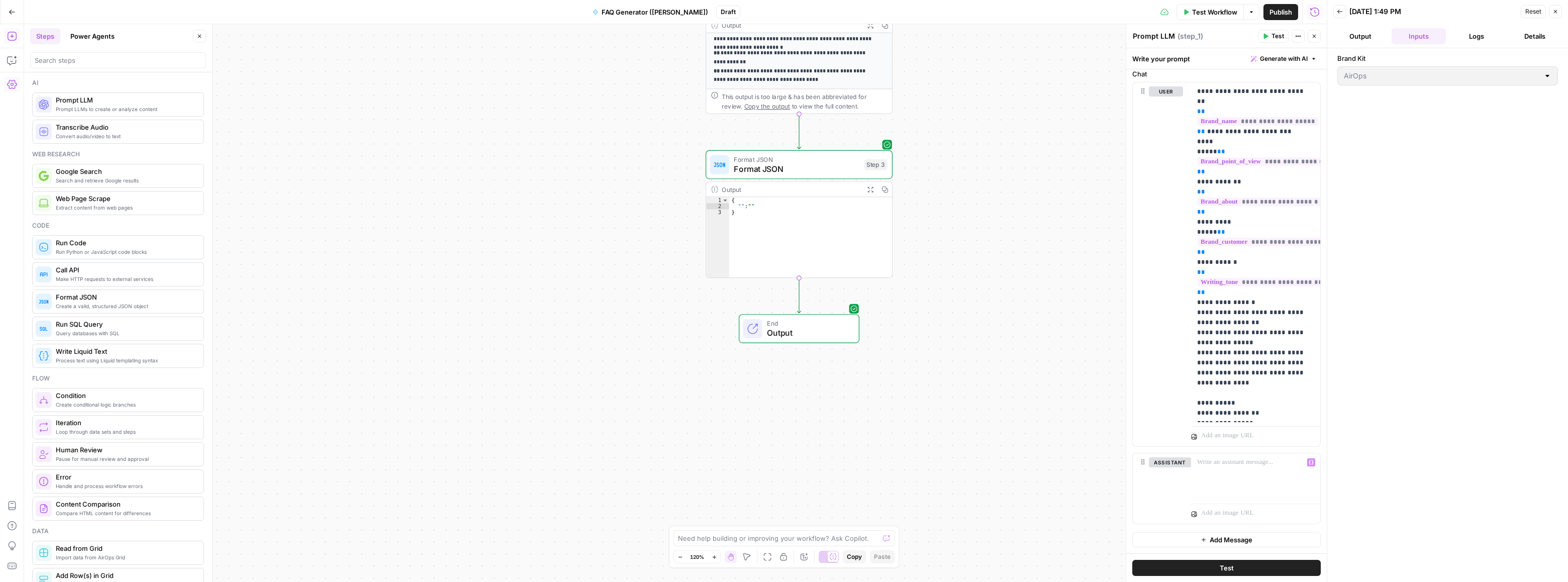
click at [1230, 540] on span "Add Message" at bounding box center [1231, 539] width 43 height 10
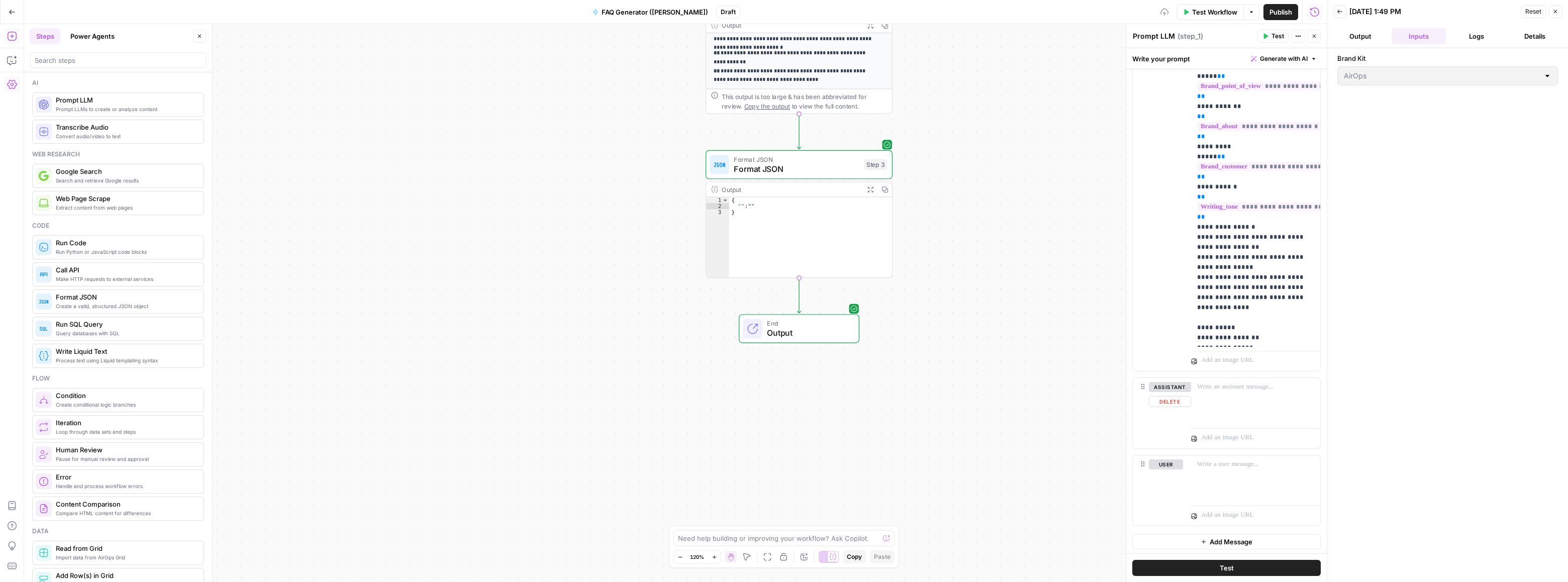
scroll to position [186, 0]
click at [1247, 470] on div at bounding box center [1255, 477] width 129 height 46
click at [1309, 464] on icon "button" at bounding box center [1311, 463] width 5 height 5
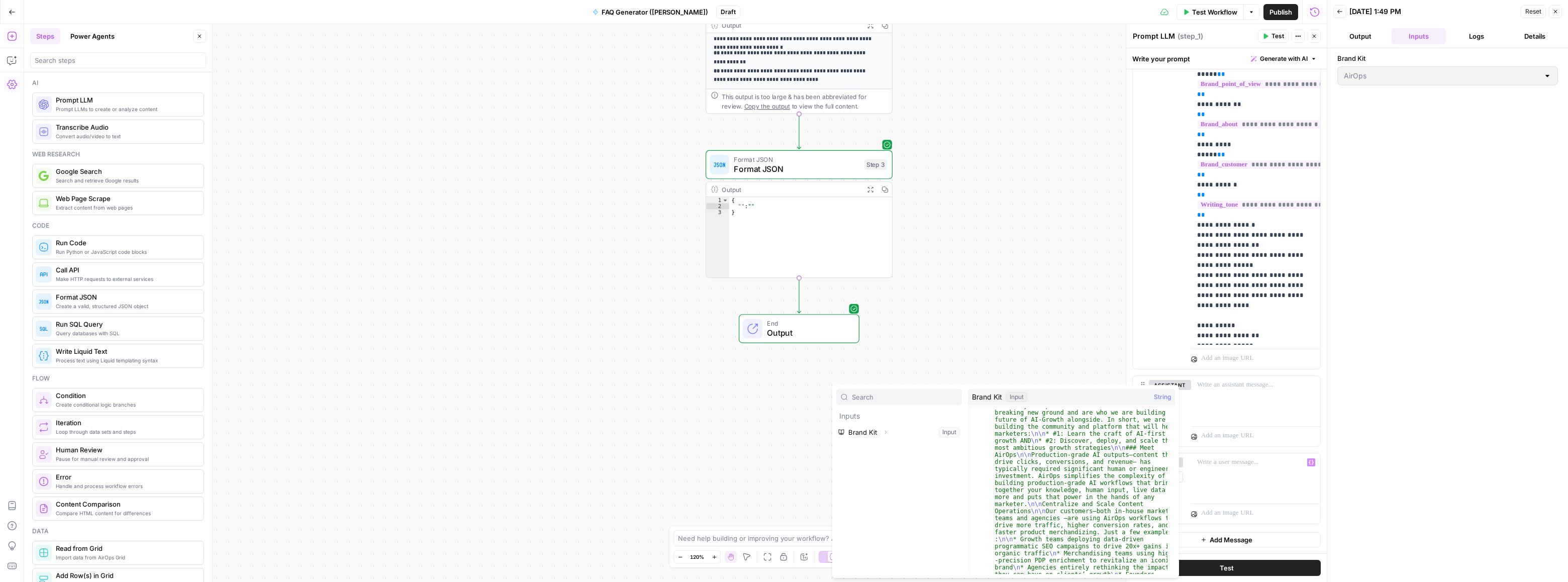
scroll to position [1896, 0]
click at [1246, 466] on p at bounding box center [1255, 462] width 117 height 10
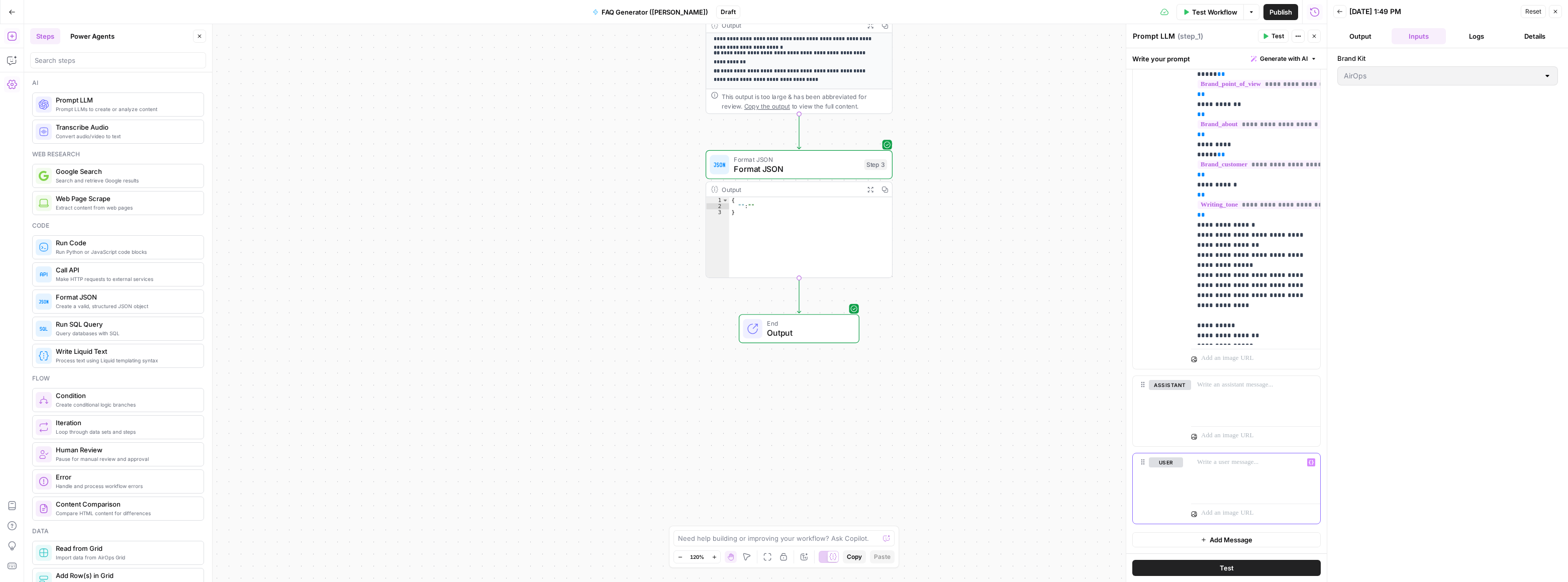
scroll to position [186, 0]
click at [1229, 398] on div at bounding box center [1255, 399] width 129 height 46
click at [1220, 466] on p at bounding box center [1255, 462] width 117 height 10
click at [1224, 405] on div at bounding box center [1255, 399] width 129 height 46
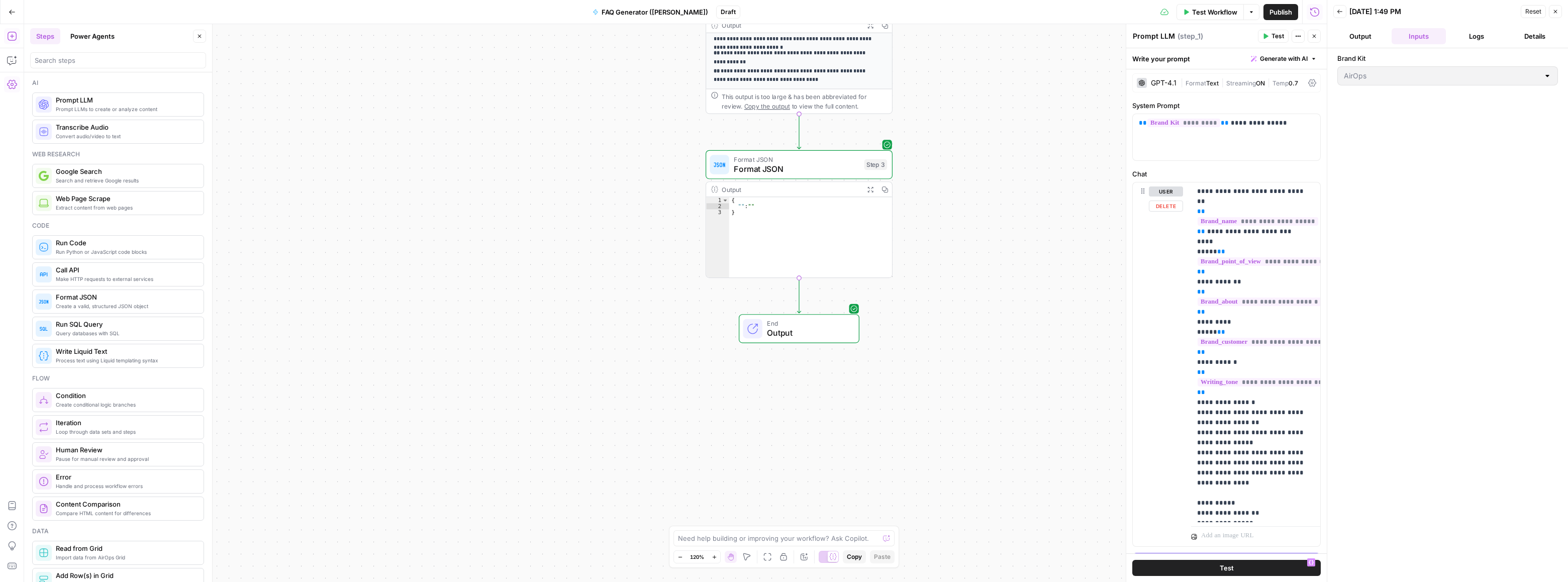
scroll to position [0, 0]
click at [1245, 132] on div "**********" at bounding box center [1227, 139] width 187 height 46
click at [1148, 296] on div "user Delete" at bounding box center [1158, 366] width 50 height 364
click at [1218, 99] on div "**********" at bounding box center [1226, 401] width 200 height 664
click at [1229, 59] on div "Write your prompt Generate with AI" at bounding box center [1226, 58] width 200 height 20
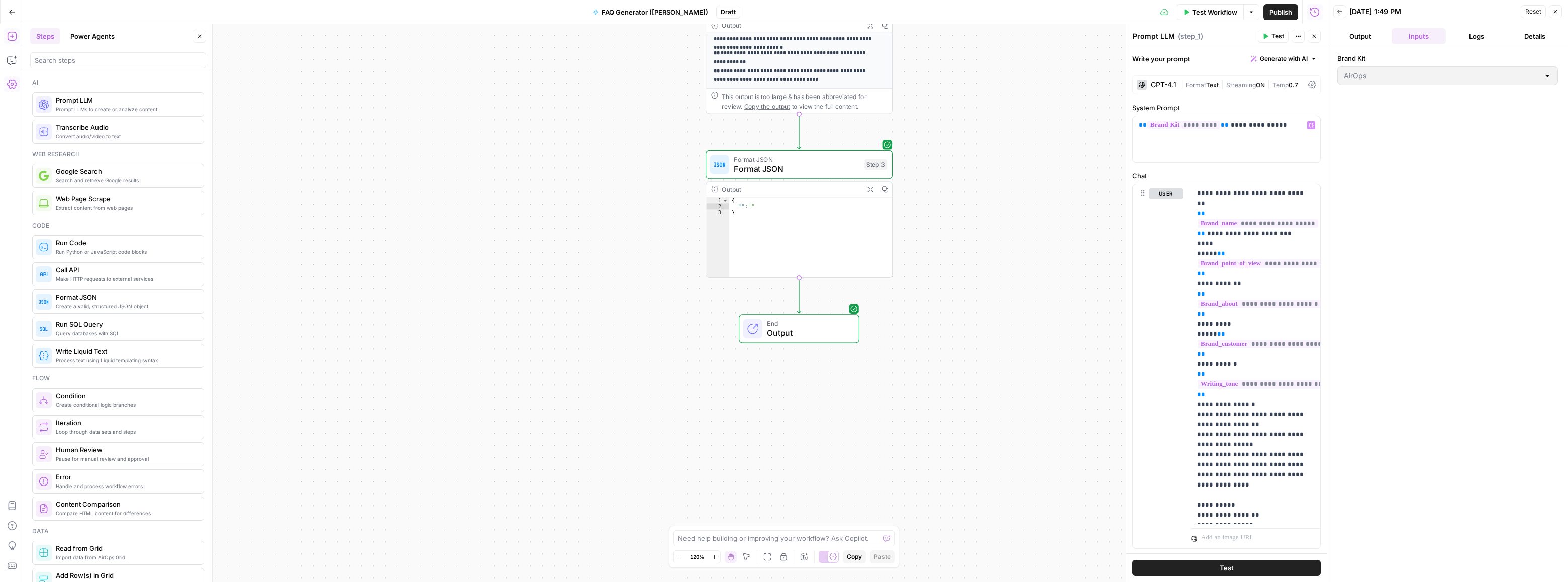
click at [1173, 58] on div "Write your prompt Generate with AI" at bounding box center [1226, 58] width 200 height 20
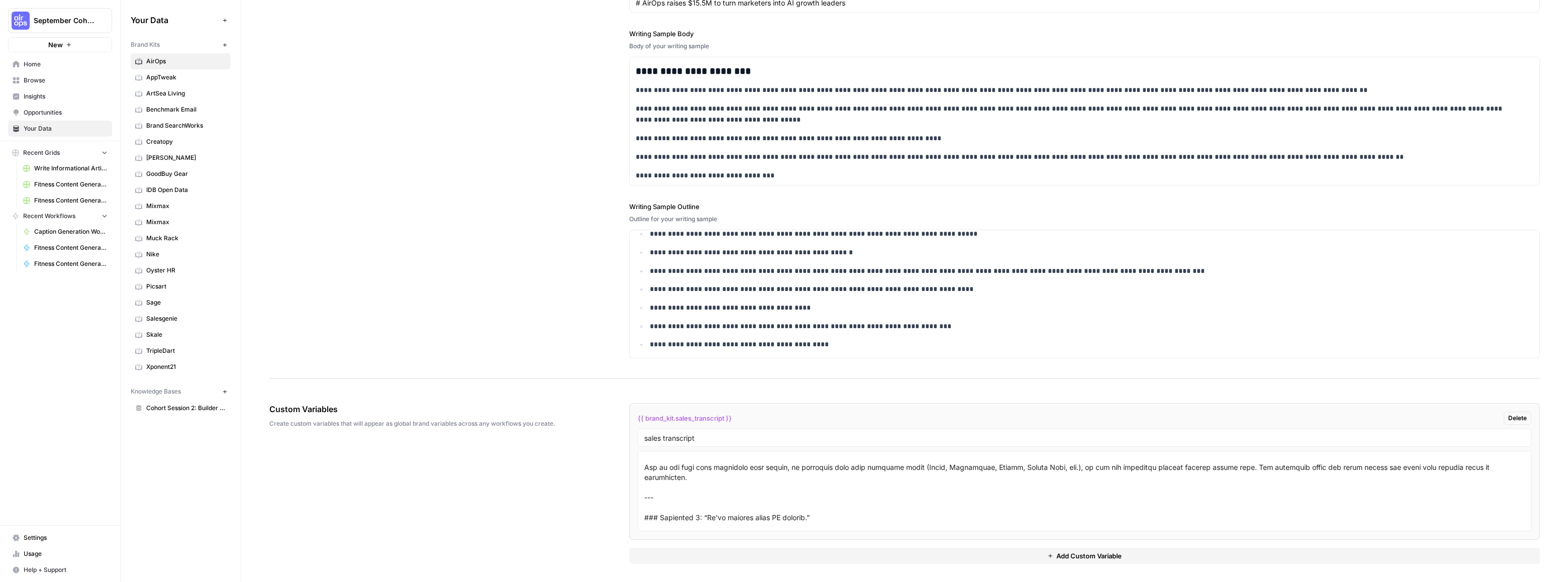
scroll to position [503, 0]
